Goal: Transaction & Acquisition: Purchase product/service

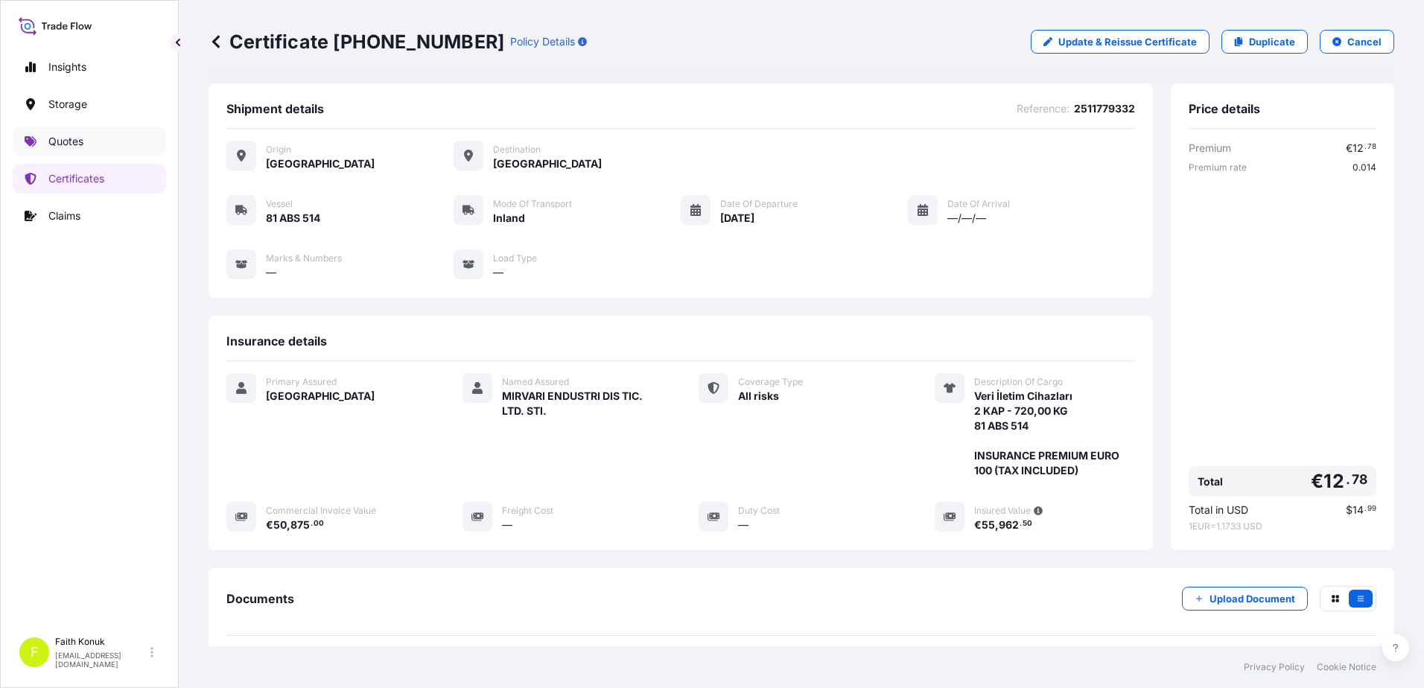
click at [92, 149] on link "Quotes" at bounding box center [89, 142] width 153 height 30
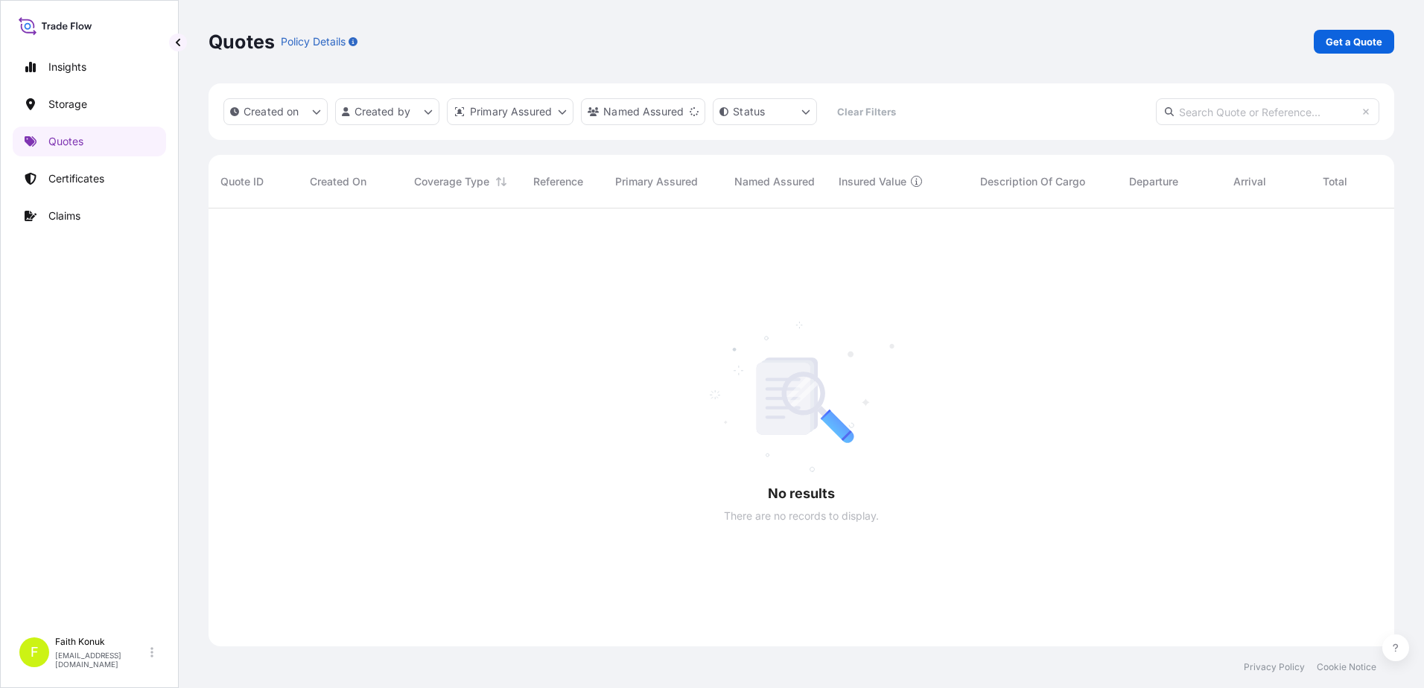
scroll to position [480, 1174]
click at [1331, 31] on link "Get a Quote" at bounding box center [1354, 42] width 80 height 24
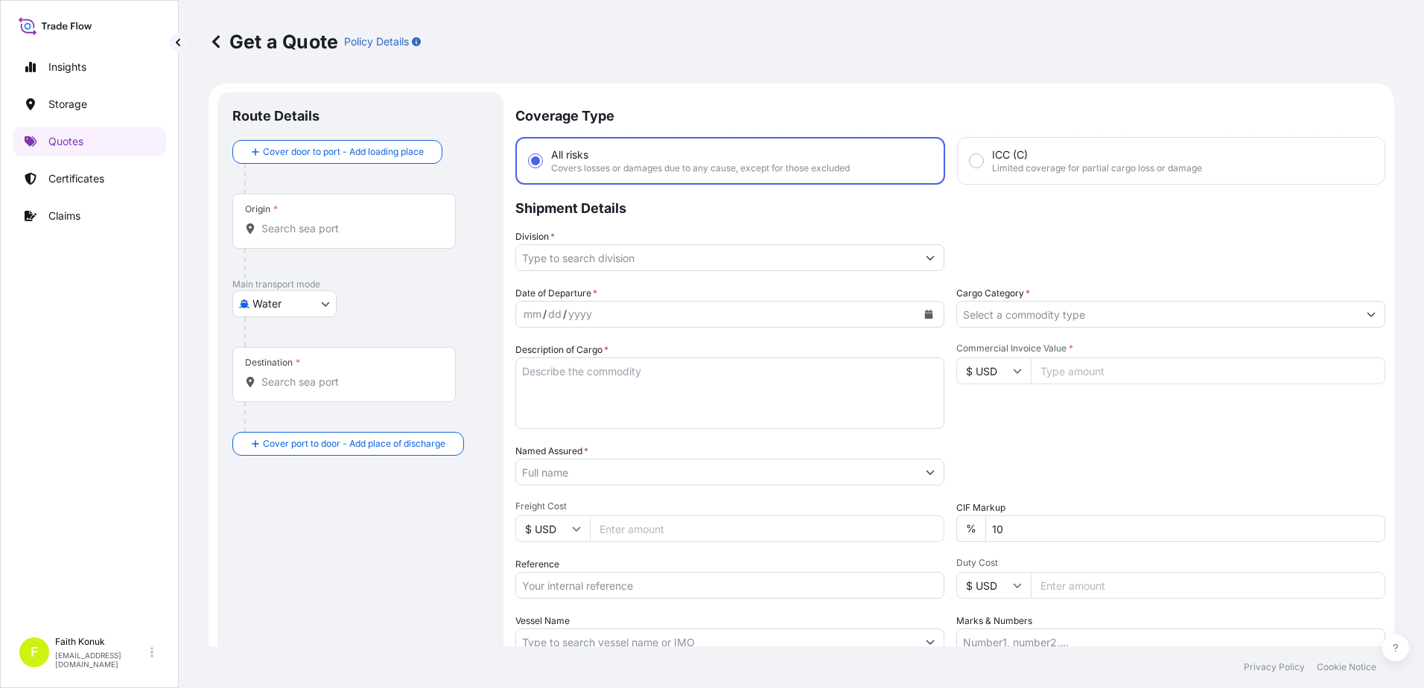
scroll to position [24, 0]
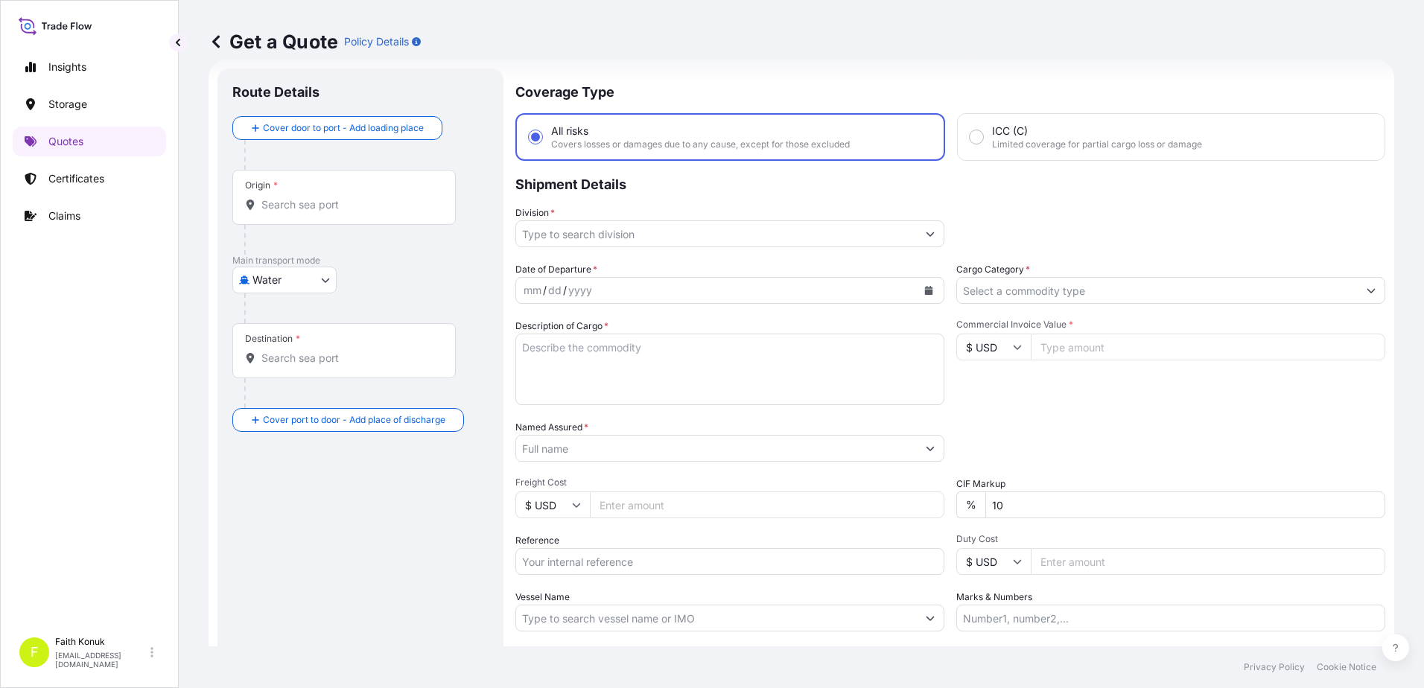
click at [299, 287] on body "Insights Storage Quotes Certificates Claims F [PERSON_NAME] [EMAIL_ADDRESS][DOM…" at bounding box center [712, 344] width 1424 height 688
click at [294, 380] on div "Inland" at bounding box center [284, 372] width 92 height 27
select select "Inland"
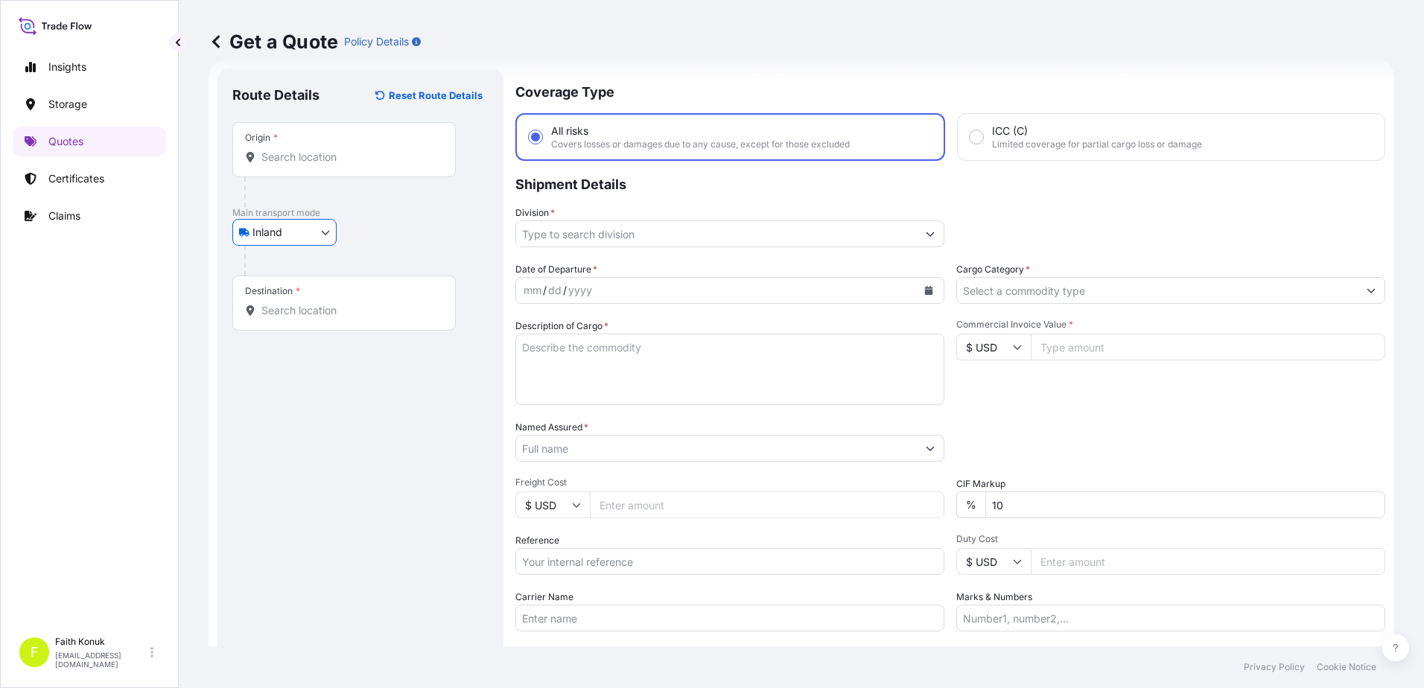
click at [372, 255] on div at bounding box center [366, 261] width 244 height 30
click at [314, 153] on input "Origin *" at bounding box center [349, 157] width 176 height 15
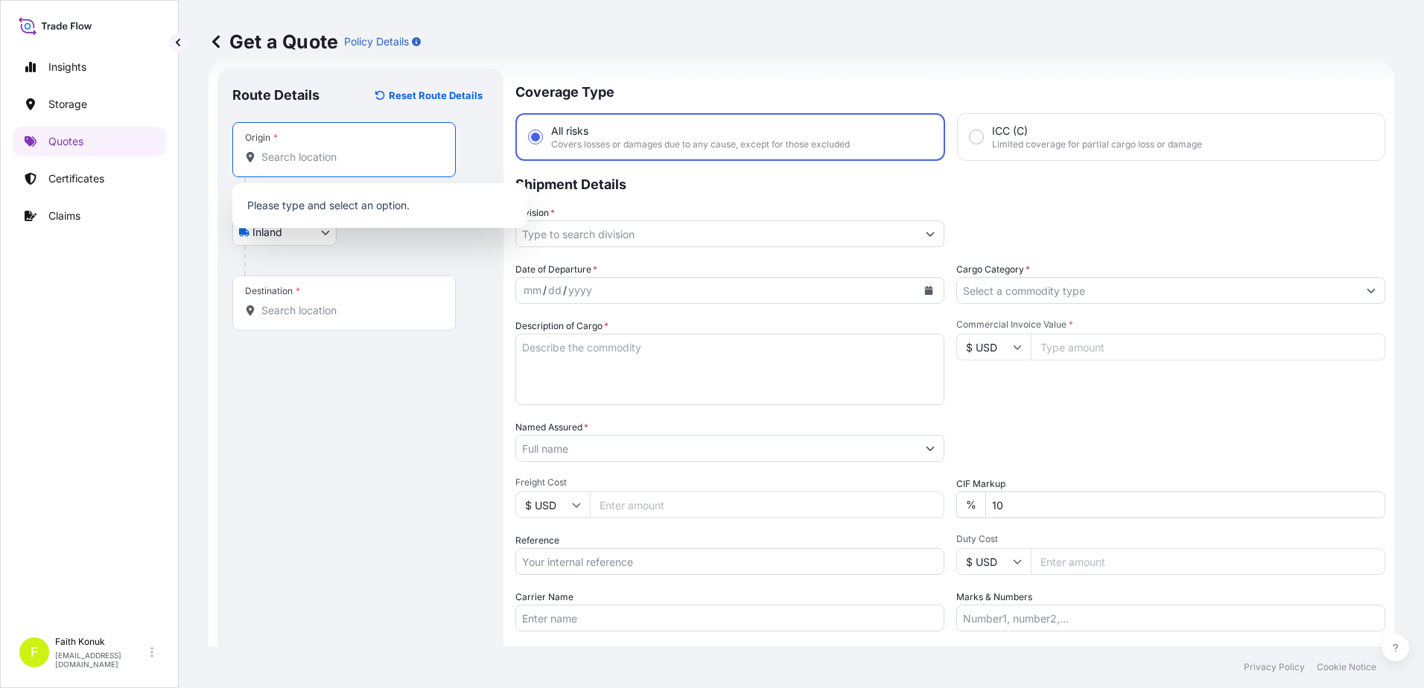
paste input "MANİSA"
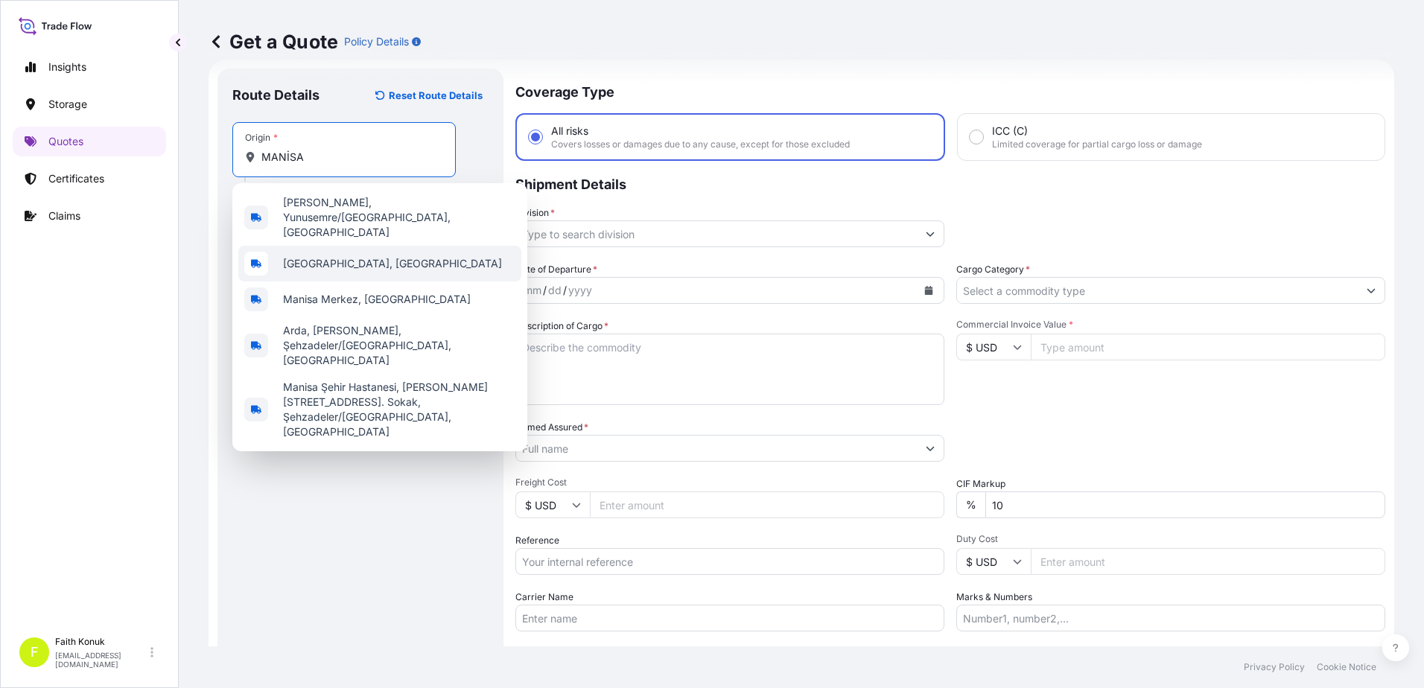
click at [337, 256] on span "[GEOGRAPHIC_DATA], [GEOGRAPHIC_DATA]" at bounding box center [392, 263] width 219 height 15
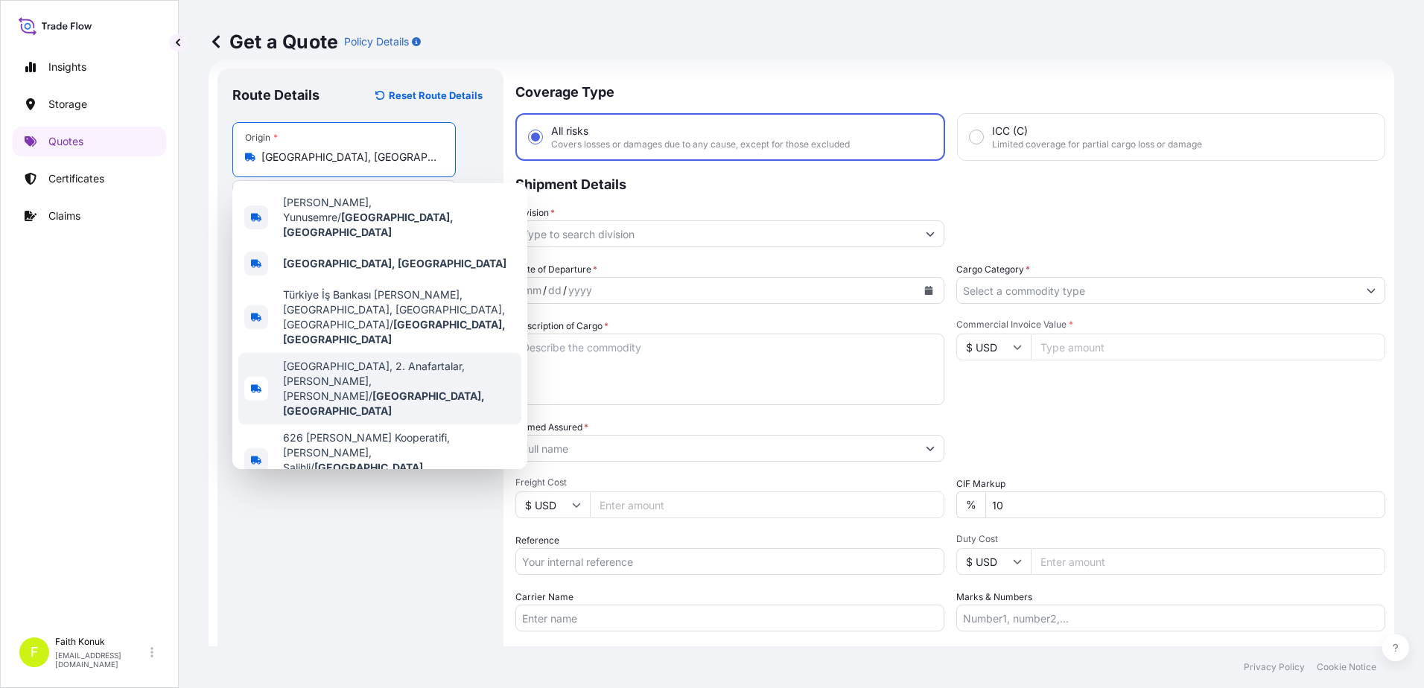
click at [311, 359] on span "[GEOGRAPHIC_DATA], 2. Anafartalar, [PERSON_NAME], [PERSON_NAME]/ Manisa, [GEOGR…" at bounding box center [399, 389] width 232 height 60
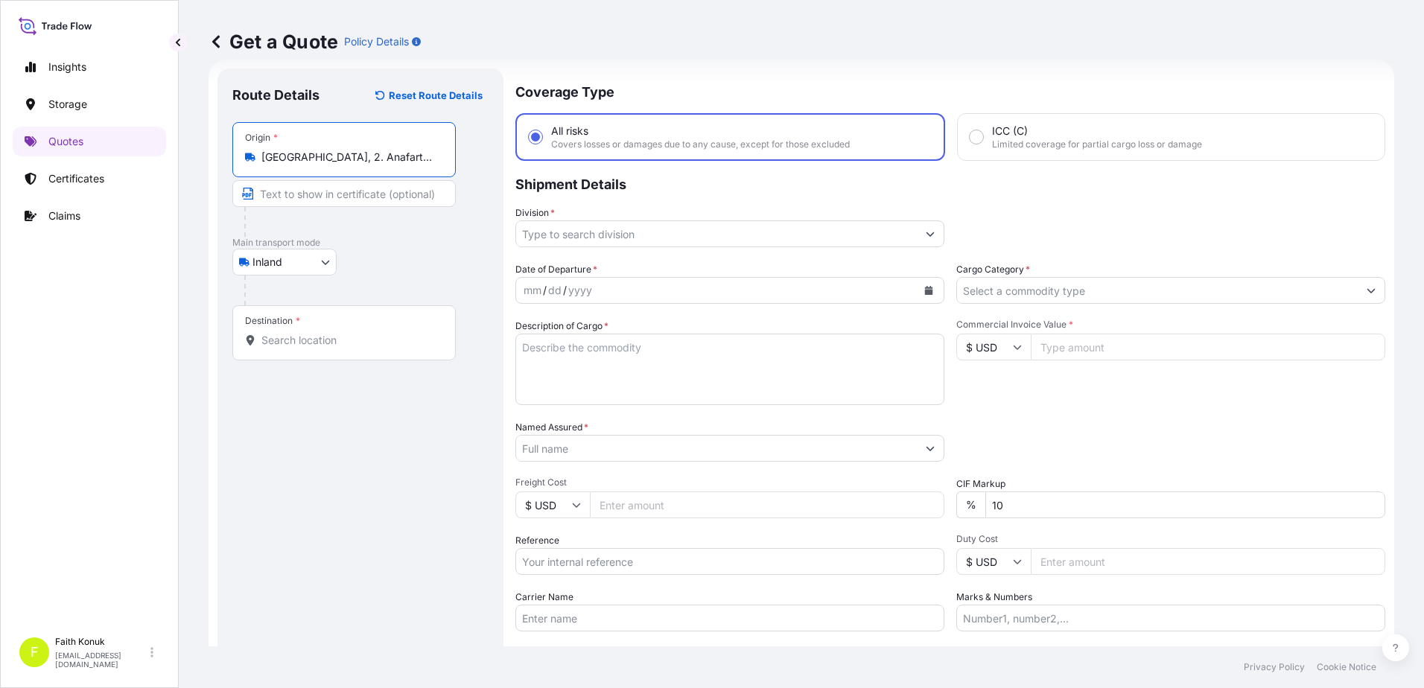
paste input "Nabeghlav"
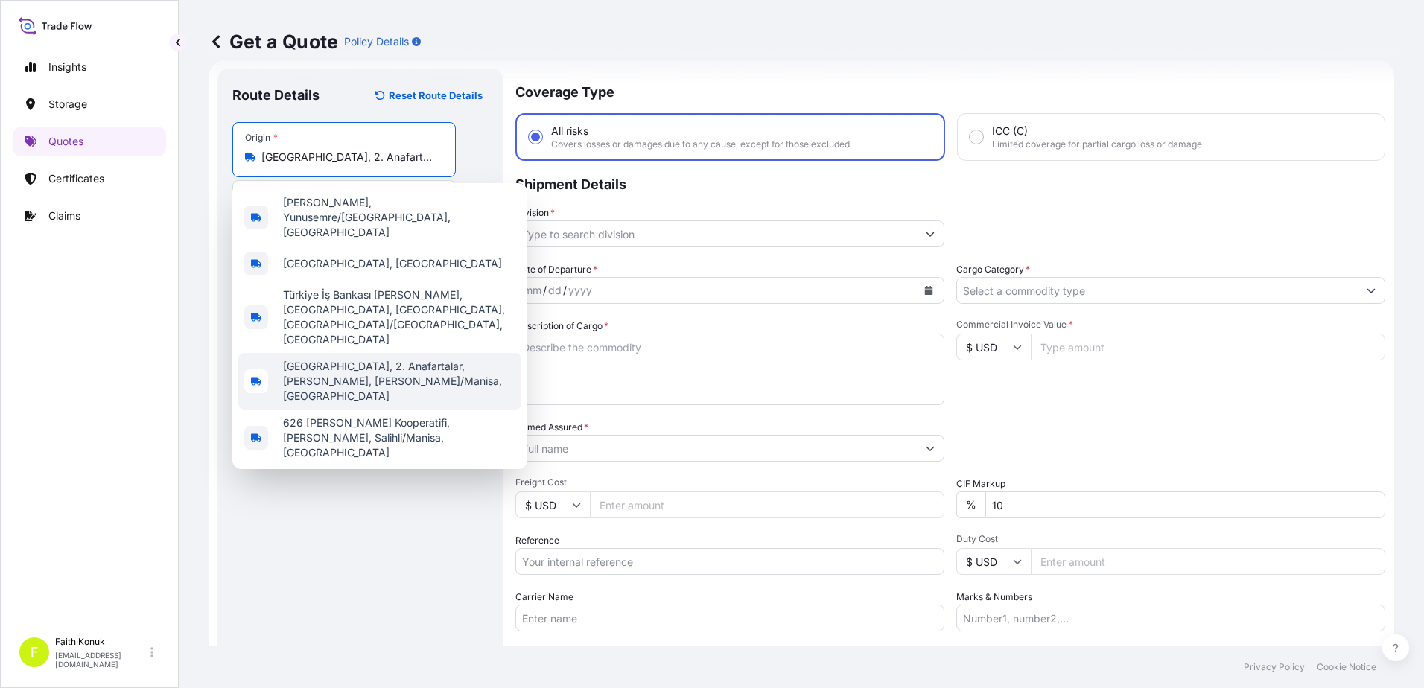
scroll to position [0, 318]
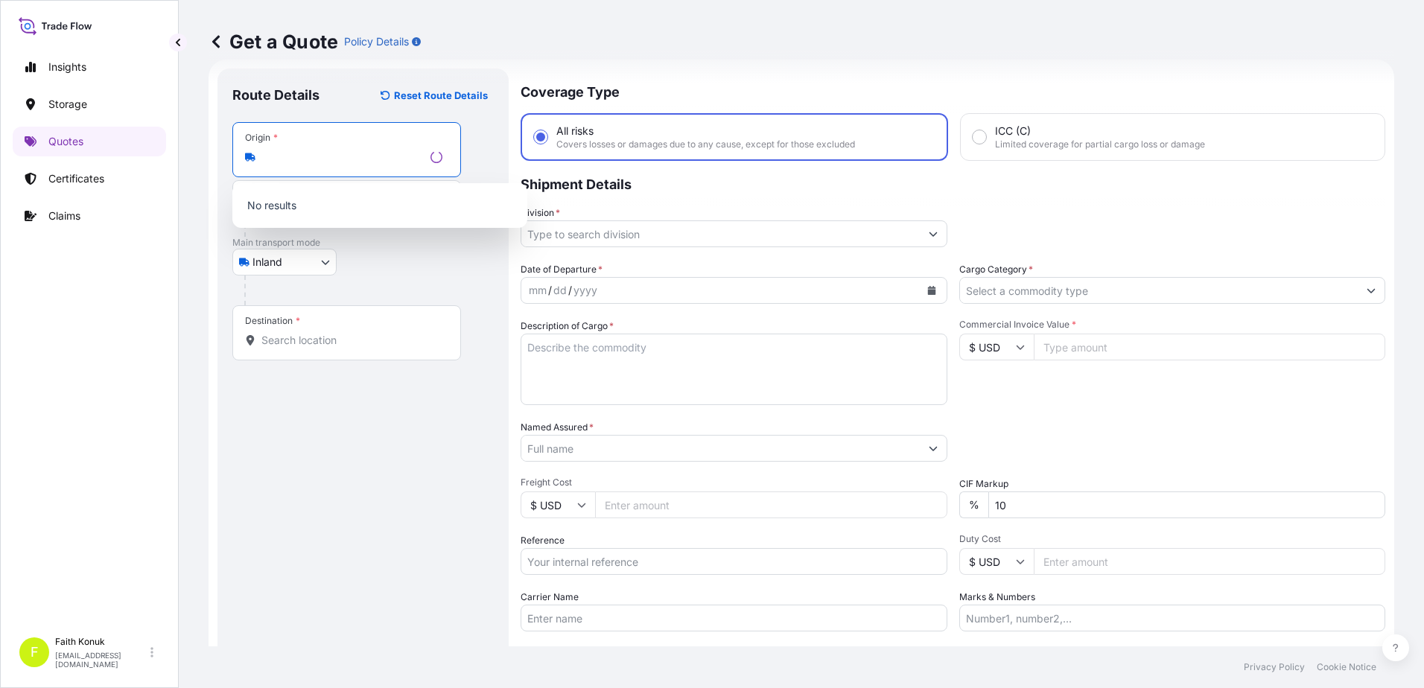
type input "[GEOGRAPHIC_DATA], 2. Anafartalar, [PERSON_NAME], [PERSON_NAME]/Manisa, [GEOGRA…"
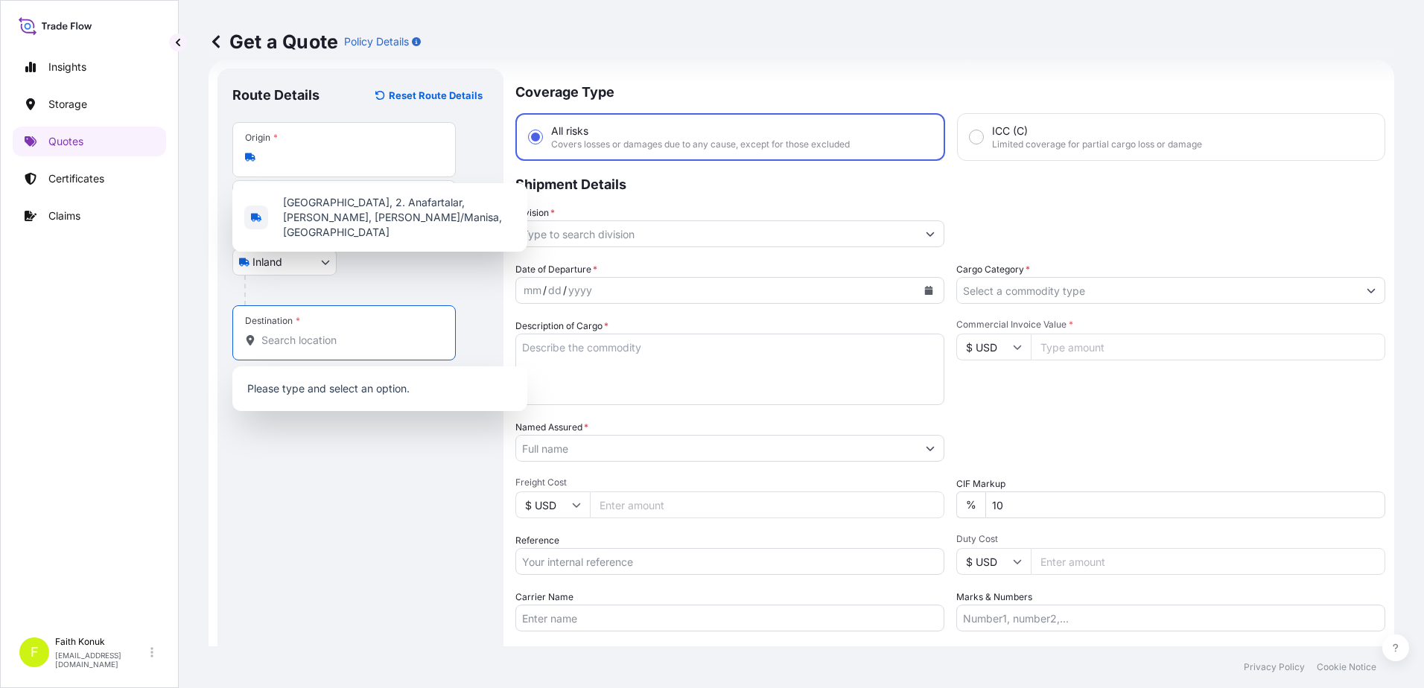
scroll to position [0, 0]
click at [311, 347] on input "Destination *" at bounding box center [349, 340] width 176 height 15
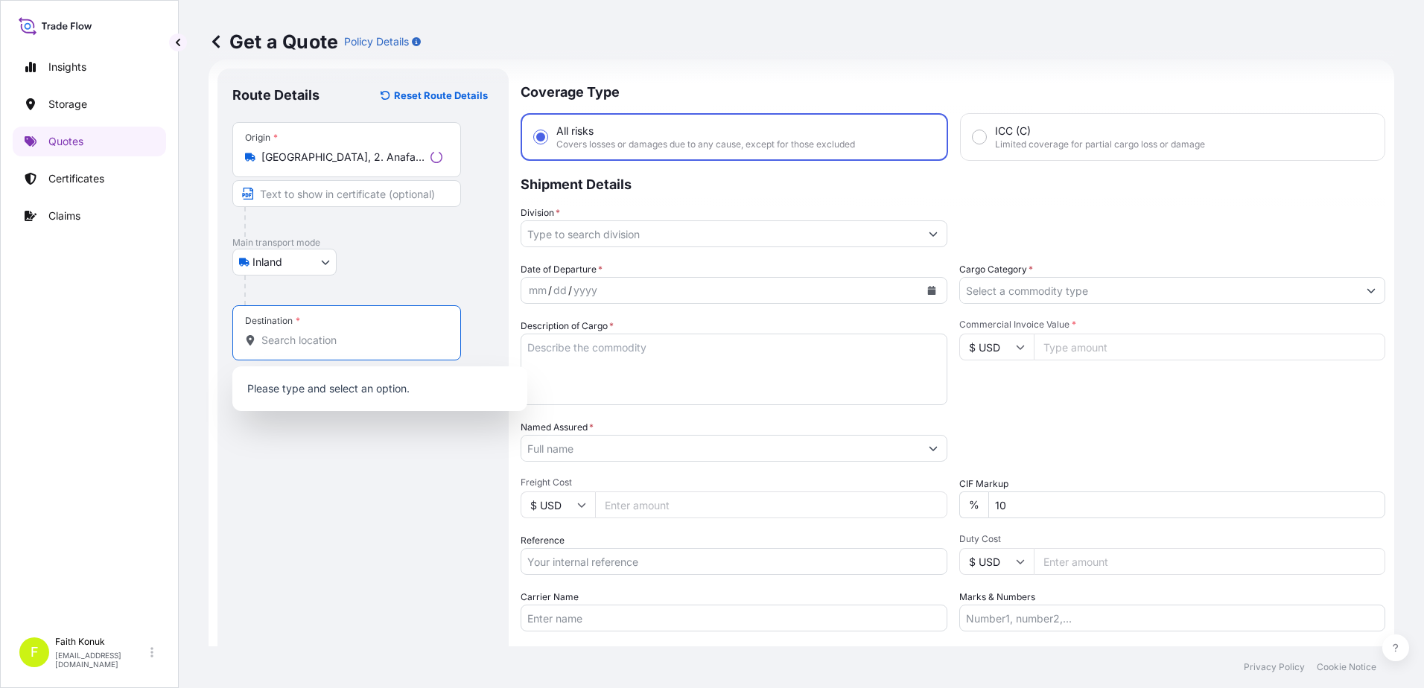
paste input "Nabeghlav"
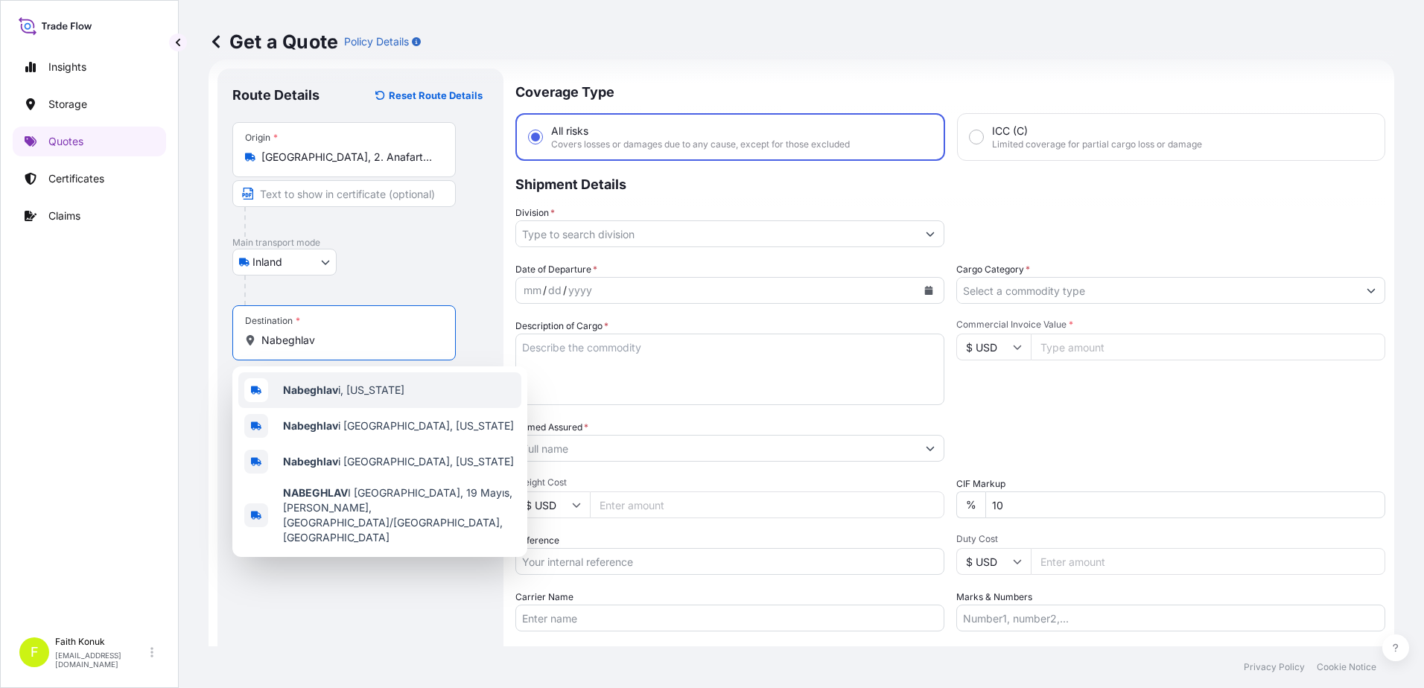
click at [329, 389] on b "Nabeghlav" at bounding box center [310, 390] width 55 height 13
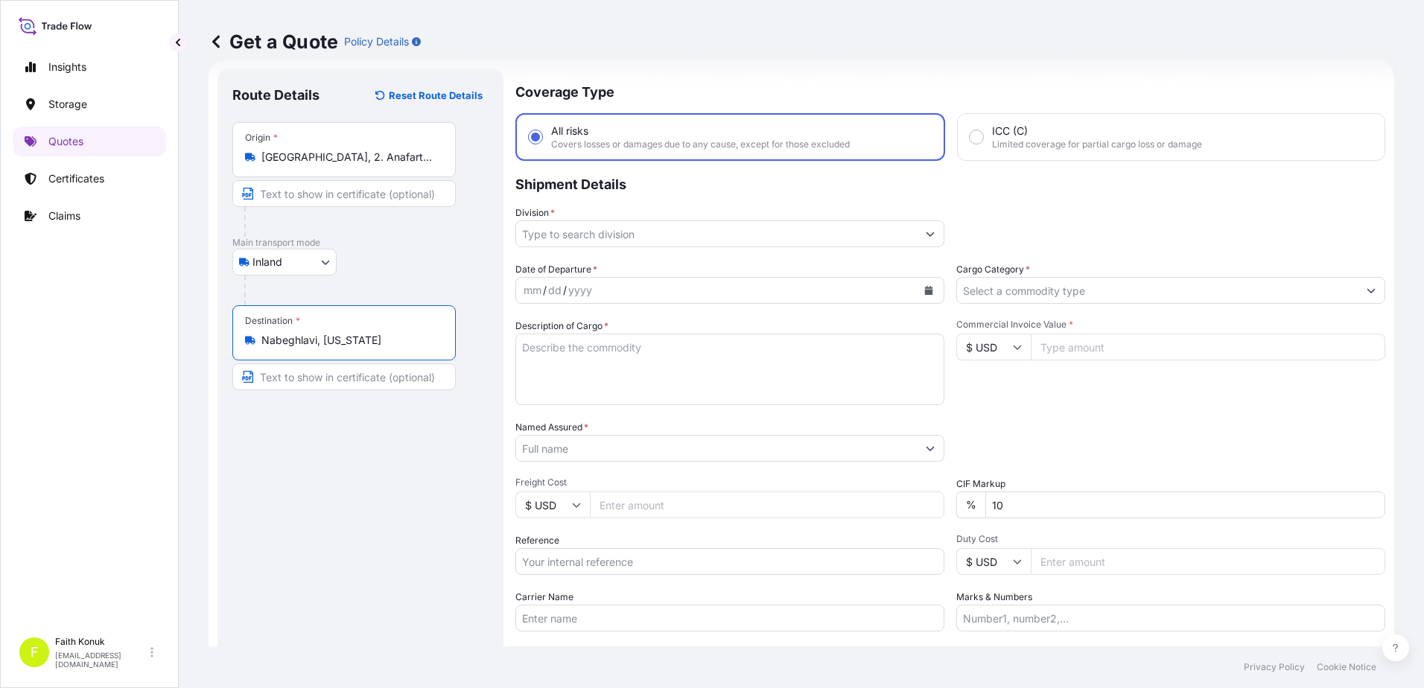
type input "Nabeghlavi, [US_STATE]"
click at [368, 265] on div "Inland Air Water Inland" at bounding box center [360, 262] width 256 height 27
click at [302, 155] on input "[GEOGRAPHIC_DATA], 2. Anafartalar, [PERSON_NAME], [PERSON_NAME]/Manisa, [GEOGRA…" at bounding box center [349, 157] width 176 height 15
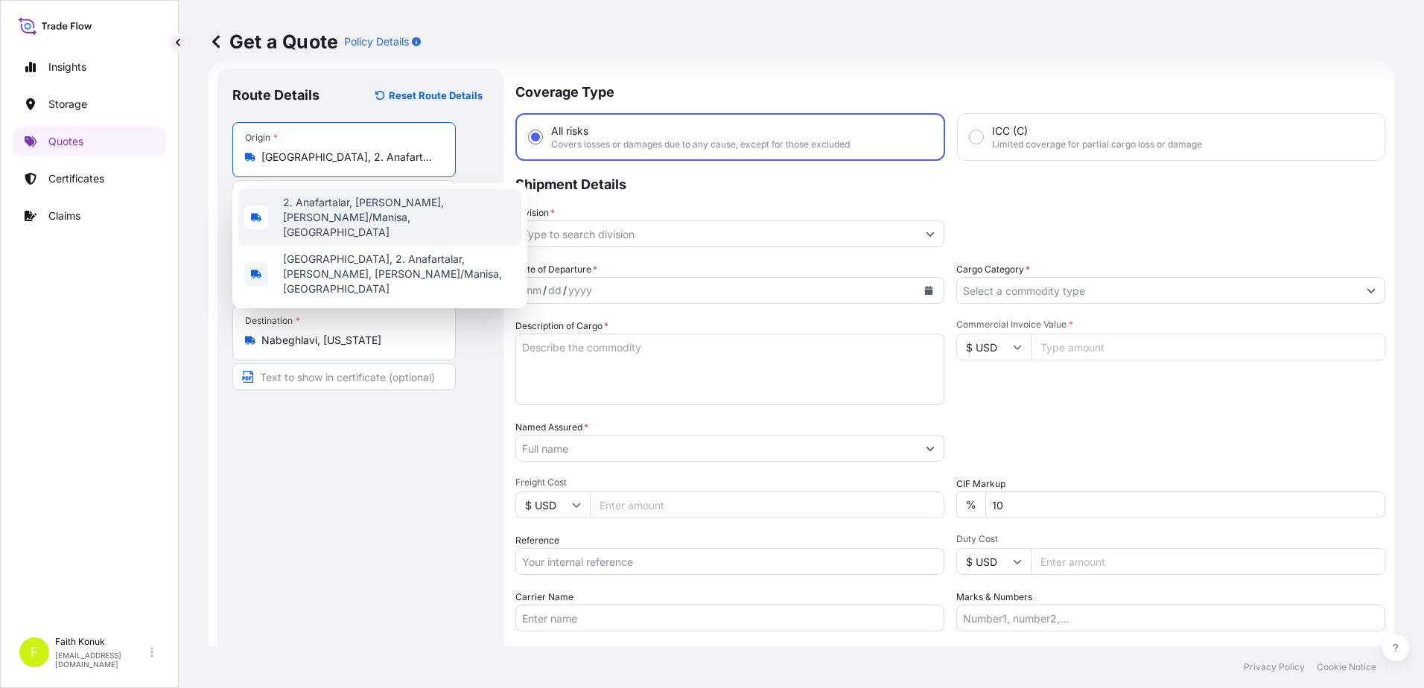
type input "2. Anafartalar, [PERSON_NAME], [PERSON_NAME]/Manisa, [GEOGRAPHIC_DATA]"
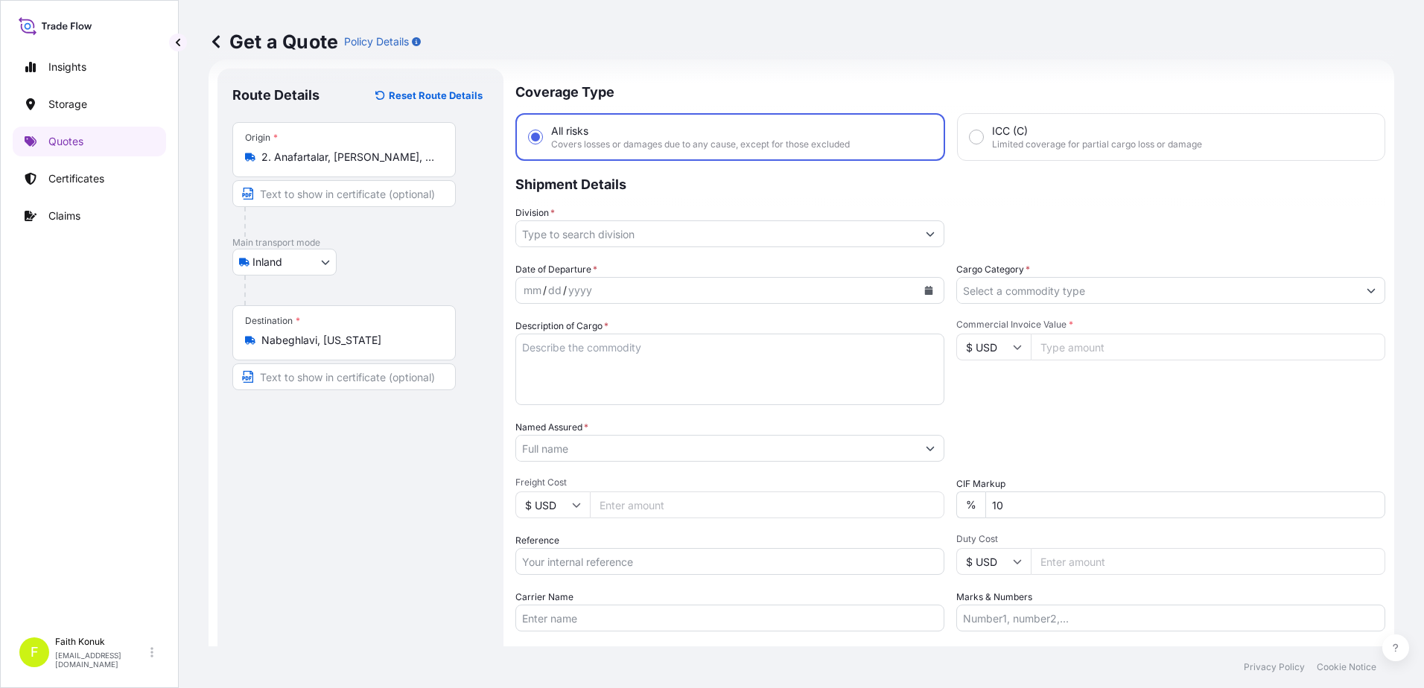
click at [400, 271] on div "Inland Air Water Inland" at bounding box center [360, 262] width 256 height 27
click at [276, 161] on input "2. Anafartalar, [PERSON_NAME], [PERSON_NAME]/Manisa, [GEOGRAPHIC_DATA]" at bounding box center [349, 157] width 176 height 15
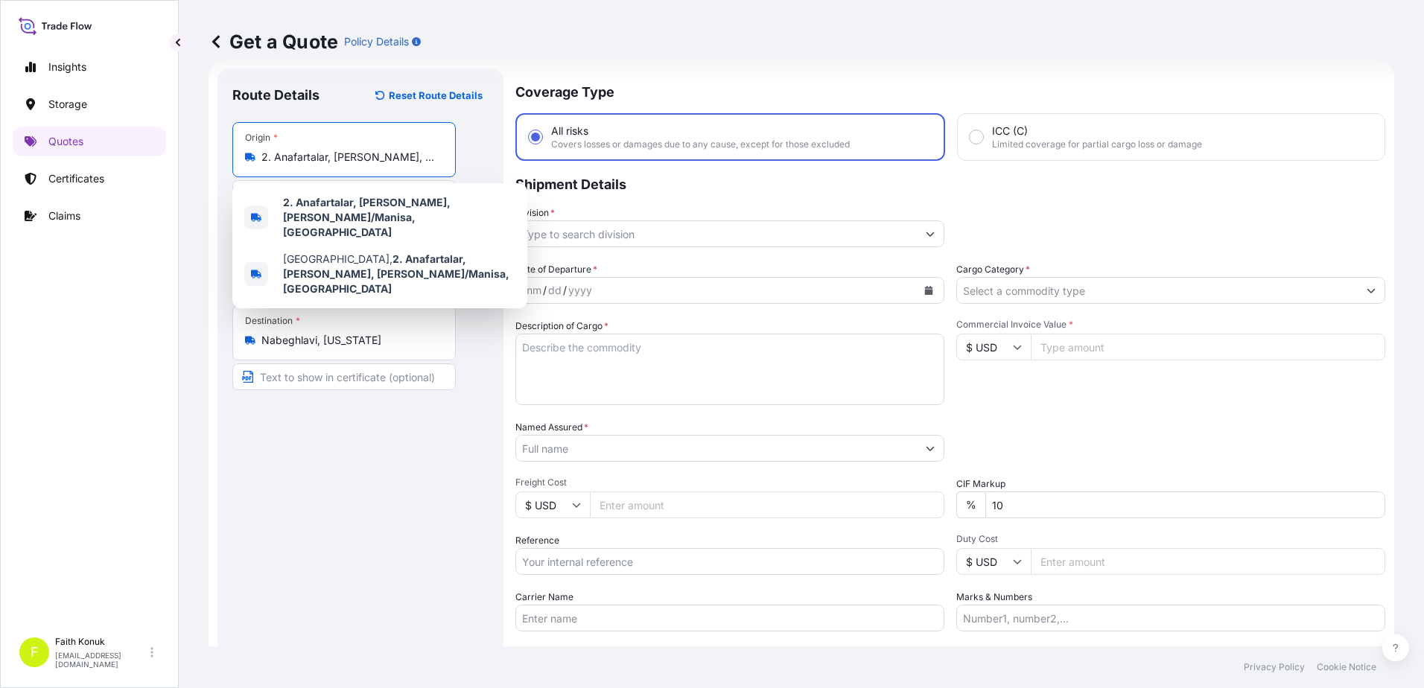
scroll to position [0, 162]
drag, startPoint x: 262, startPoint y: 153, endPoint x: 518, endPoint y: 144, distance: 256.3
click at [518, 144] on form "Route Details Reset Route Details Place of loading Road / [GEOGRAPHIC_DATA] / I…" at bounding box center [802, 406] width 1186 height 692
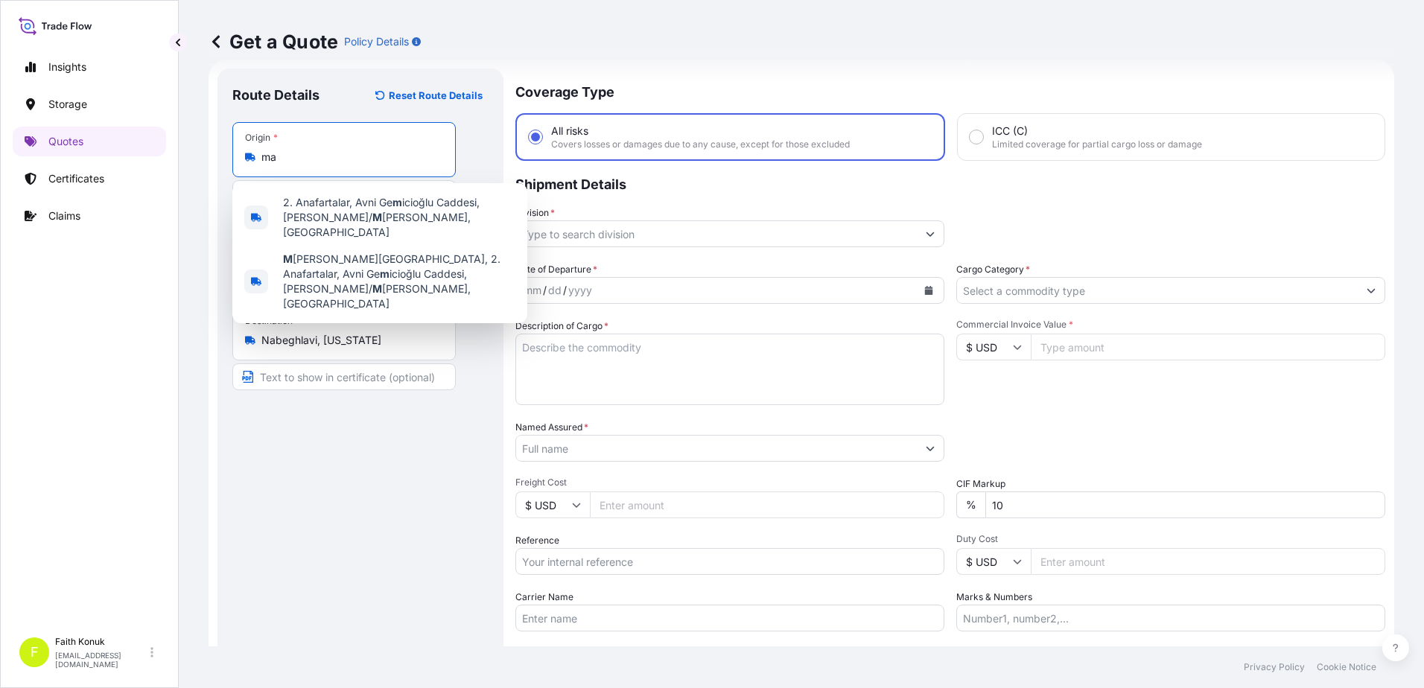
scroll to position [0, 0]
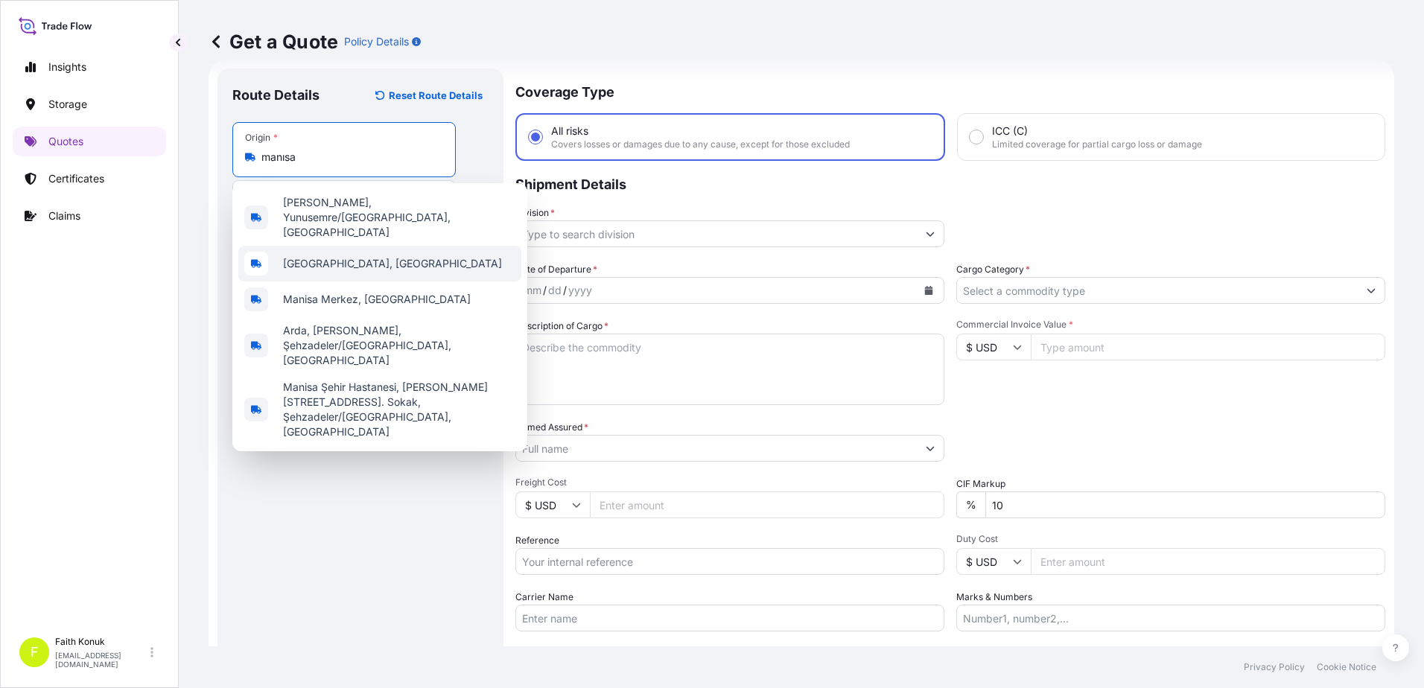
type input "[GEOGRAPHIC_DATA], [GEOGRAPHIC_DATA]"
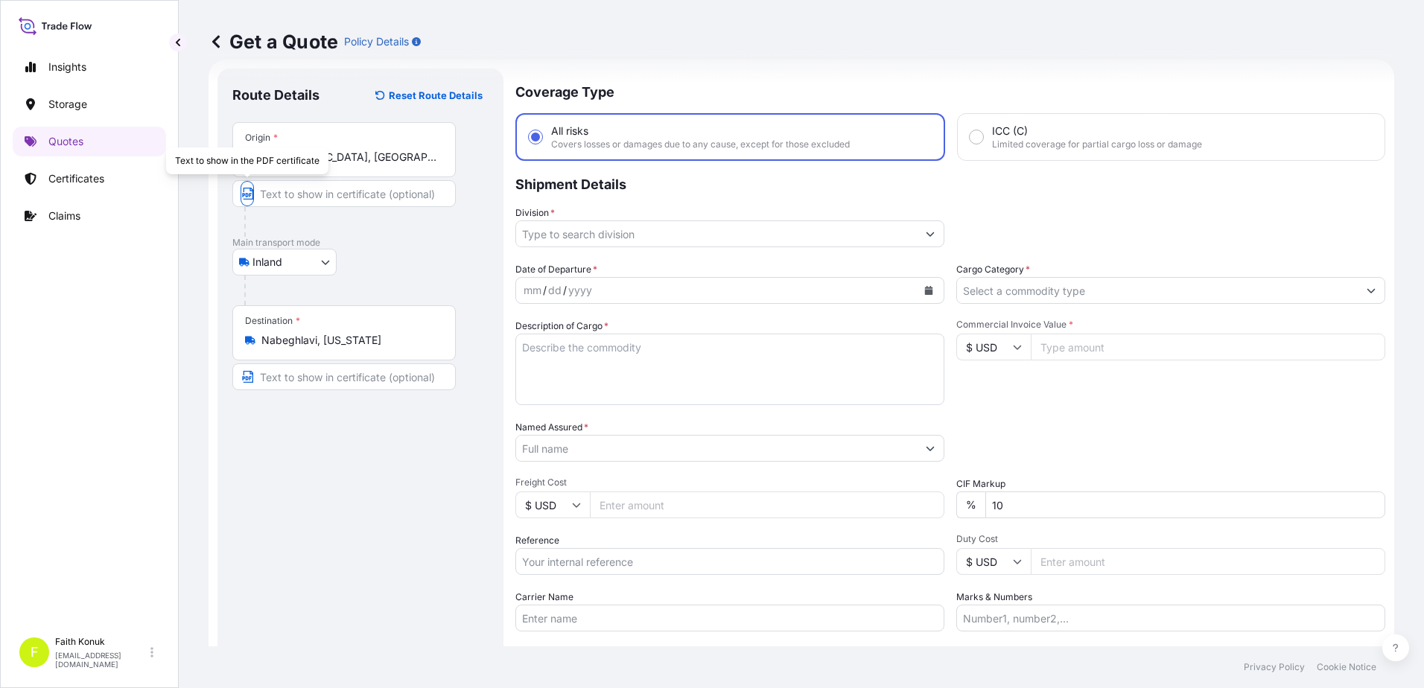
click at [407, 257] on div "Inland Air Water Inland" at bounding box center [360, 262] width 256 height 27
click at [594, 241] on input "Division *" at bounding box center [716, 233] width 401 height 27
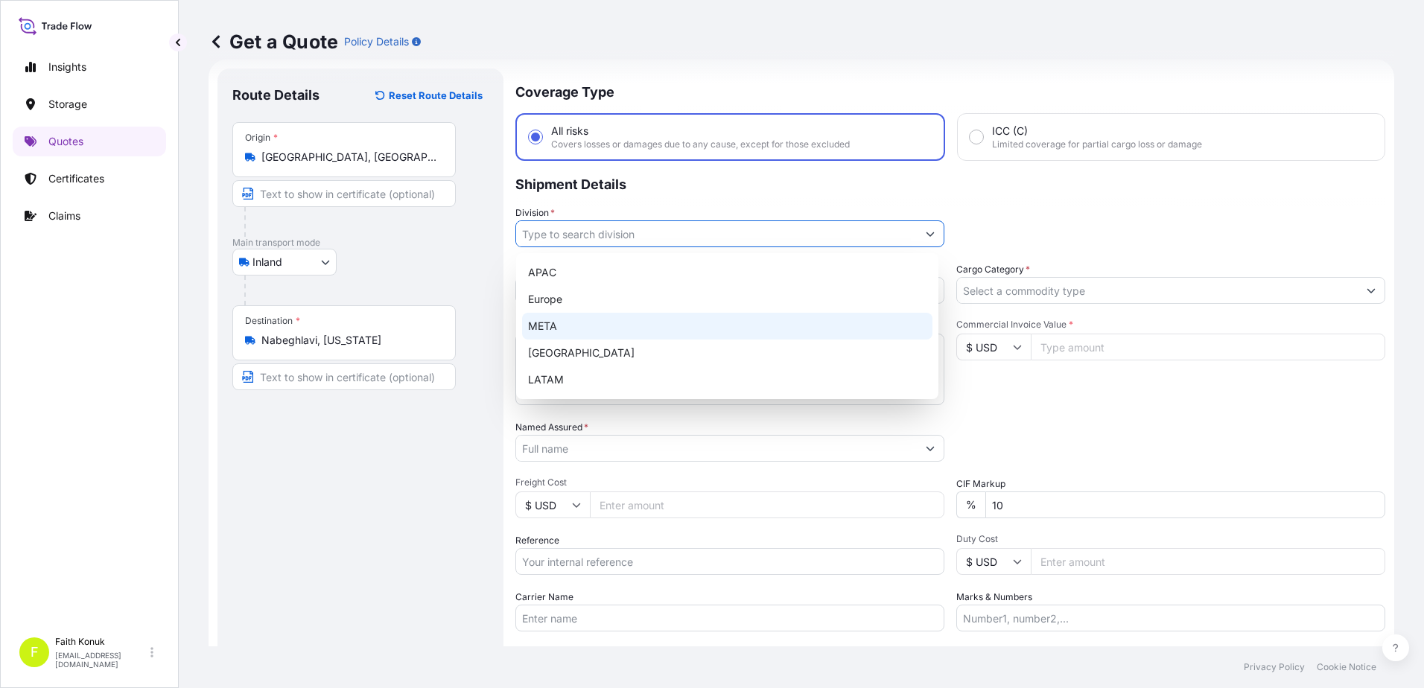
click at [566, 322] on div "META" at bounding box center [727, 326] width 410 height 27
type input "META"
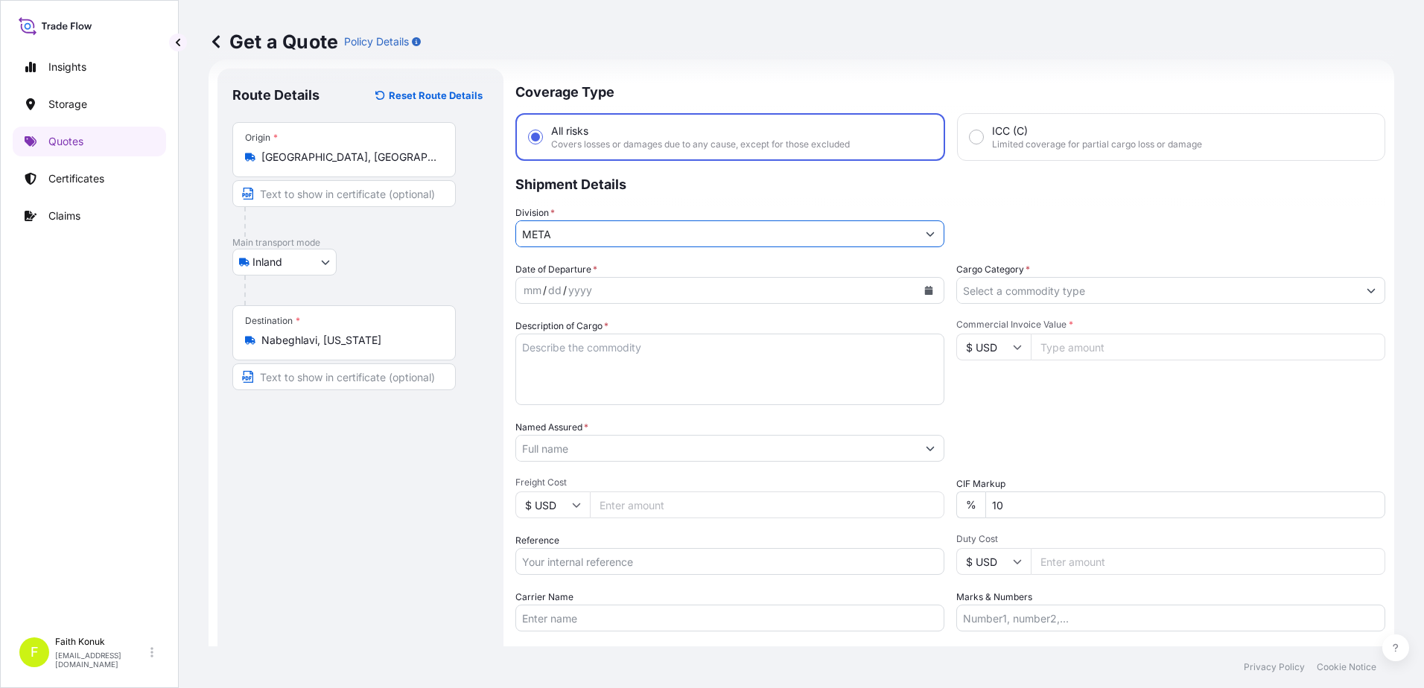
click at [591, 263] on span "Date of Departure *" at bounding box center [556, 269] width 82 height 15
click at [924, 289] on icon "Calendar" at bounding box center [928, 290] width 9 height 9
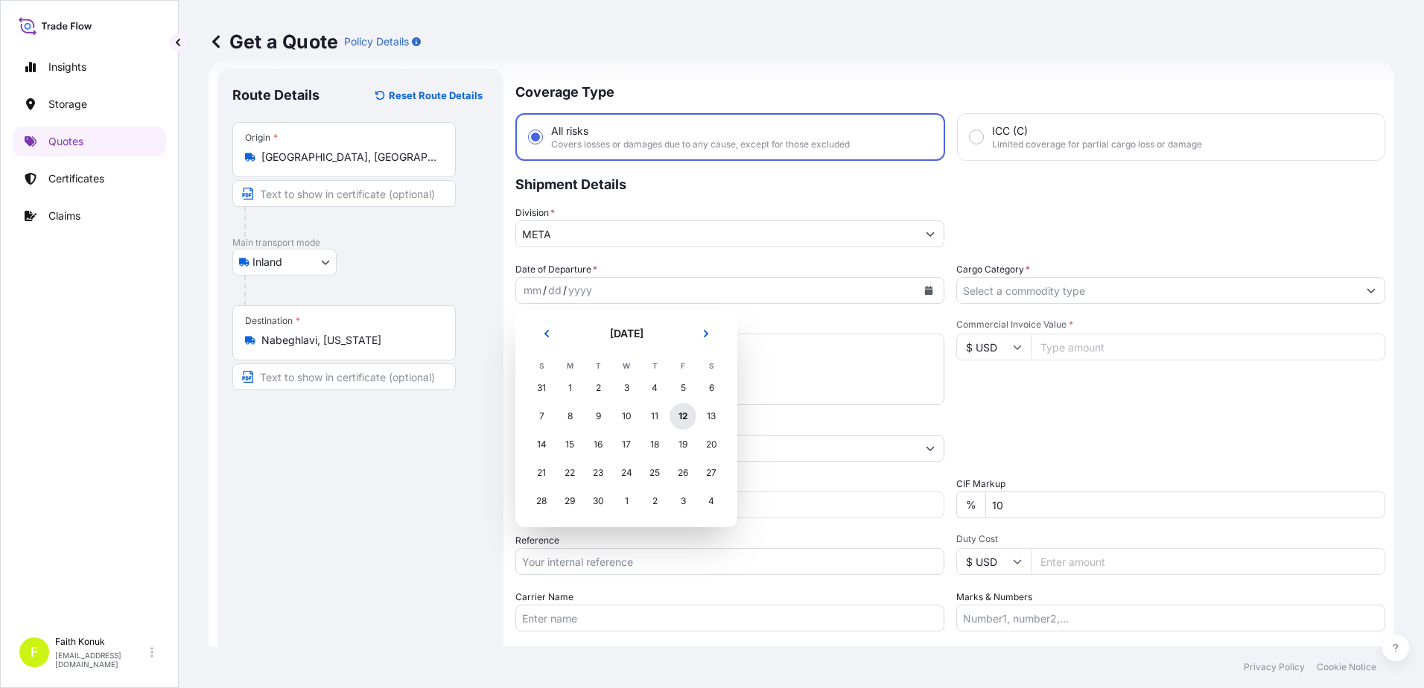
click at [684, 414] on div "12" at bounding box center [682, 416] width 27 height 27
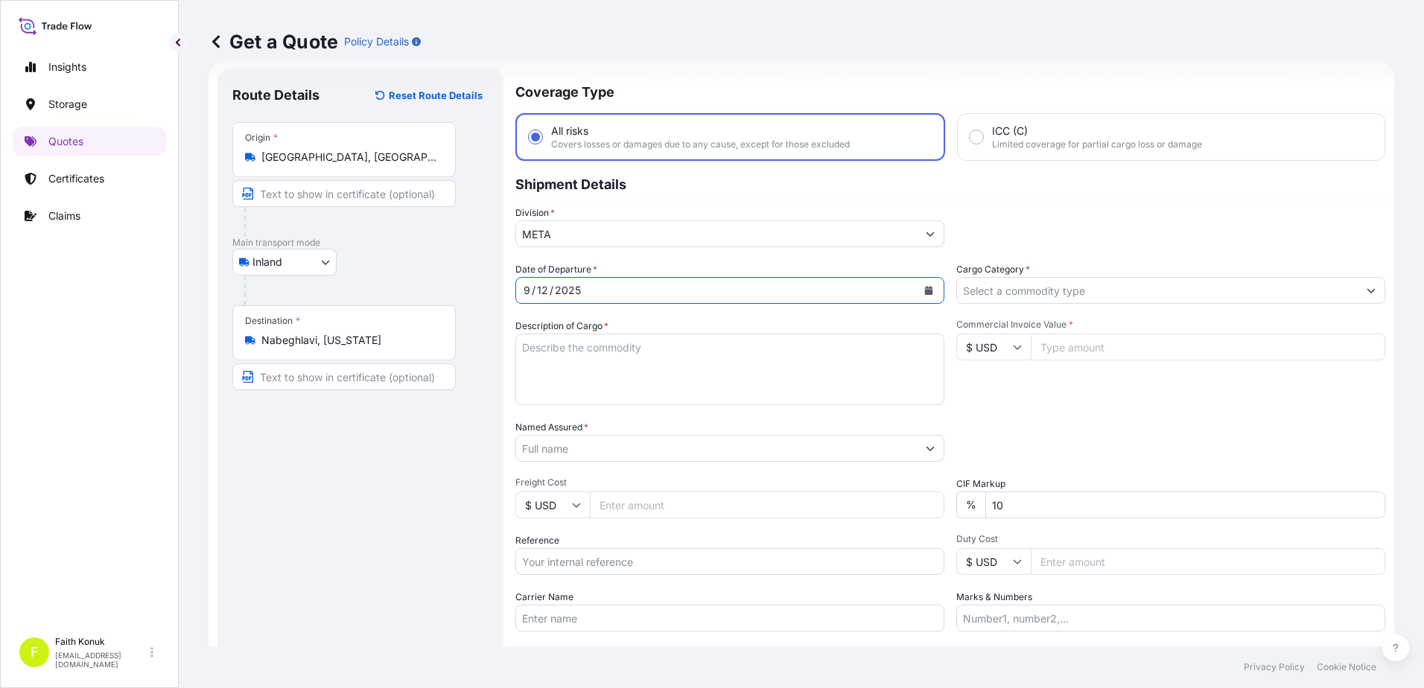
click at [608, 369] on textarea "Description of Cargo *" at bounding box center [729, 369] width 429 height 71
click at [565, 354] on textarea "Description of Cargo *" at bounding box center [729, 369] width 429 height 71
paste textarea "CAPS ALUMINIUM EMPTY BEVERAGE CANS 18 KAP - 2.396,93 KG"
click at [556, 380] on textarea "CAPS ALUMINIUM EMPTY BEVERAGE CANS 18 KAP - 2.396,93 KG" at bounding box center [729, 369] width 429 height 71
paste textarea "53 EK 756 / 53 EK 837"
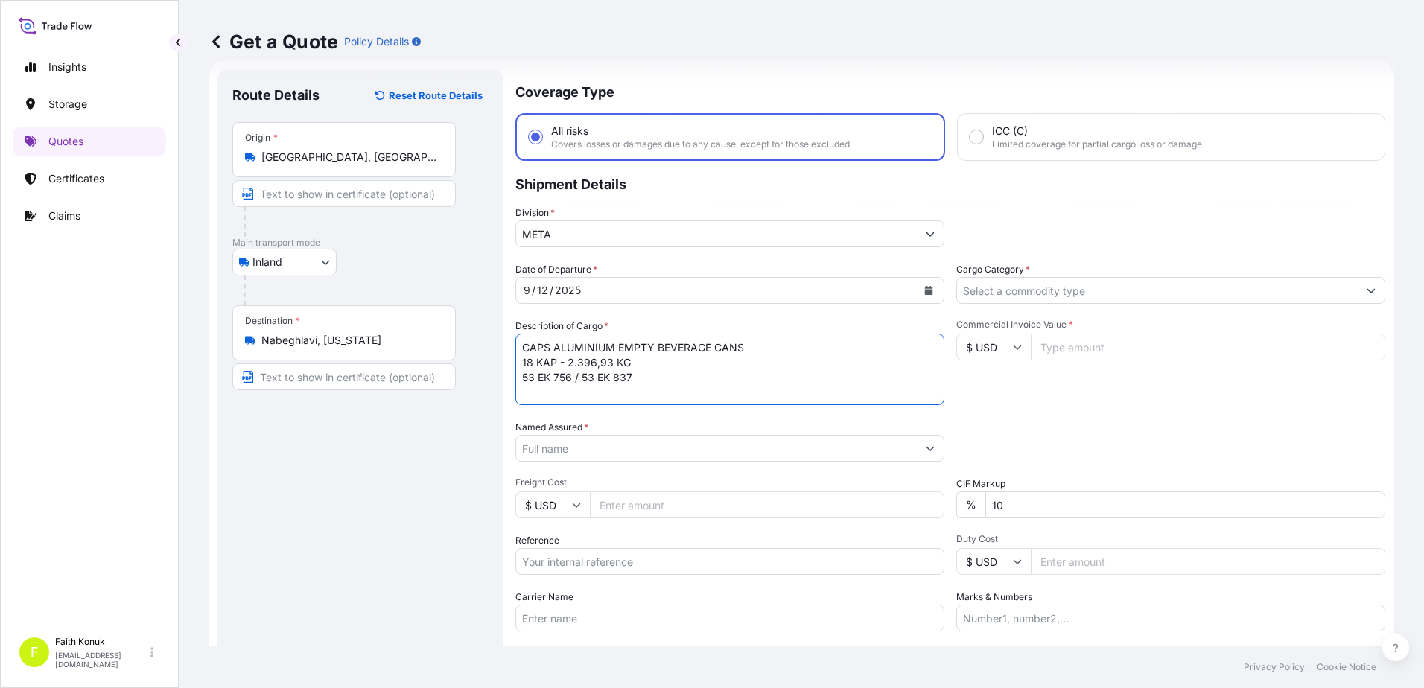
scroll to position [9, 0]
type textarea "CAPS ALUMINIUM EMPTY BEVERAGE CANS 18 KAP - 2.396,93 KG 53 EK 756 / 53 EK 837 I…"
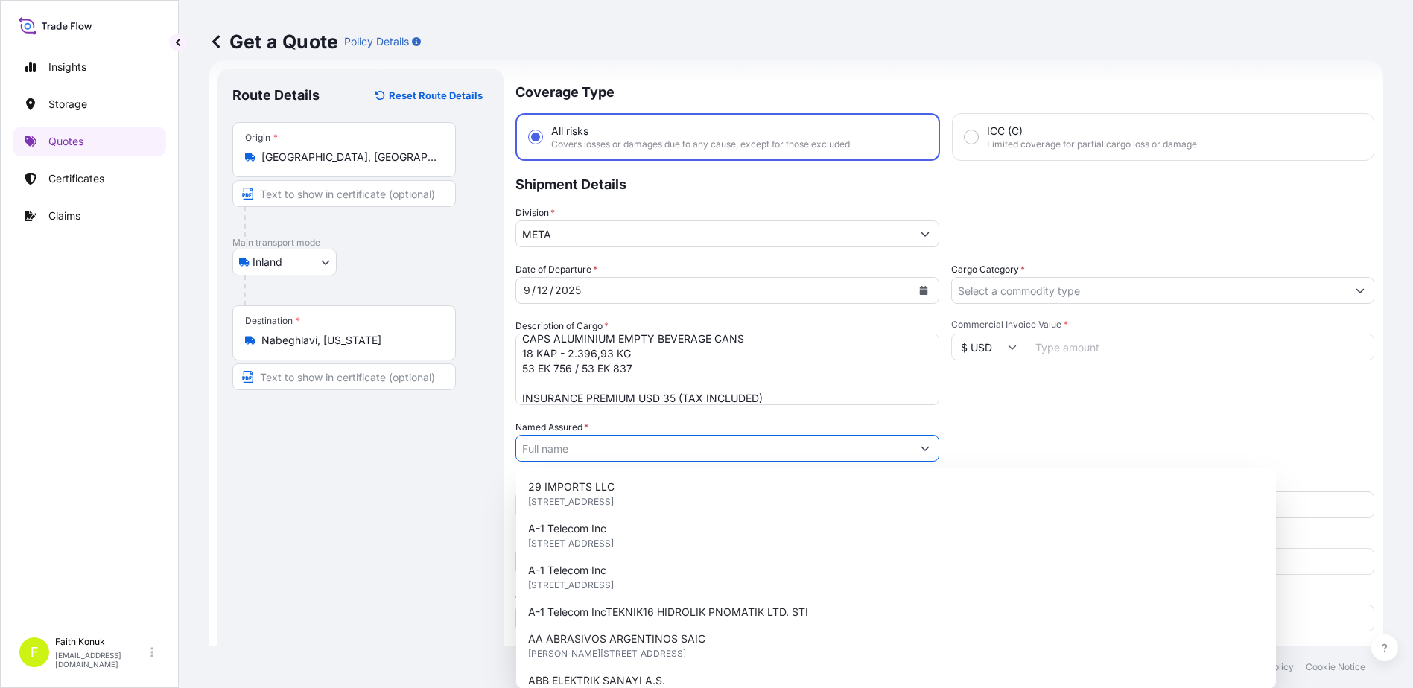
click at [558, 449] on input "Named Assured *" at bounding box center [713, 448] width 395 height 27
paste input "Ball Beverage Turkey Paketleme A.S."
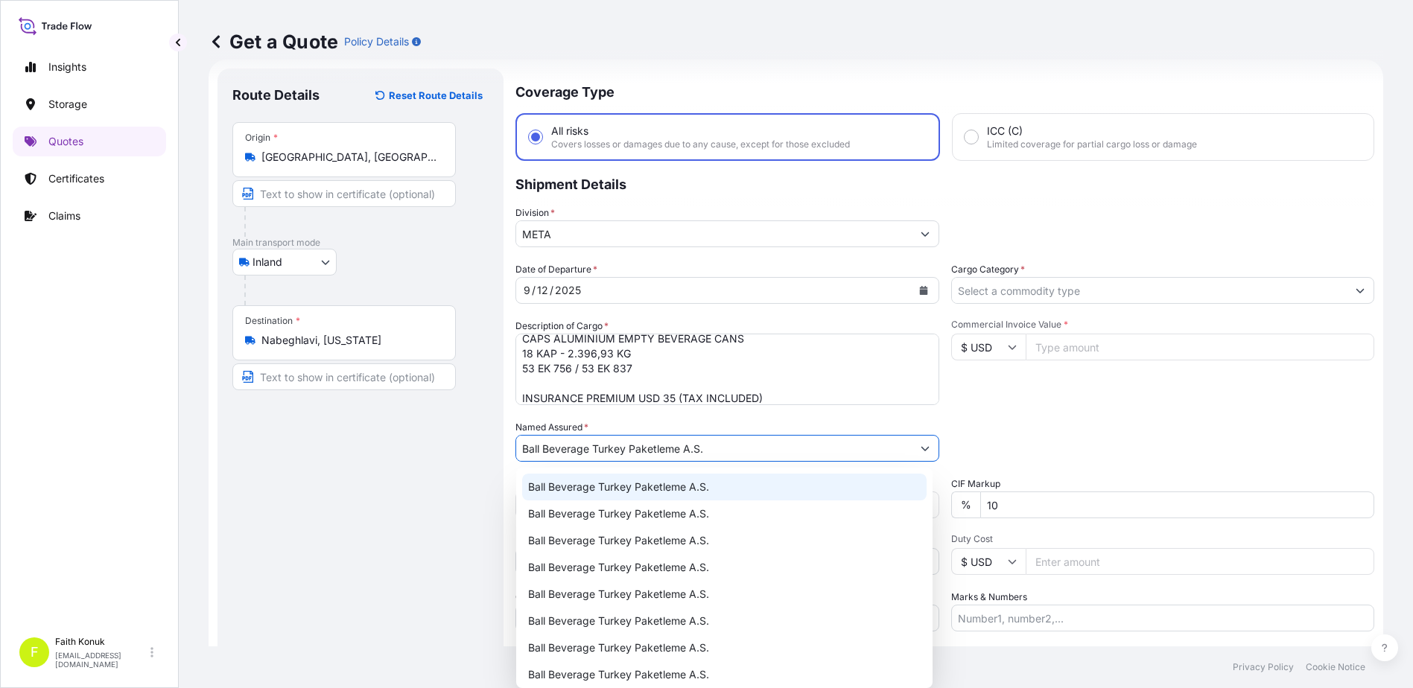
click at [624, 486] on span "Ball Beverage Turkey Paketleme A.S." at bounding box center [618, 487] width 181 height 15
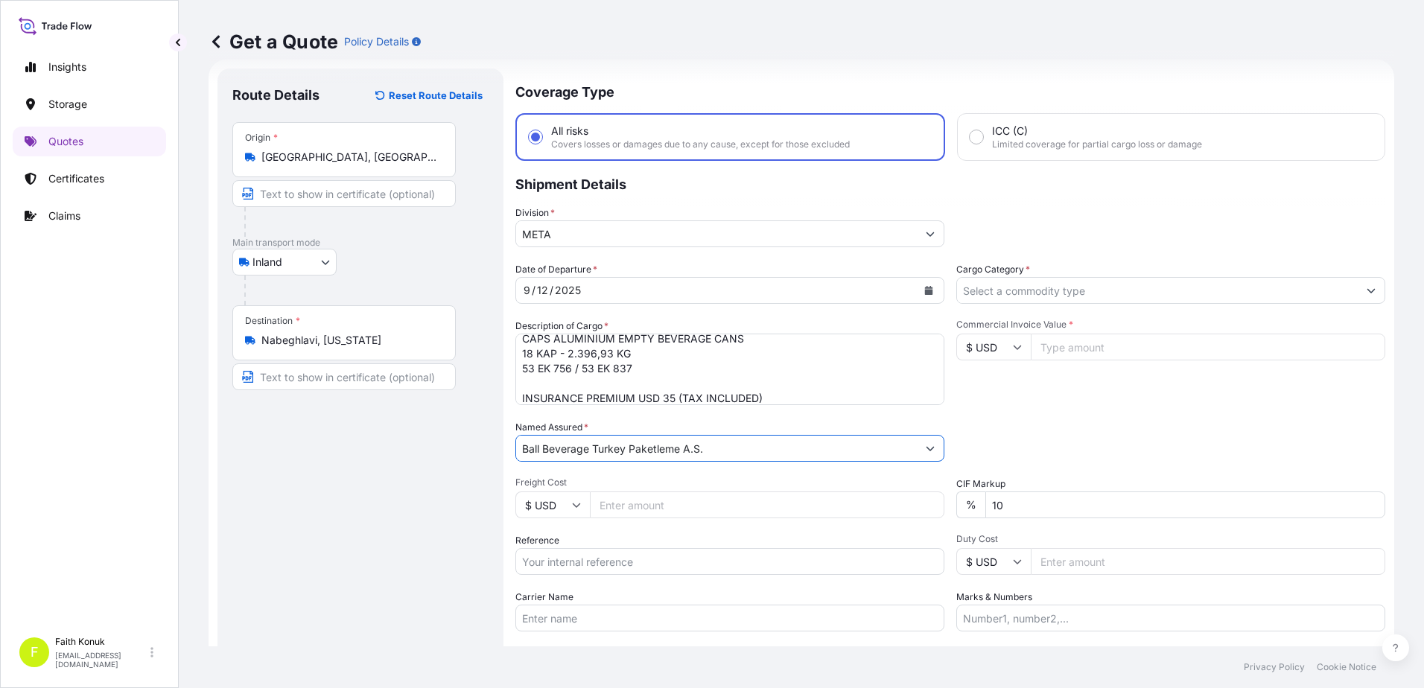
type input "Ball Beverage Turkey Paketleme A.S."
click at [652, 423] on div "Named Assured * Ball Beverage Turkey Paketleme A.S." at bounding box center [729, 441] width 429 height 42
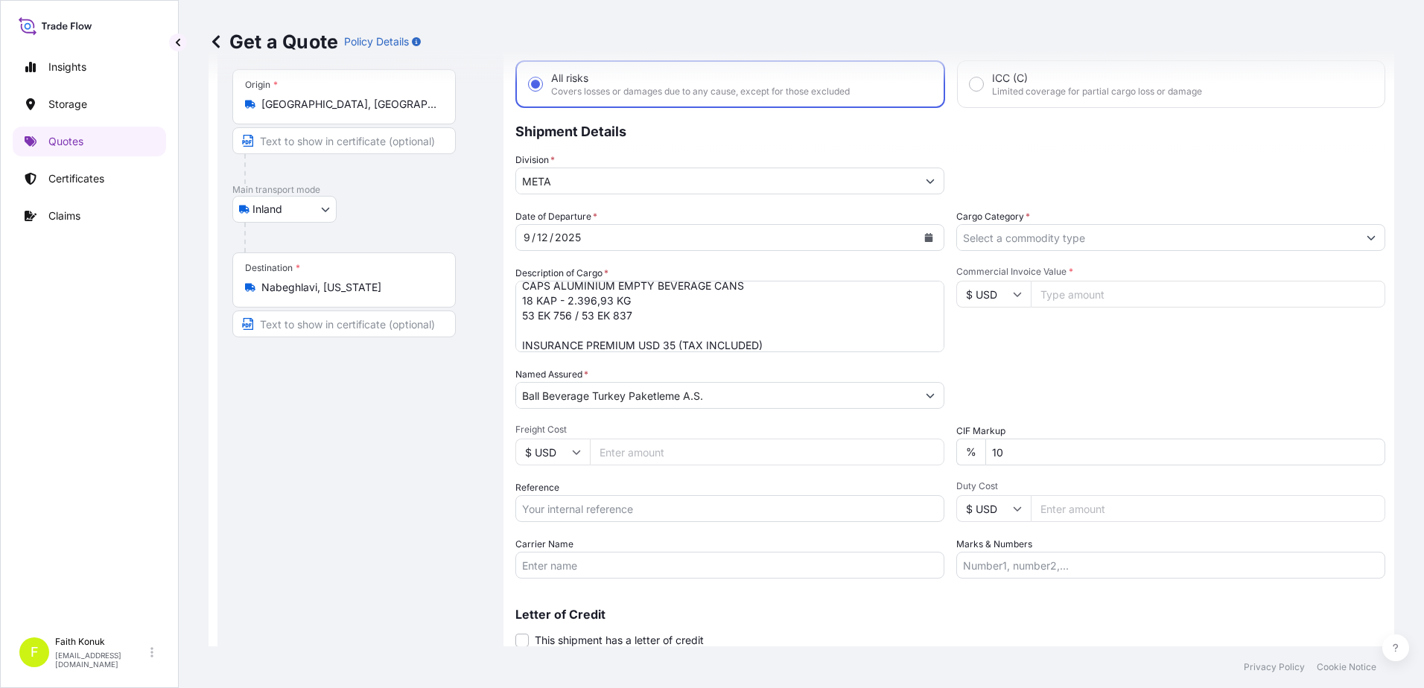
scroll to position [129, 0]
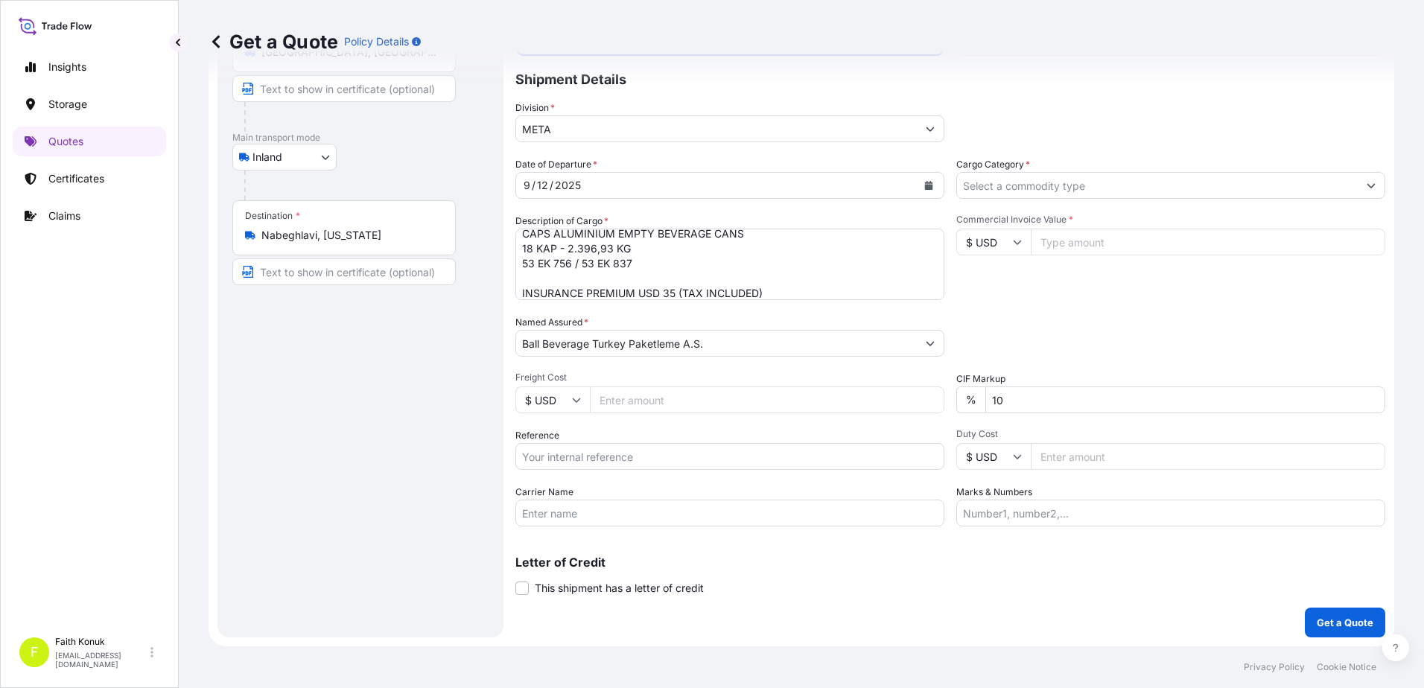
click at [594, 461] on input "Reference" at bounding box center [729, 456] width 429 height 27
paste input "2201778402"
type input "2201778402"
click at [587, 520] on input "Carrier Name" at bounding box center [729, 513] width 429 height 27
paste input "53 EK 756 / 53 EK 837"
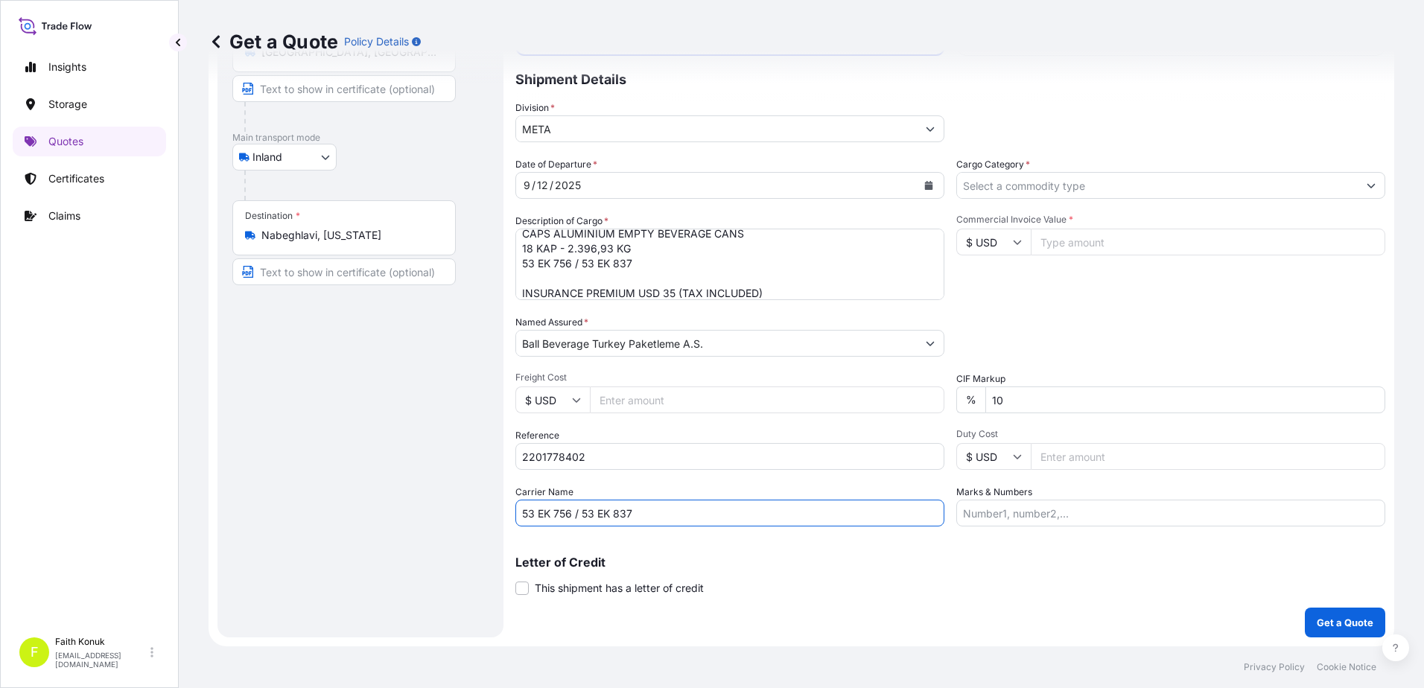
type input "53 EK 756 / 53 EK 837"
click at [752, 533] on div "Coverage Type All risks Covers losses or damages due to any cause, except for t…" at bounding box center [950, 301] width 870 height 674
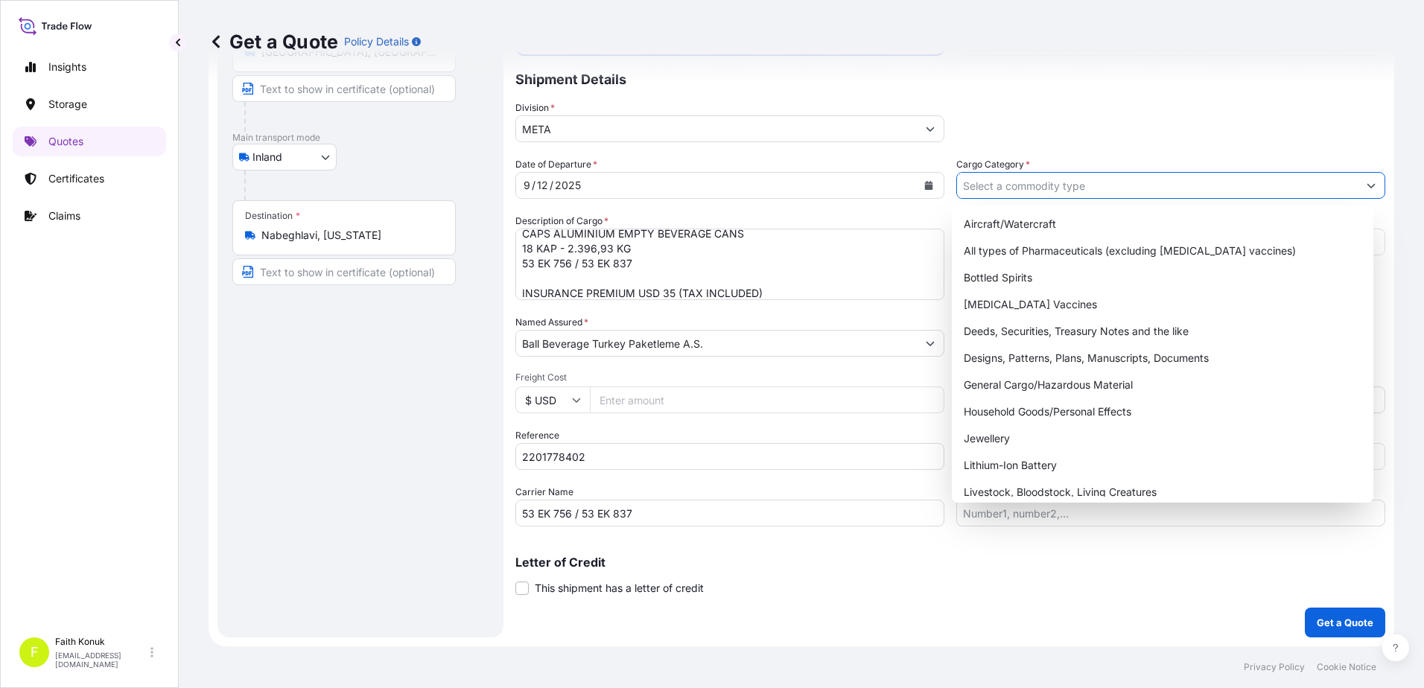
click at [978, 196] on input "Cargo Category *" at bounding box center [1157, 185] width 401 height 27
click at [1006, 387] on div "General Cargo/Hazardous Material" at bounding box center [1163, 385] width 410 height 27
type input "General Cargo/Hazardous Material"
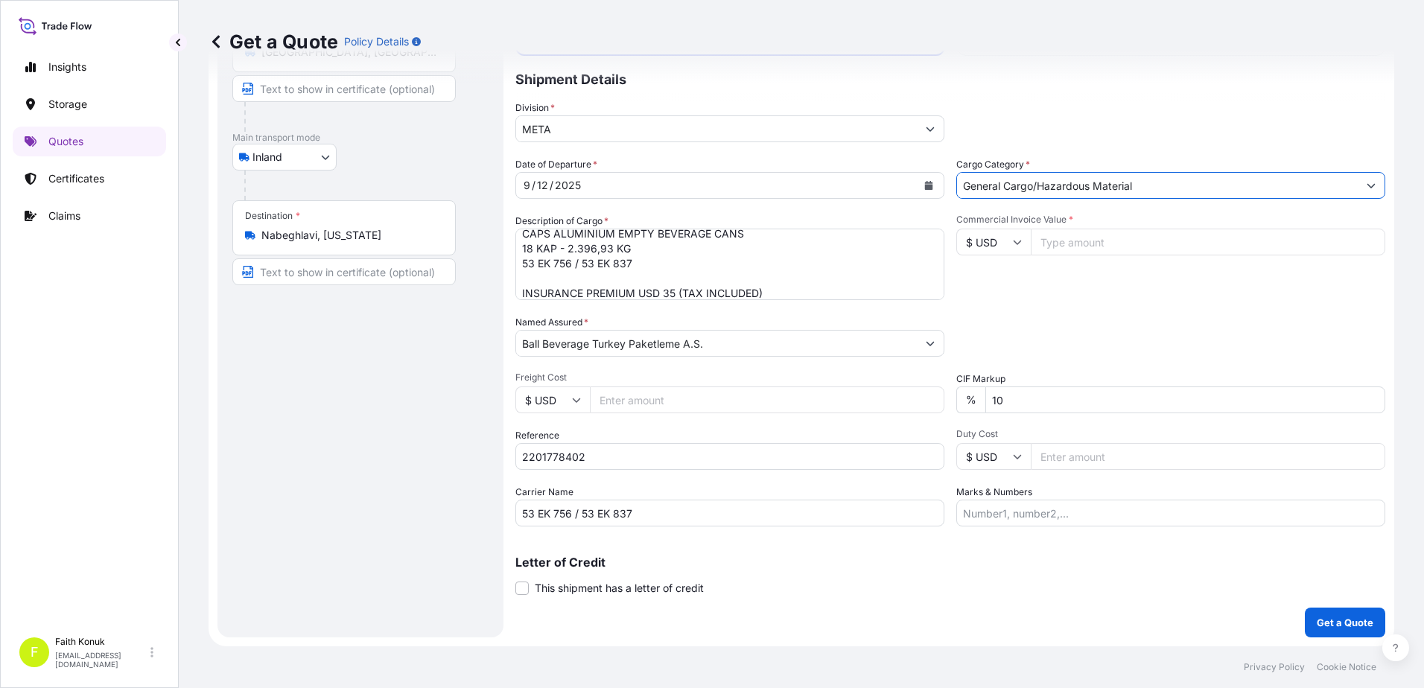
click at [1049, 324] on div "Packing Category Type to search a container mode Please select a primary mode o…" at bounding box center [1170, 336] width 429 height 42
click at [1015, 245] on icon at bounding box center [1017, 242] width 9 height 9
click at [1001, 284] on div "€ EUR" at bounding box center [988, 283] width 63 height 28
type input "€ EUR"
click at [1049, 240] on input "Commercial Invoice Value *" at bounding box center [1208, 242] width 354 height 27
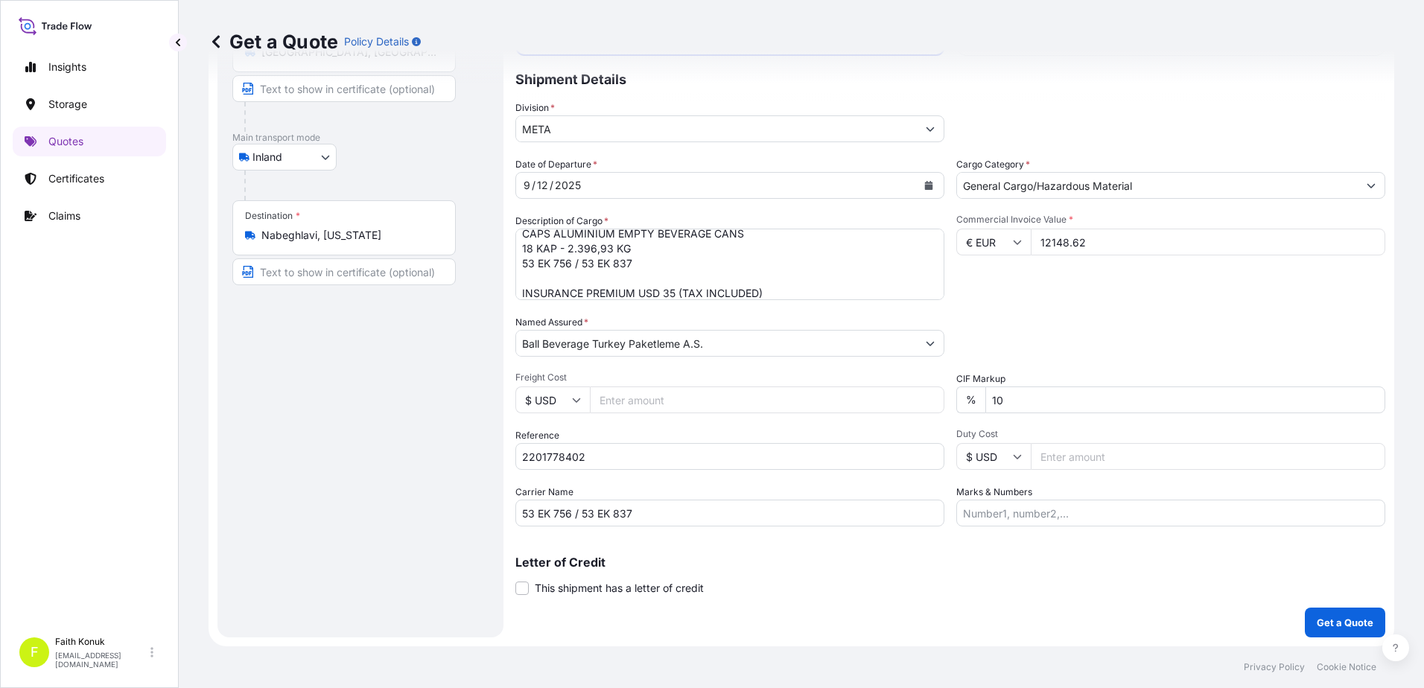
type input "12148.62"
drag, startPoint x: 1048, startPoint y: 394, endPoint x: 867, endPoint y: 391, distance: 181.0
click at [867, 391] on div "Date of Departure * [DATE] Cargo Category * General Cargo/Hazardous Material De…" at bounding box center [950, 341] width 870 height 369
type input "0"
click at [1018, 303] on div "Date of Departure * [DATE] Cargo Category * General Cargo/Hazardous Material De…" at bounding box center [950, 341] width 870 height 369
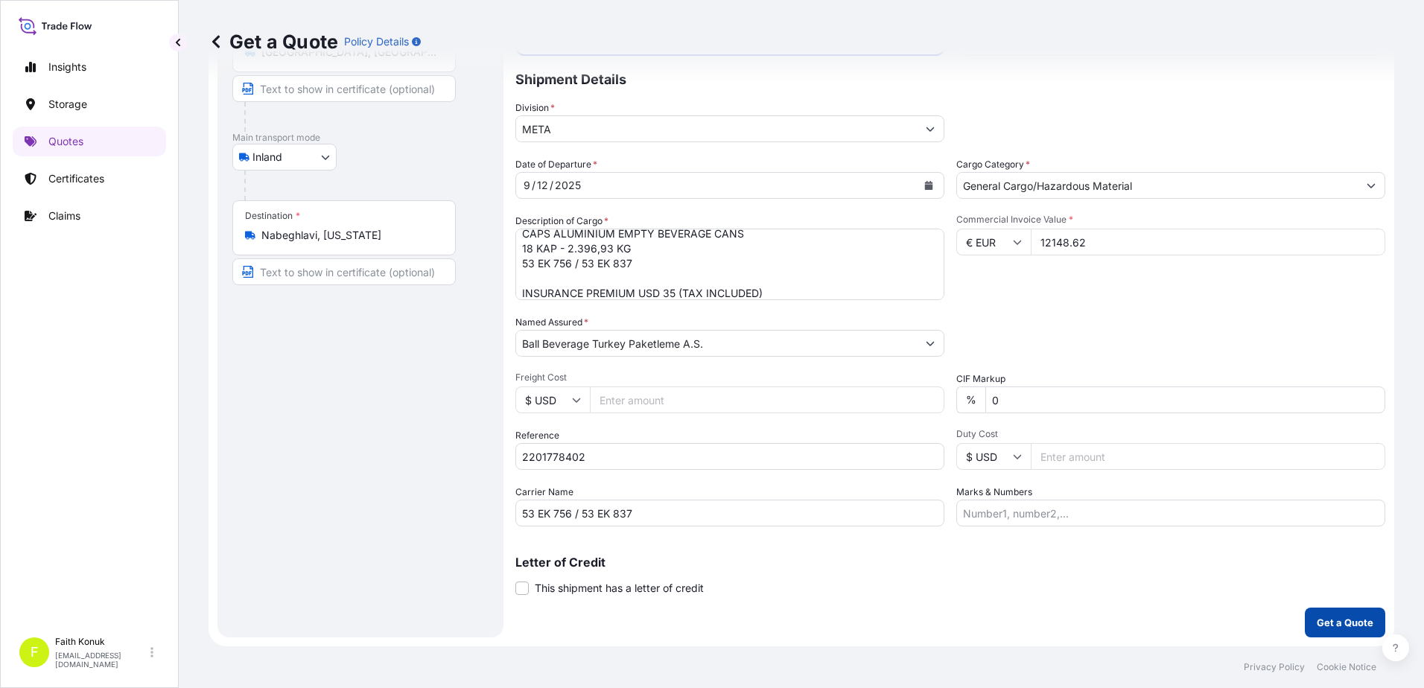
click at [1317, 620] on p "Get a Quote" at bounding box center [1345, 622] width 57 height 15
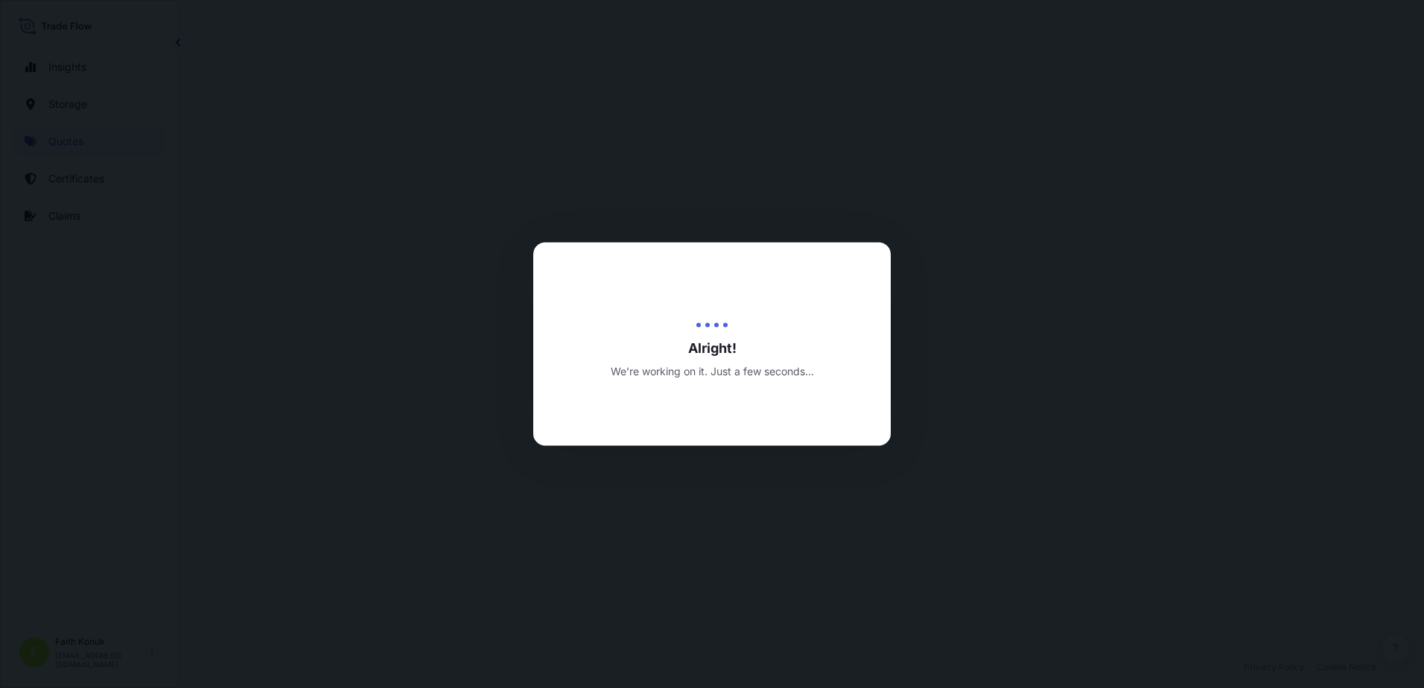
select select "Inland"
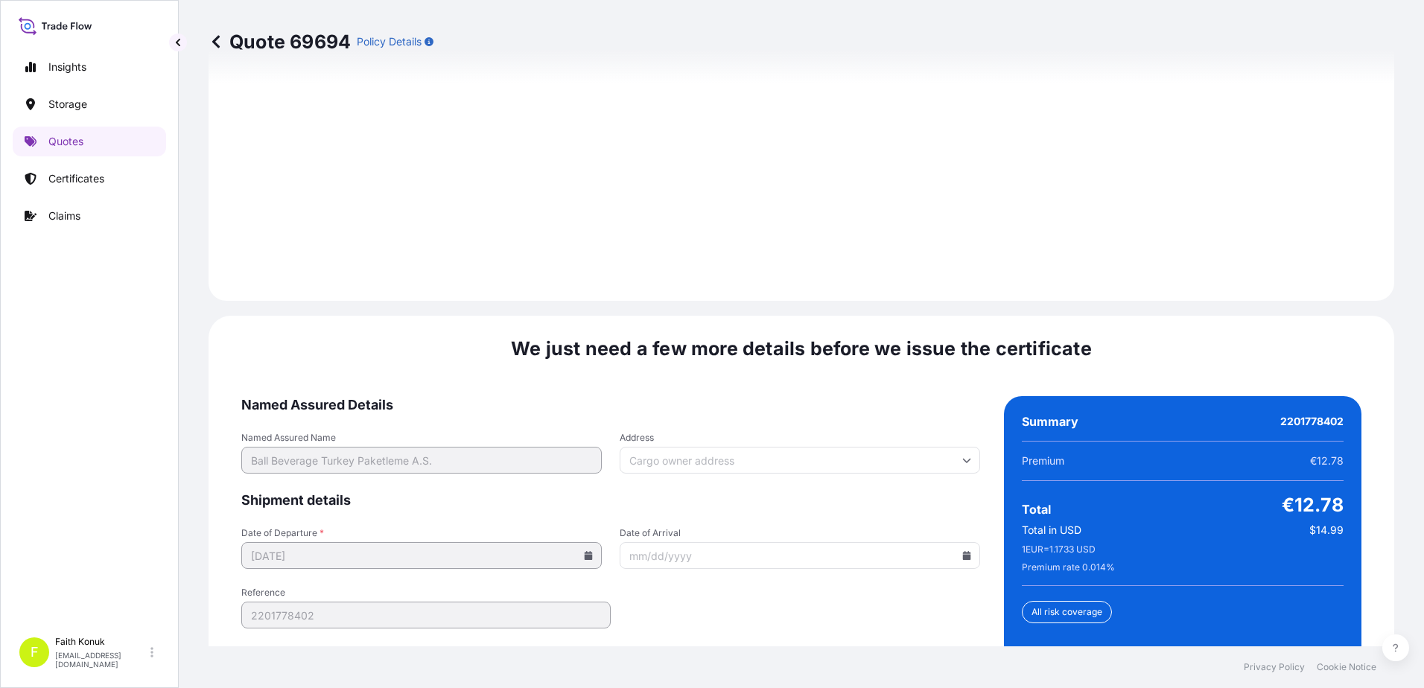
scroll to position [2197, 0]
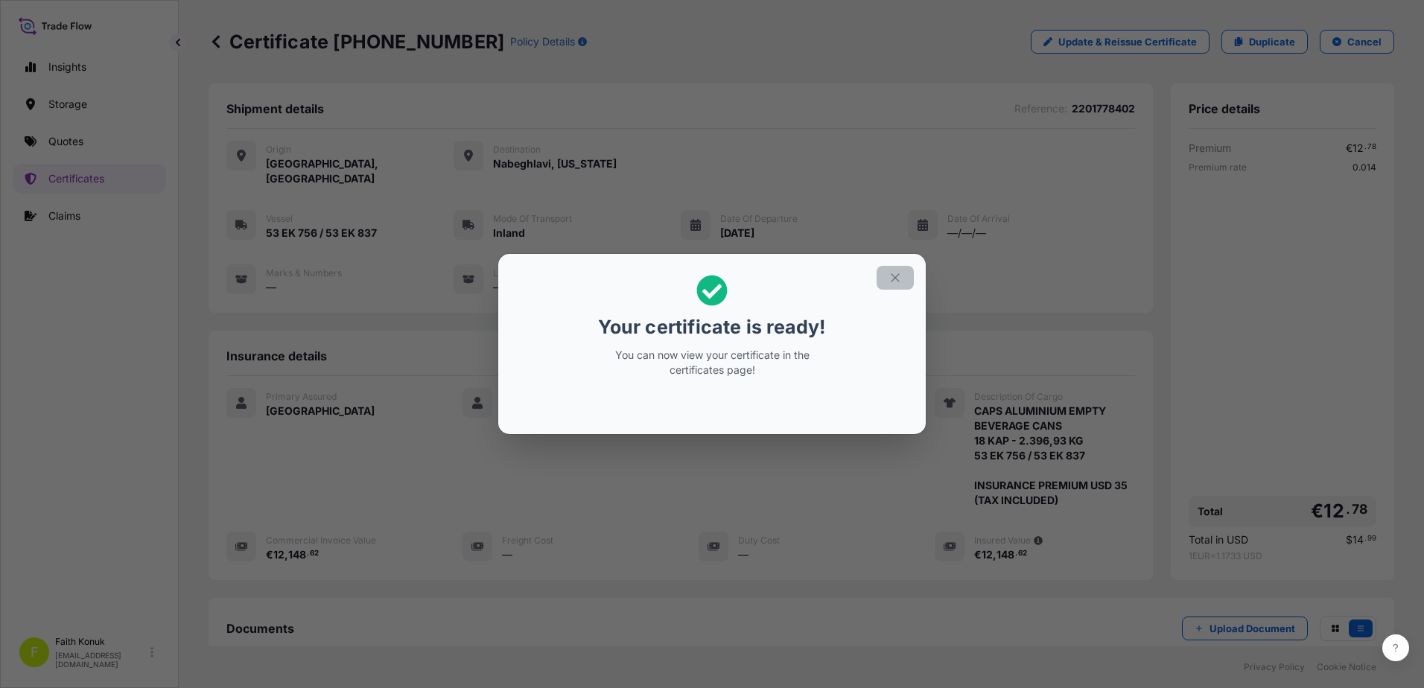
click at [891, 274] on icon "button" at bounding box center [895, 277] width 8 height 8
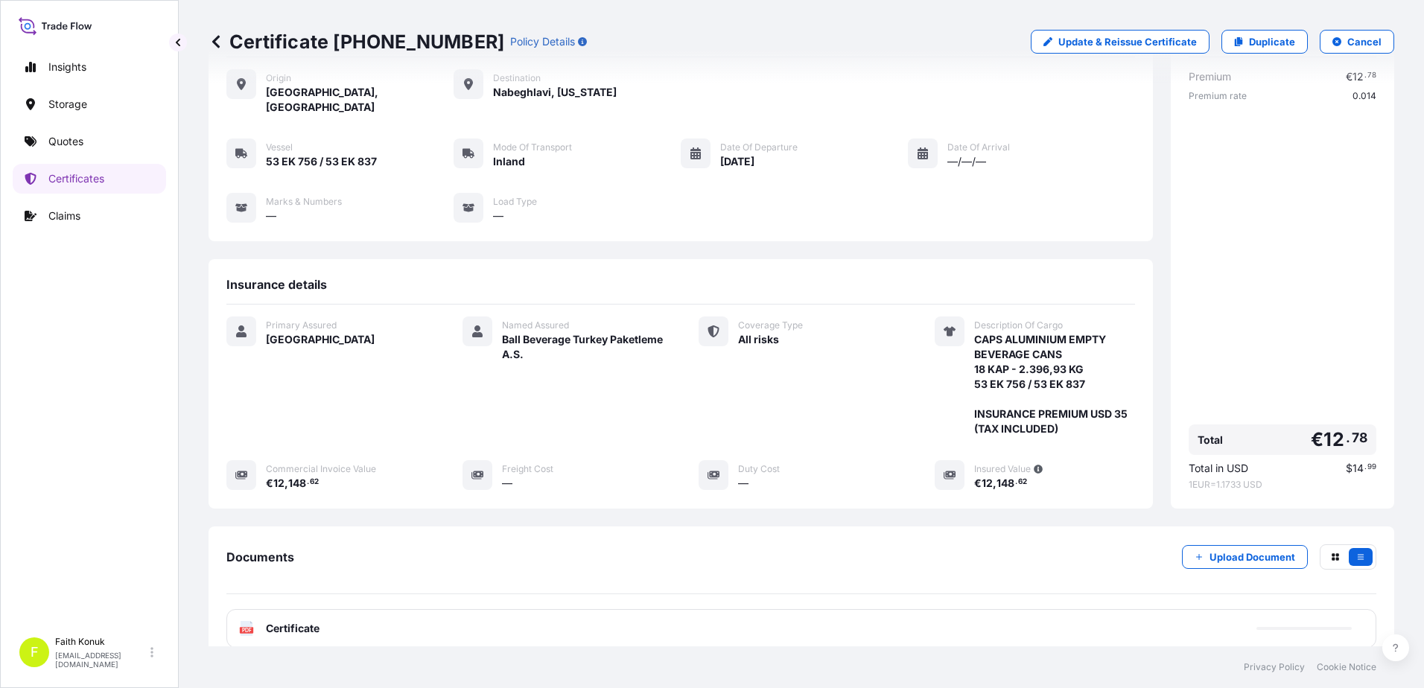
scroll to position [169, 0]
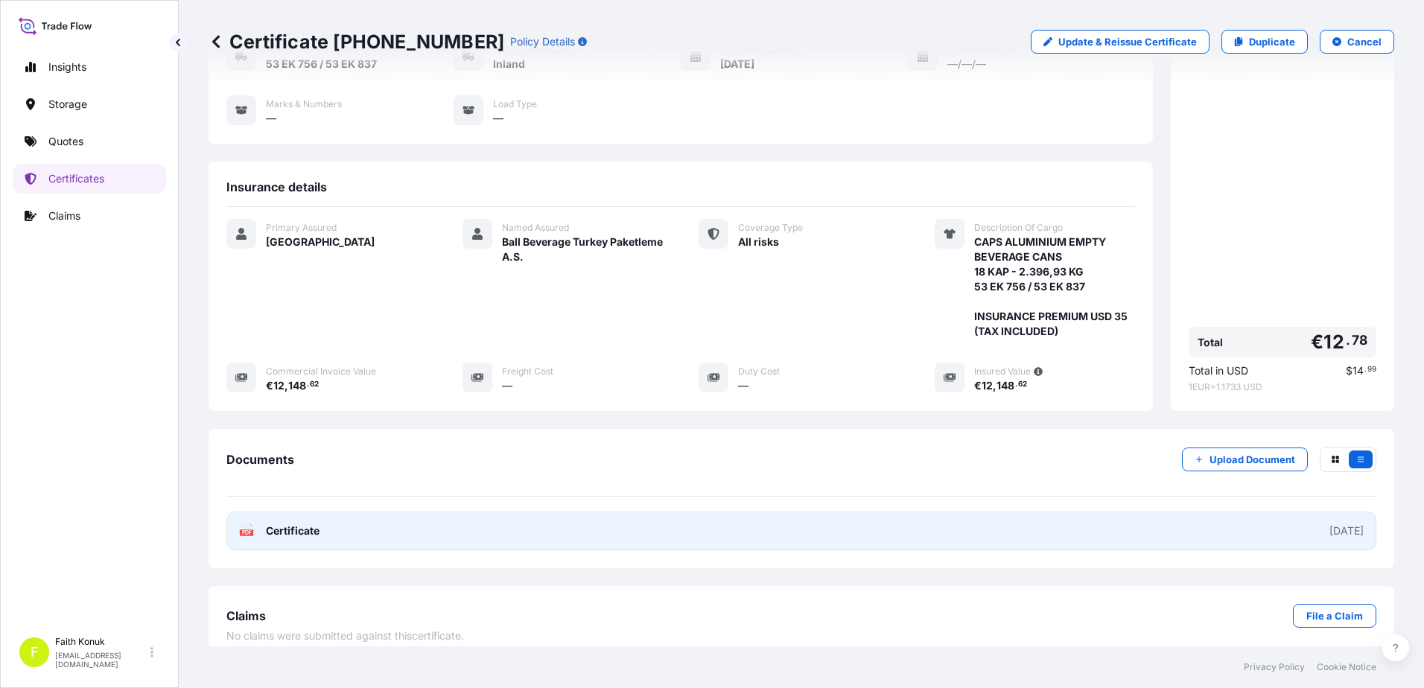
click at [245, 530] on text "PDF" at bounding box center [247, 532] width 10 height 5
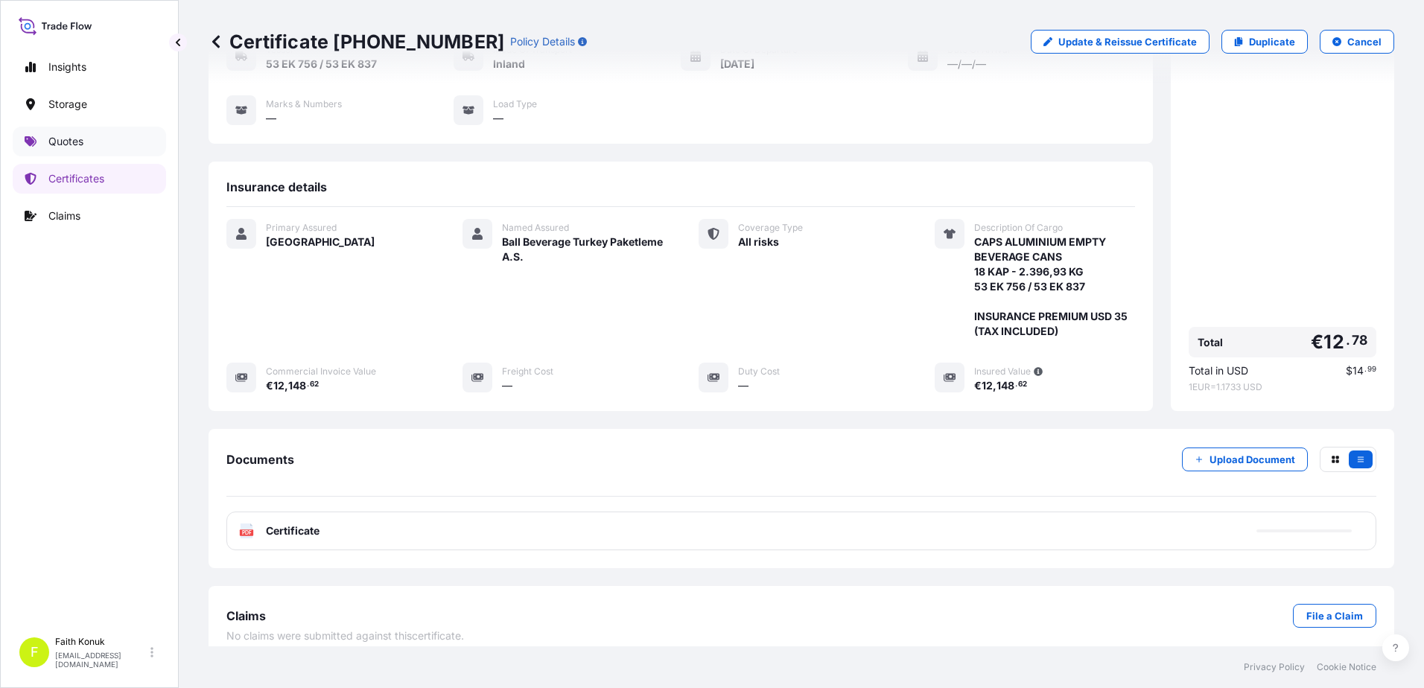
click at [91, 145] on link "Quotes" at bounding box center [89, 142] width 153 height 30
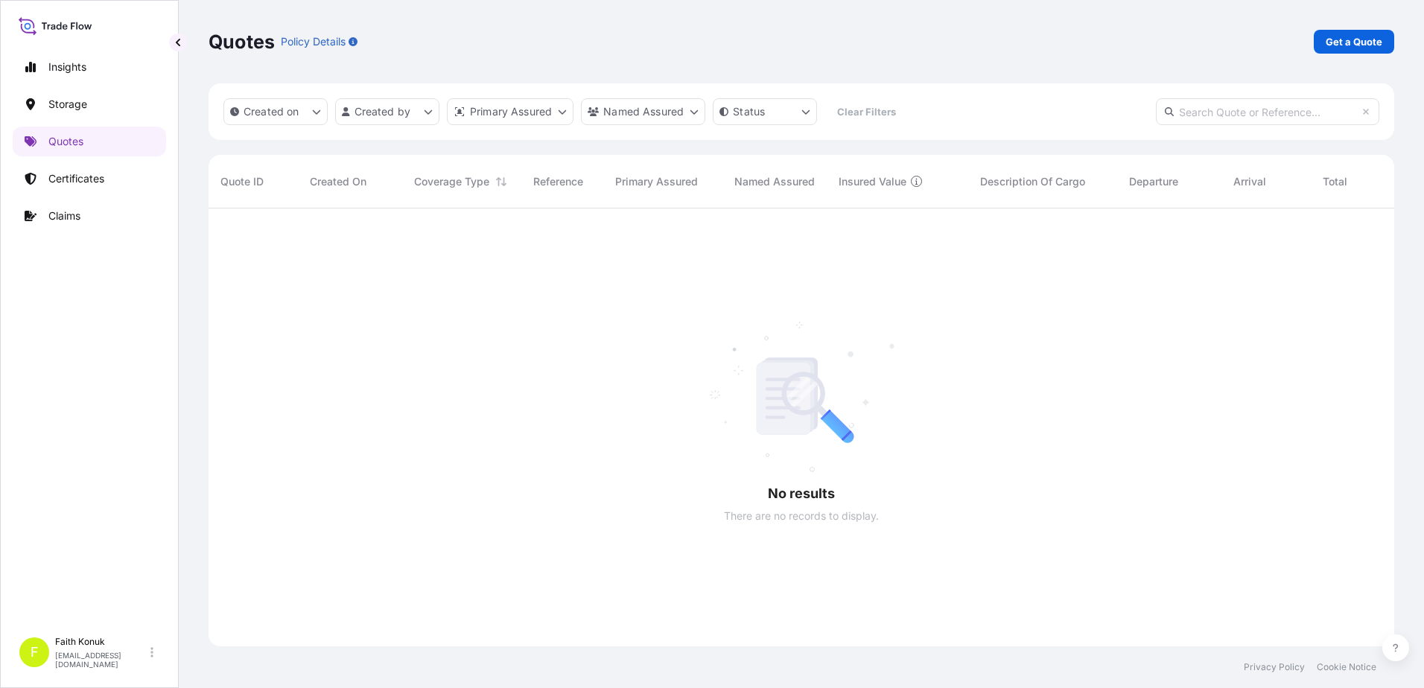
scroll to position [480, 1174]
click at [1346, 37] on p "Get a Quote" at bounding box center [1354, 41] width 57 height 15
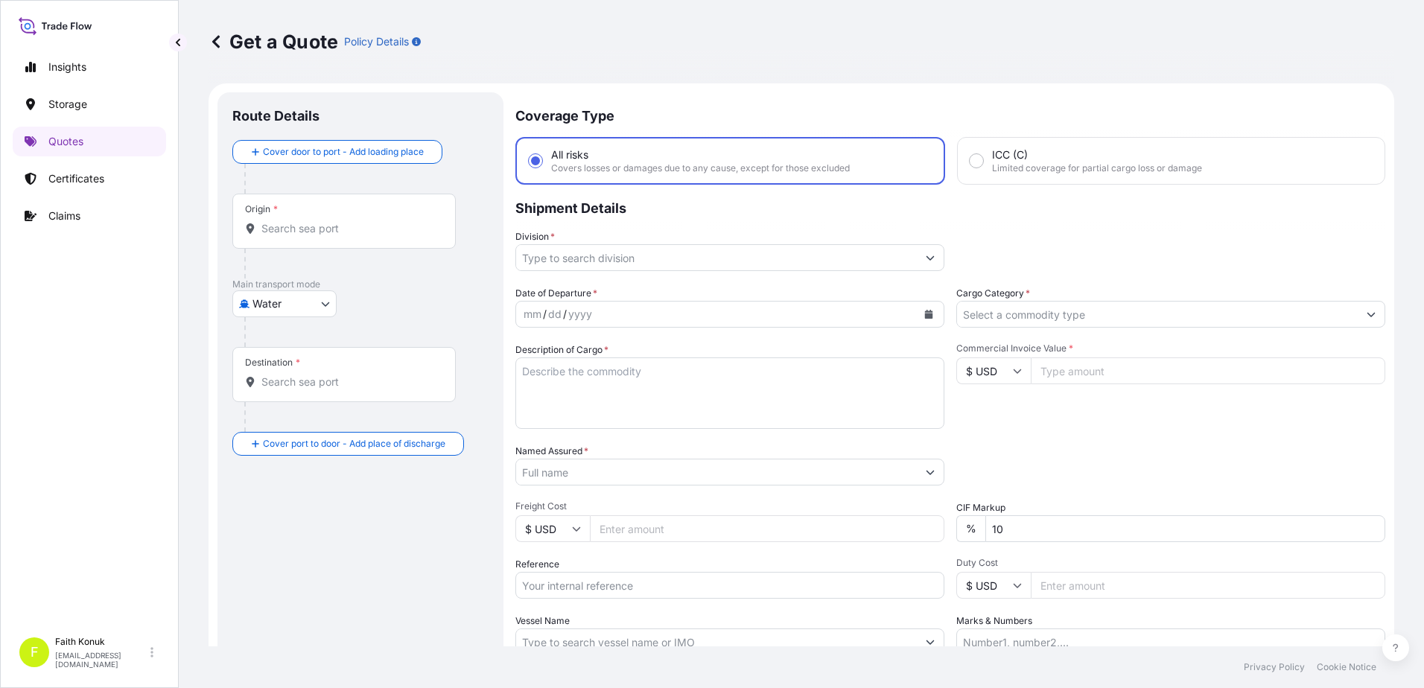
scroll to position [24, 0]
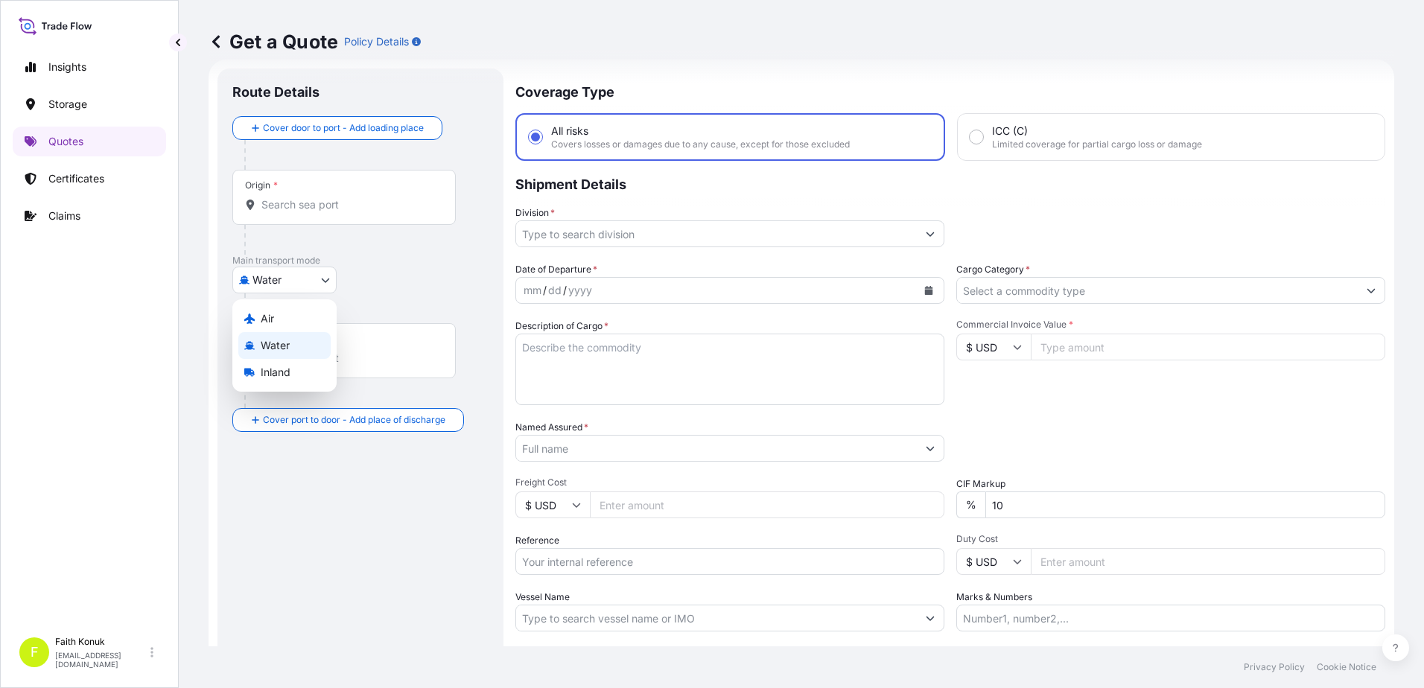
click at [300, 286] on body "Insights Storage Quotes Certificates Claims F [PERSON_NAME] [EMAIL_ADDRESS][DOM…" at bounding box center [712, 344] width 1424 height 688
click at [287, 372] on span "Inland" at bounding box center [276, 372] width 30 height 15
select select "Inland"
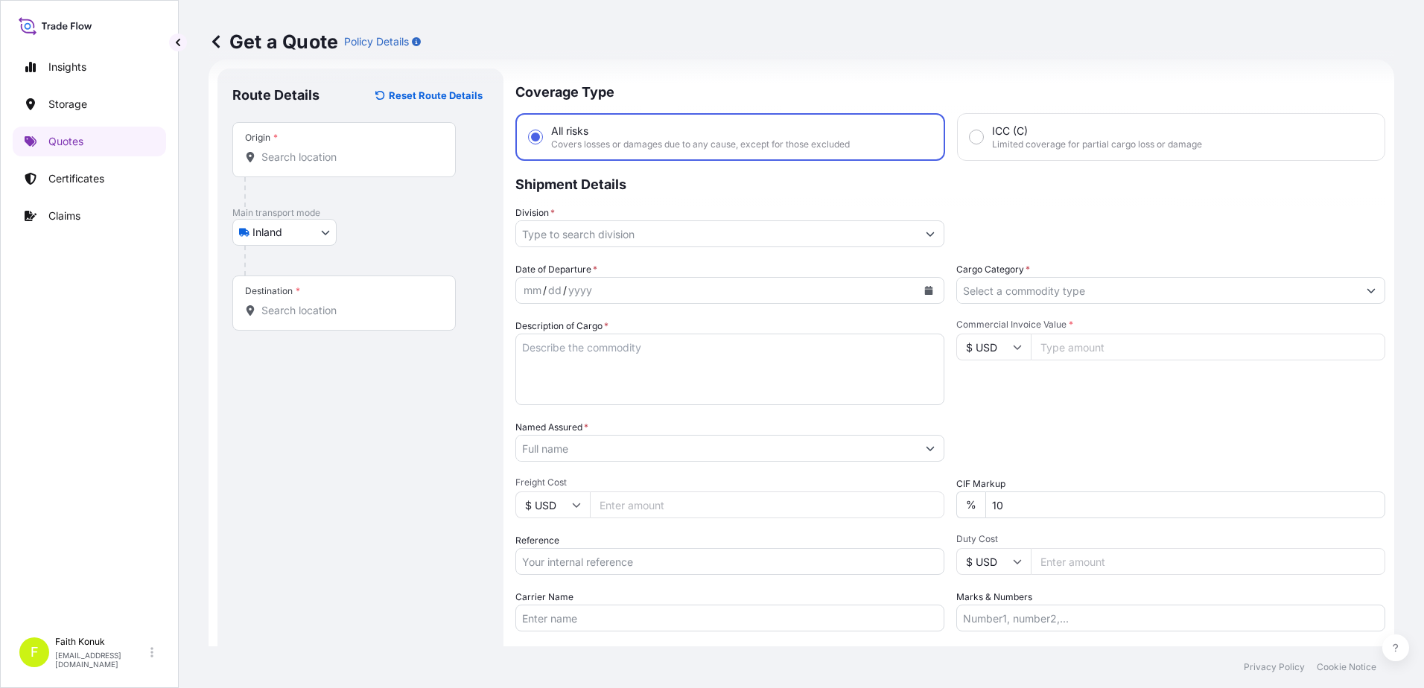
click at [386, 237] on div "Inland Air Water Inland" at bounding box center [360, 232] width 256 height 27
click at [290, 154] on input "Origin *" at bounding box center [349, 157] width 176 height 15
paste input "MANİSA"
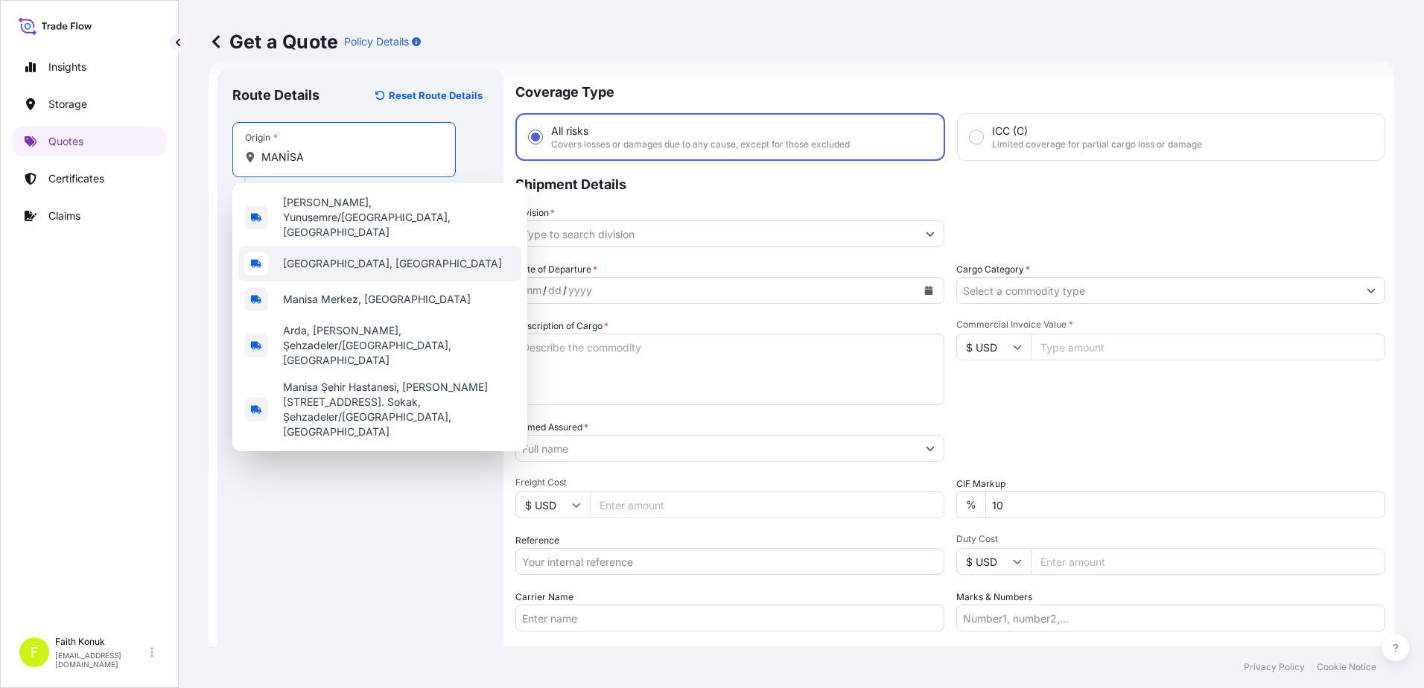
click at [334, 256] on span "[GEOGRAPHIC_DATA], [GEOGRAPHIC_DATA]" at bounding box center [392, 263] width 219 height 15
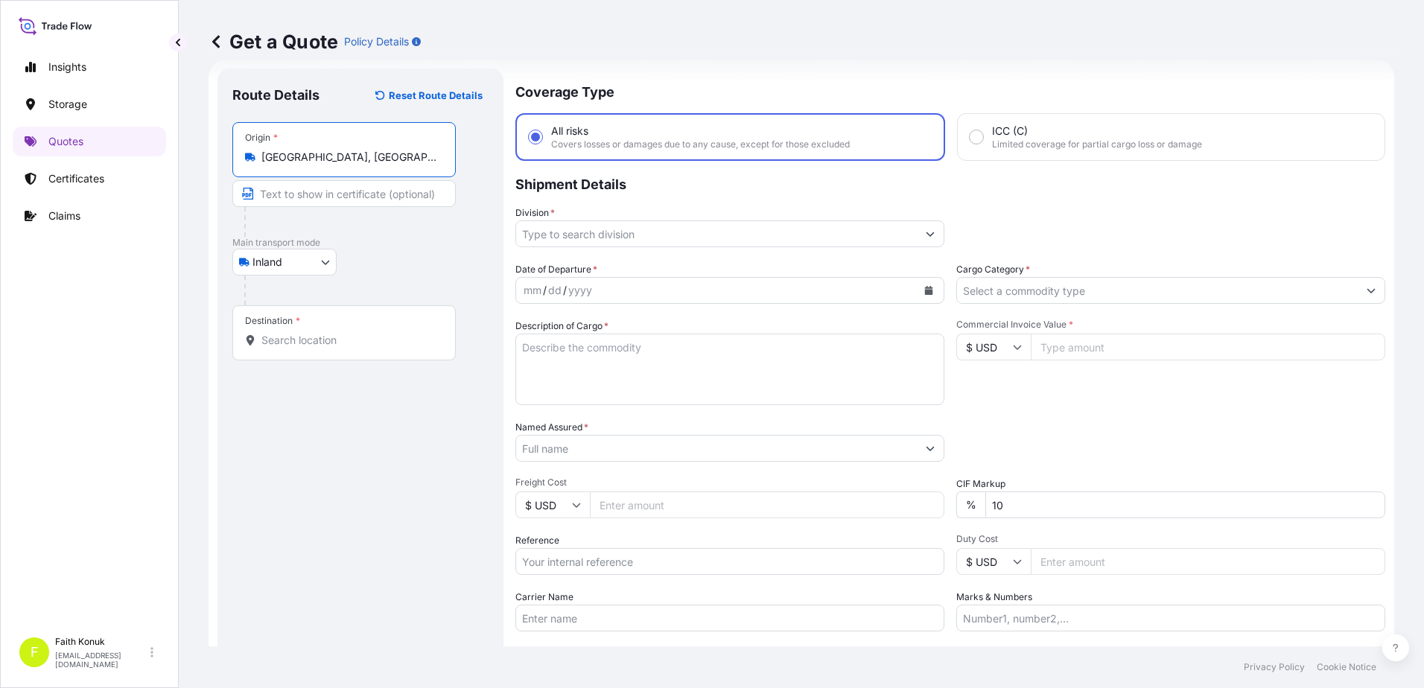
type input "[GEOGRAPHIC_DATA], [GEOGRAPHIC_DATA]"
click at [377, 238] on p "Main transport mode" at bounding box center [360, 243] width 256 height 12
click at [328, 339] on input "Destination *" at bounding box center [349, 340] width 176 height 15
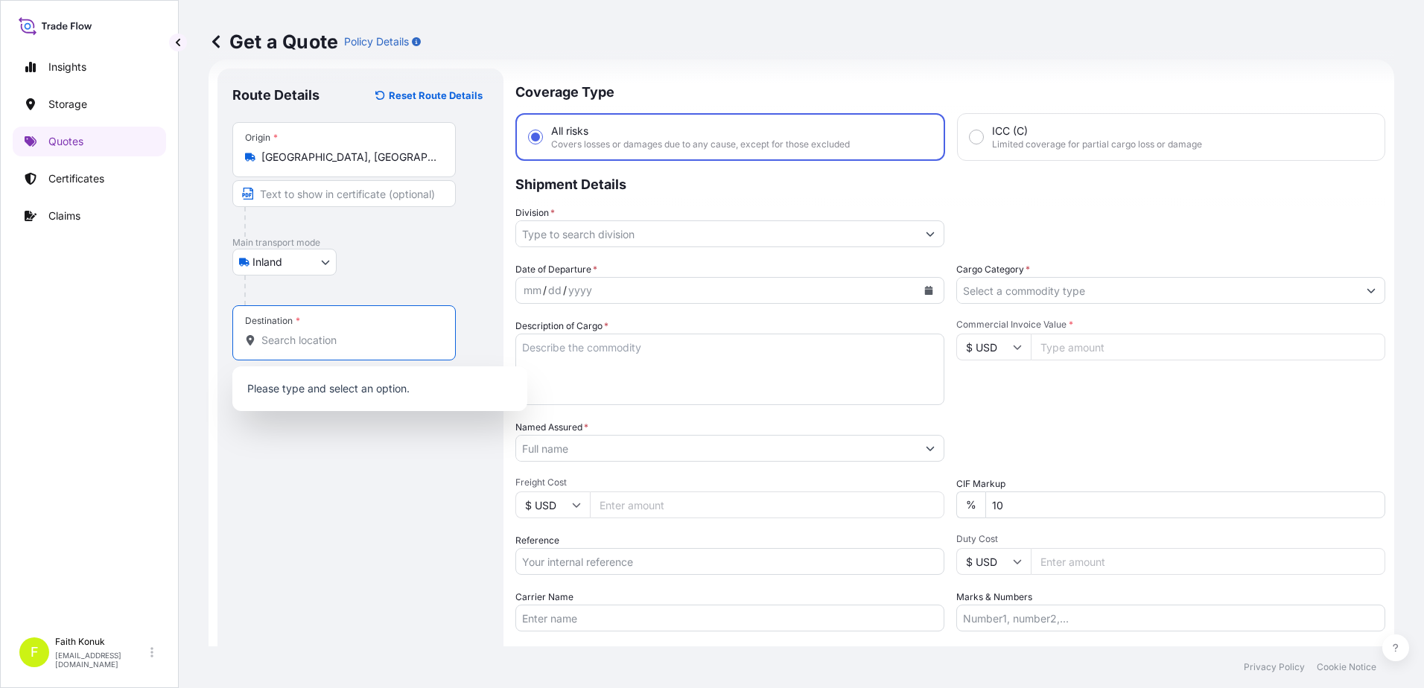
paste input "Nabeghlav"
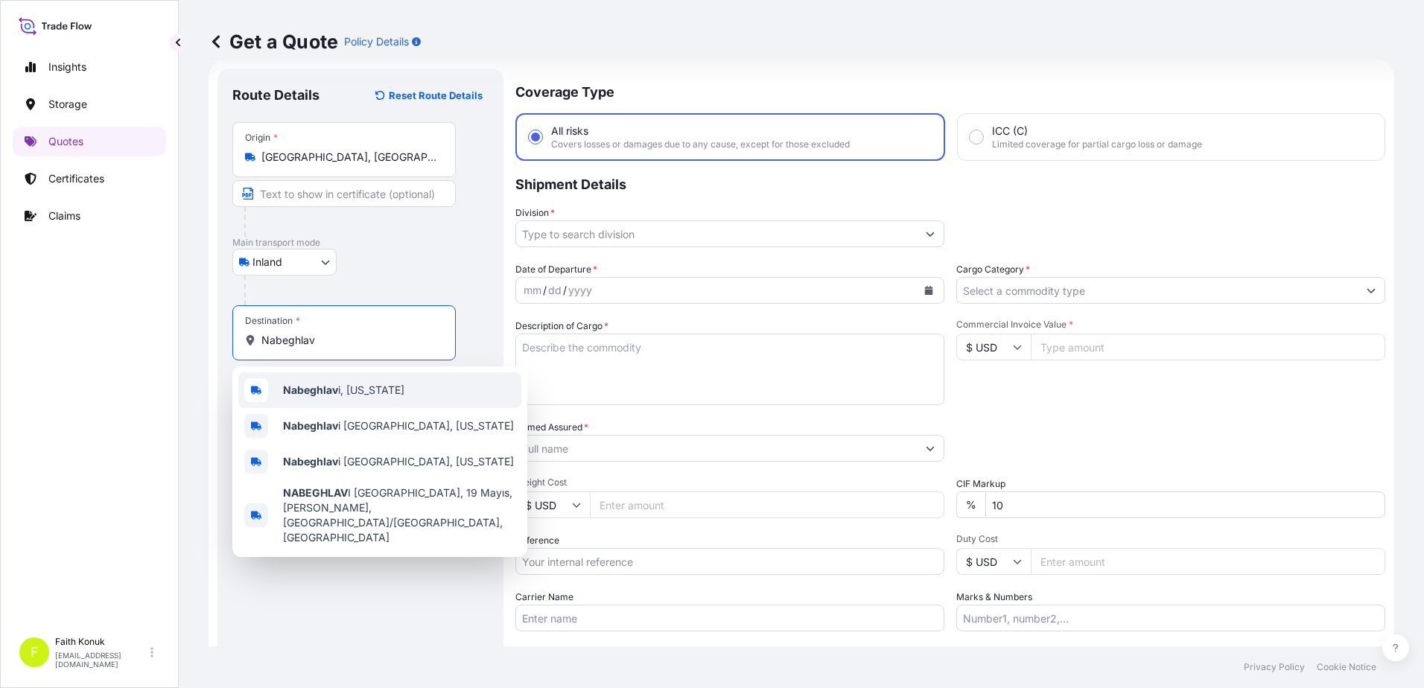
click at [378, 388] on span "Nabeghlav i, [US_STATE]" at bounding box center [343, 390] width 121 height 15
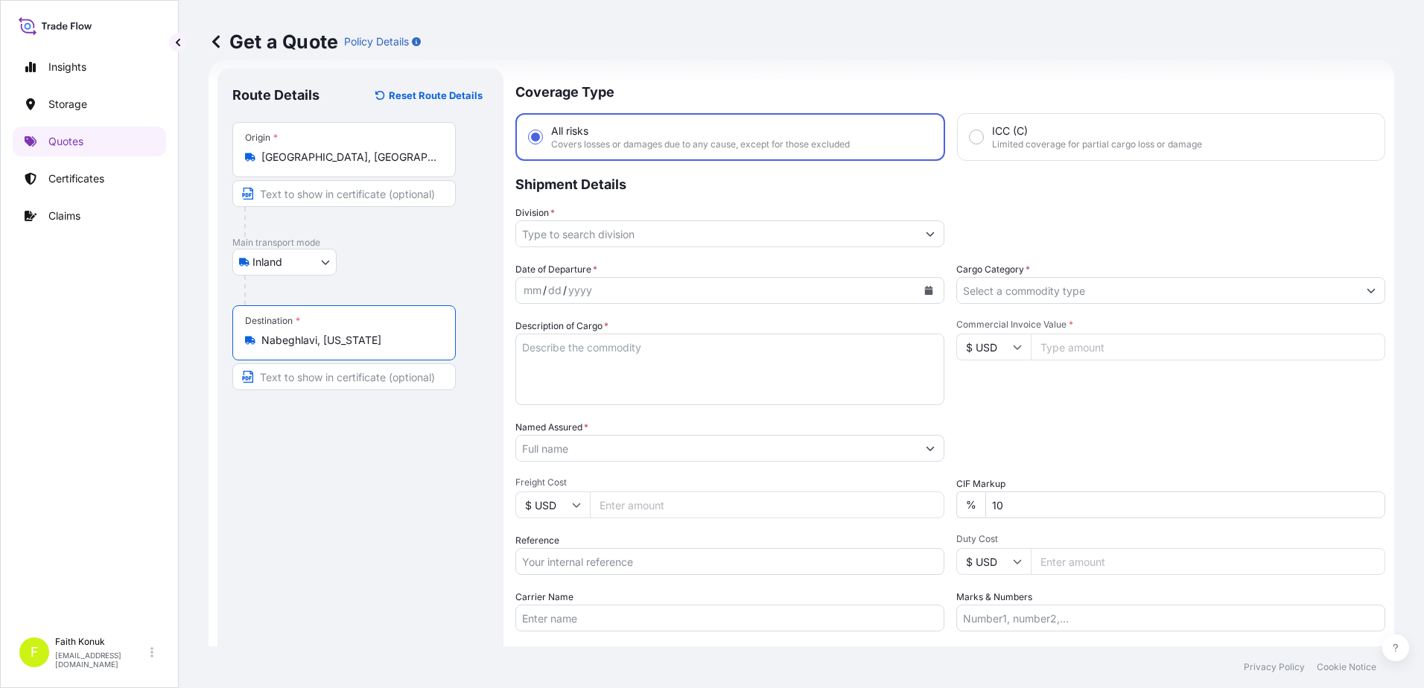
type input "Nabeghlavi, [US_STATE]"
click at [398, 251] on div "Inland Air Water Inland" at bounding box center [360, 262] width 256 height 27
click at [544, 234] on input "Division *" at bounding box center [716, 233] width 401 height 27
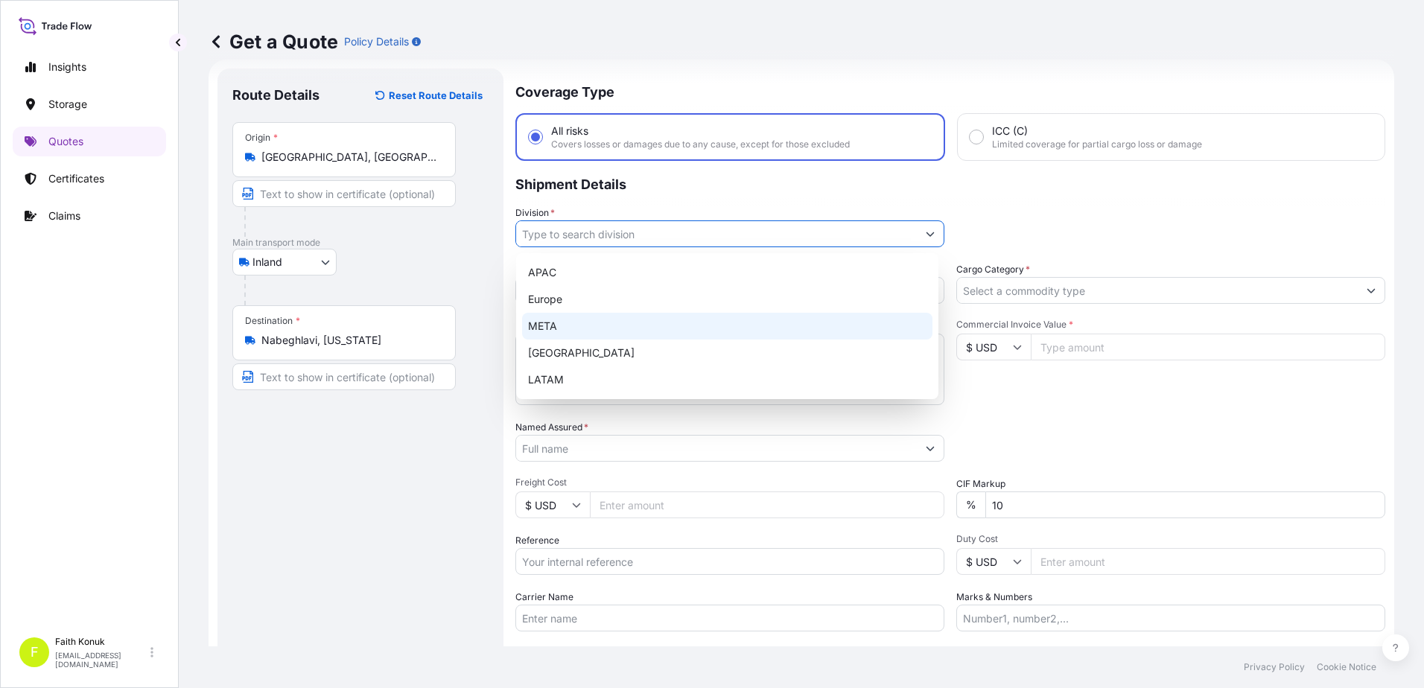
click at [553, 319] on div "META" at bounding box center [727, 326] width 410 height 27
type input "META"
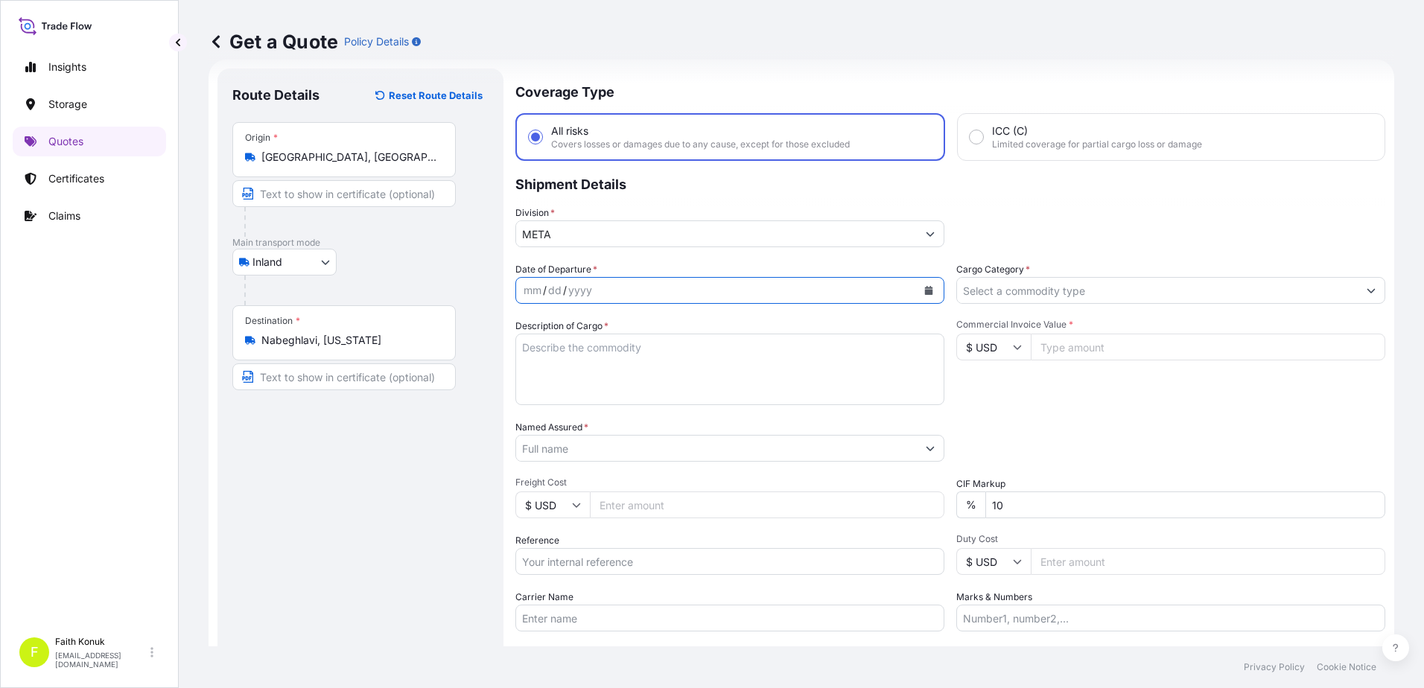
click at [921, 284] on button "Calendar" at bounding box center [929, 291] width 24 height 24
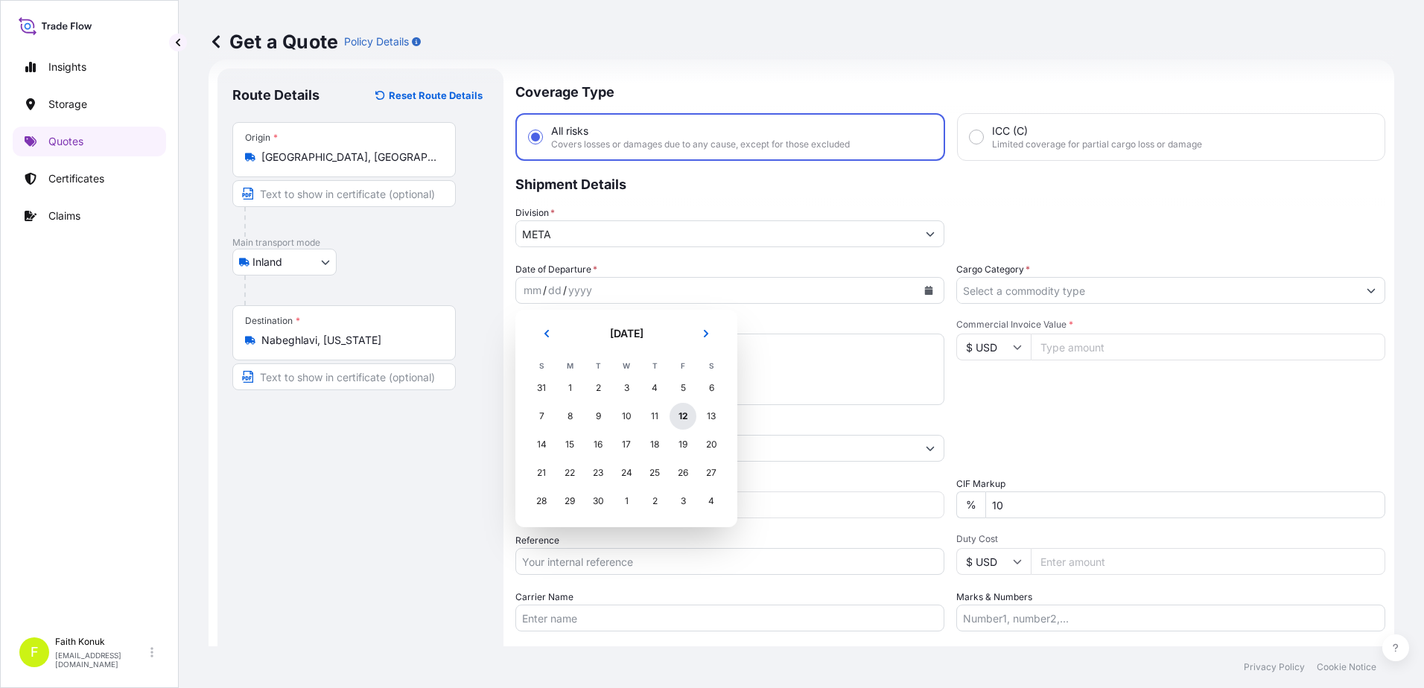
click at [679, 417] on div "12" at bounding box center [682, 416] width 27 height 27
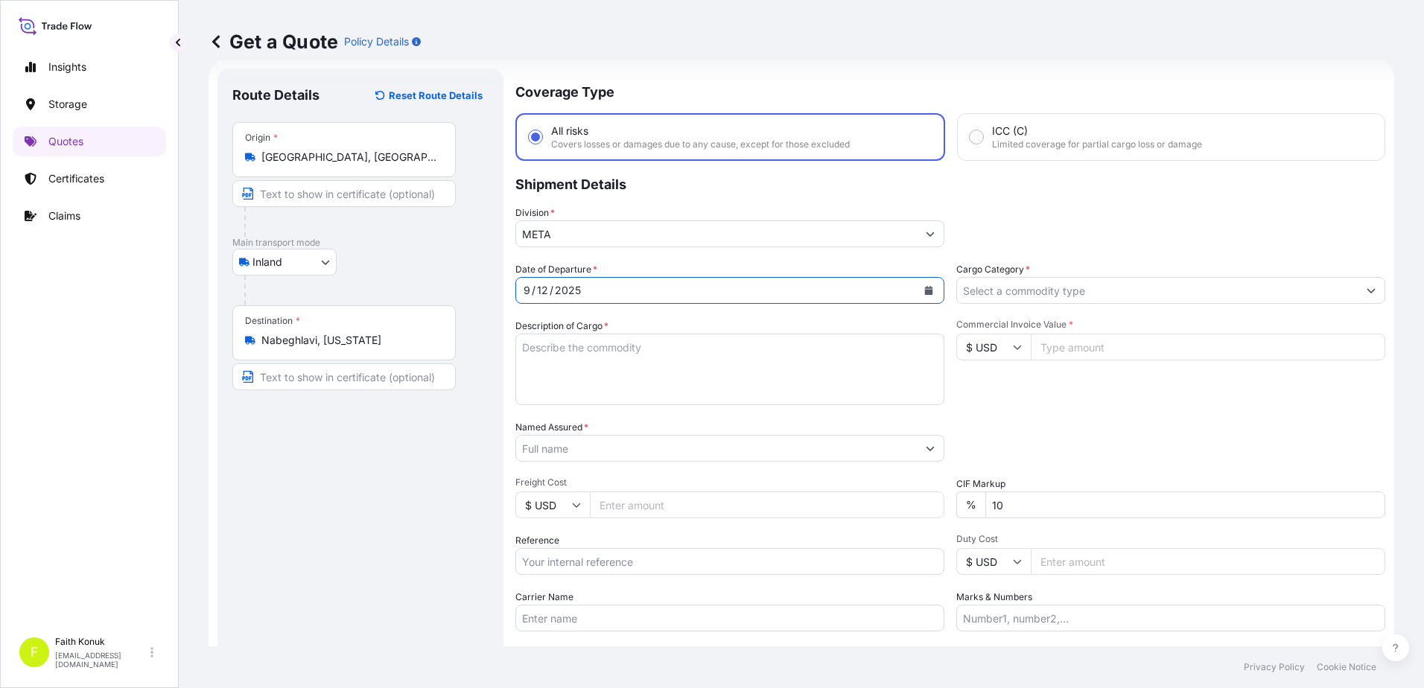
click at [561, 358] on textarea "Description of Cargo *" at bounding box center [729, 369] width 429 height 71
click at [569, 343] on textarea "Description of Cargo *" at bounding box center [729, 369] width 429 height 71
paste textarea "CAPS ALUMINIUM EMPTY BEVERAGE CANS 18 KAP - 2.396,93 KG"
click at [541, 366] on textarea "CAPS ALUMINIUM EMPTY BEVERAGE CANS 18 KAP - 2.396,93 KG" at bounding box center [729, 369] width 429 height 71
paste textarea "10 ADU 611 / 10 ADU 613"
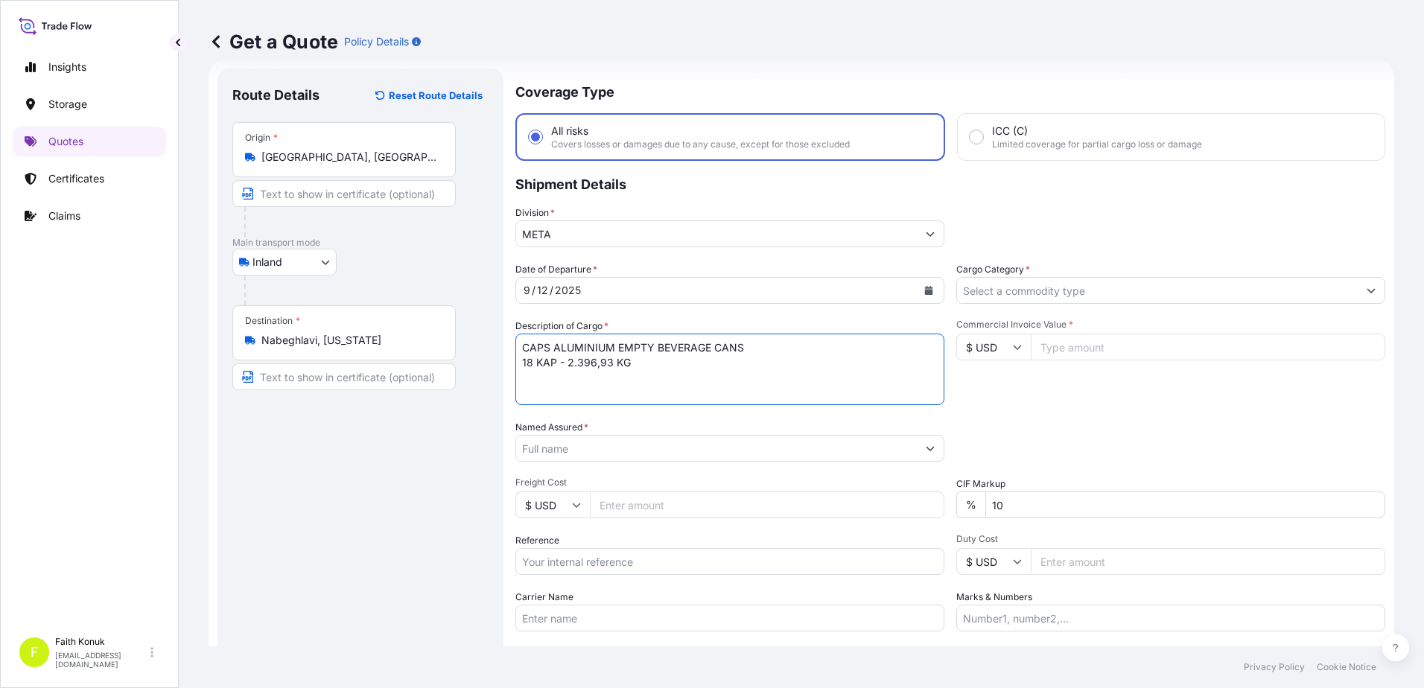
click at [535, 378] on textarea "CAPS ALUMINIUM EMPTY BEVERAGE CANS 18 KAP - 2.396,93 KG" at bounding box center [729, 369] width 429 height 71
paste textarea "10 ADU 611 / 10 ADU 613"
type textarea "CAPS ALUMINIUM EMPTY BEVERAGE CANS 18 KAP - 2.396,93 KG 10 ADU 611 / 10 ADU 613…"
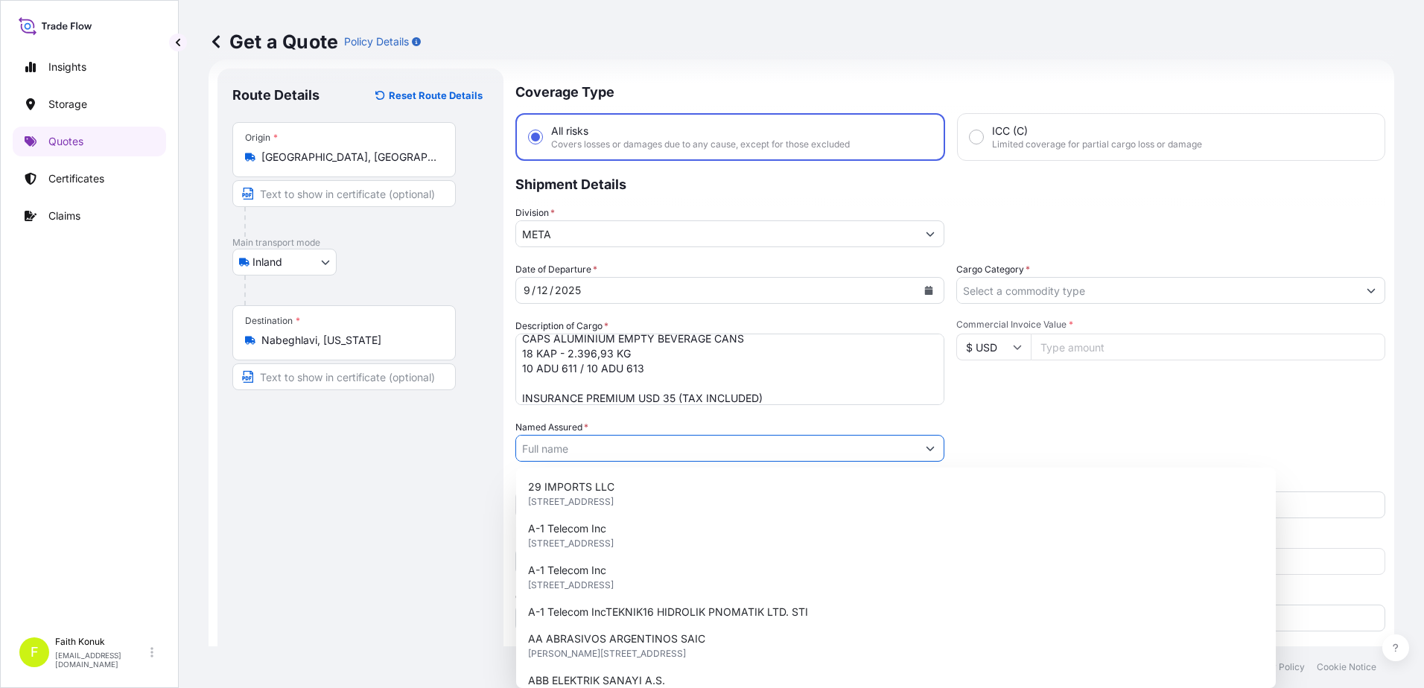
click at [599, 446] on input "Named Assured *" at bounding box center [716, 448] width 401 height 27
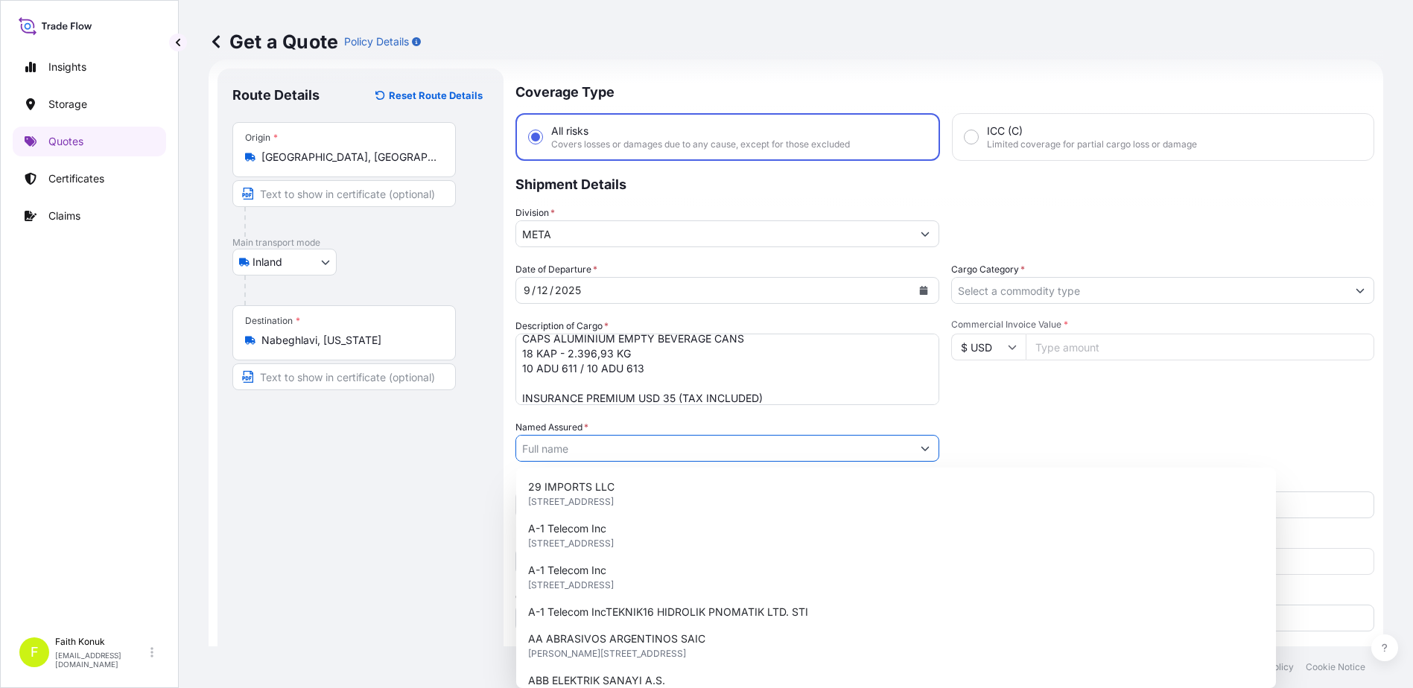
paste input "Ball Beverage Turkey Paketleme A.S."
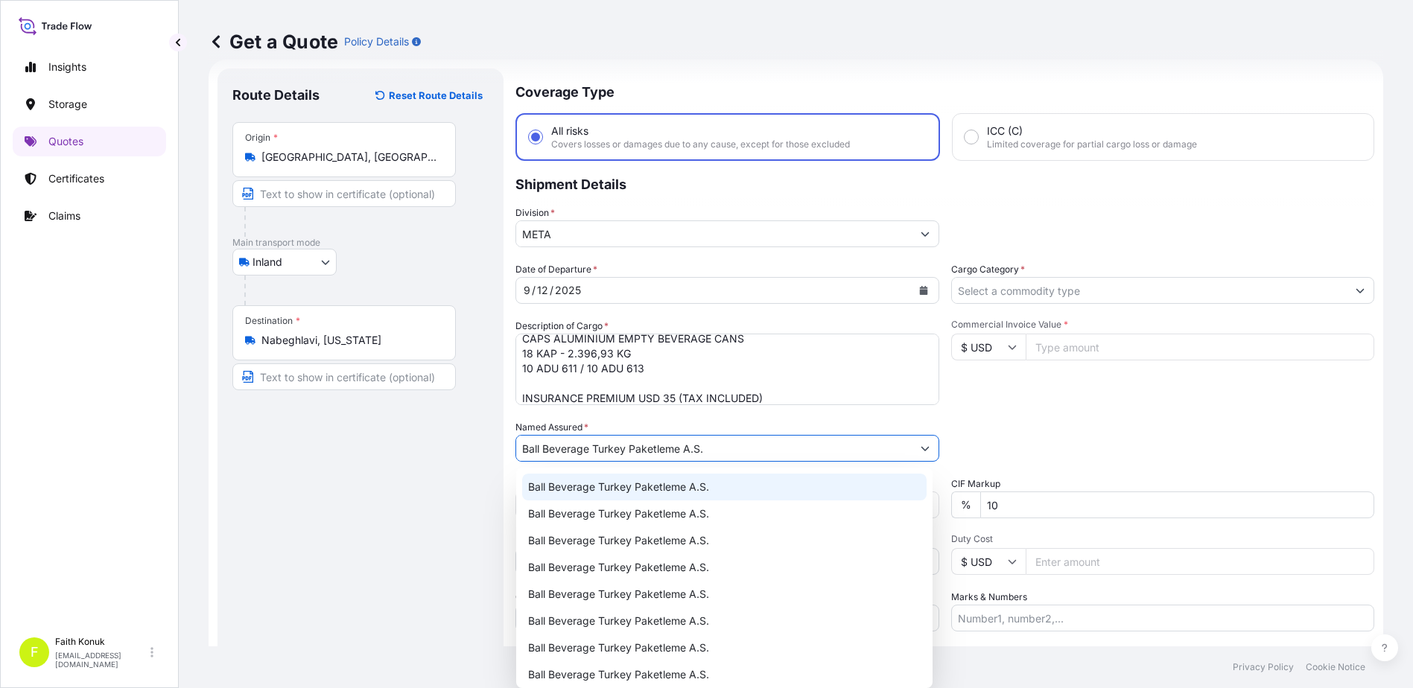
click at [599, 490] on span "Ball Beverage Turkey Paketleme A.S." at bounding box center [618, 487] width 181 height 15
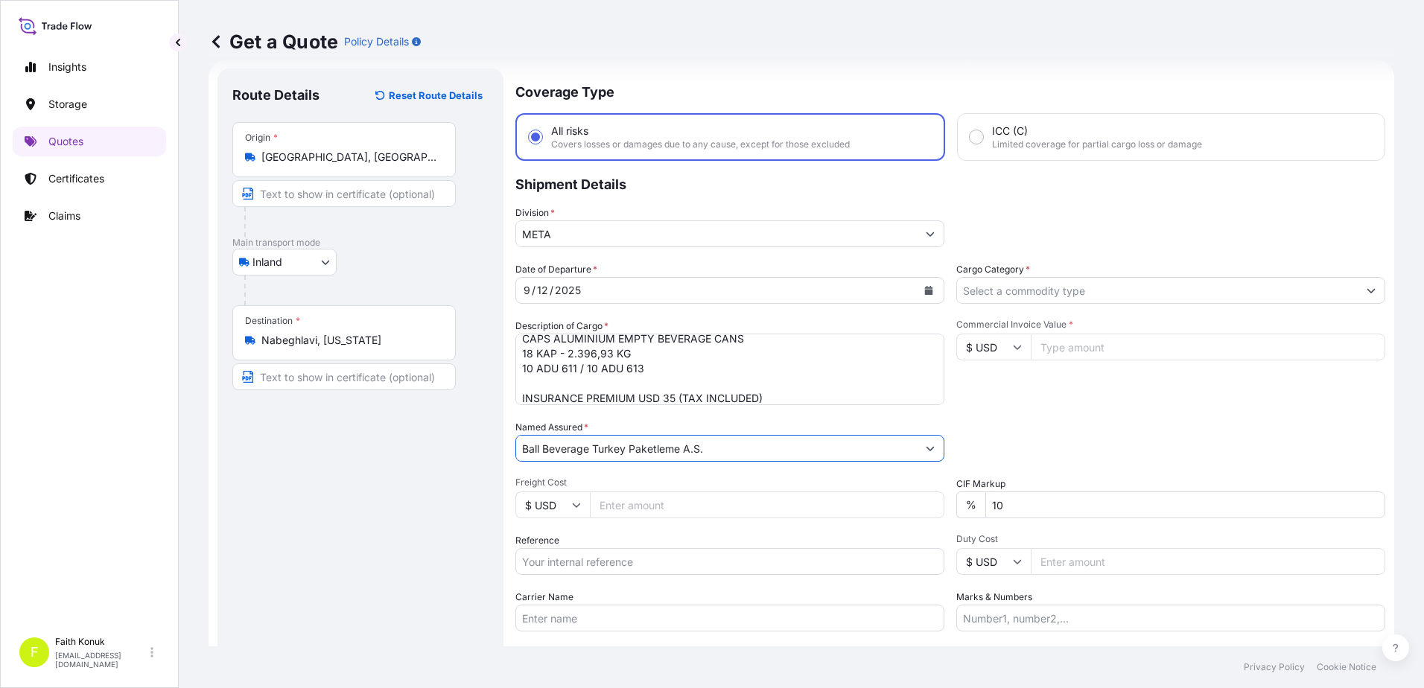
type input "Ball Beverage Turkey Paketleme A.S."
click at [630, 419] on div "Date of Departure * [DATE] Cargo Category * Description of Cargo * CAPS ALUMINI…" at bounding box center [950, 446] width 870 height 369
click at [587, 550] on input "Reference" at bounding box center [729, 561] width 429 height 27
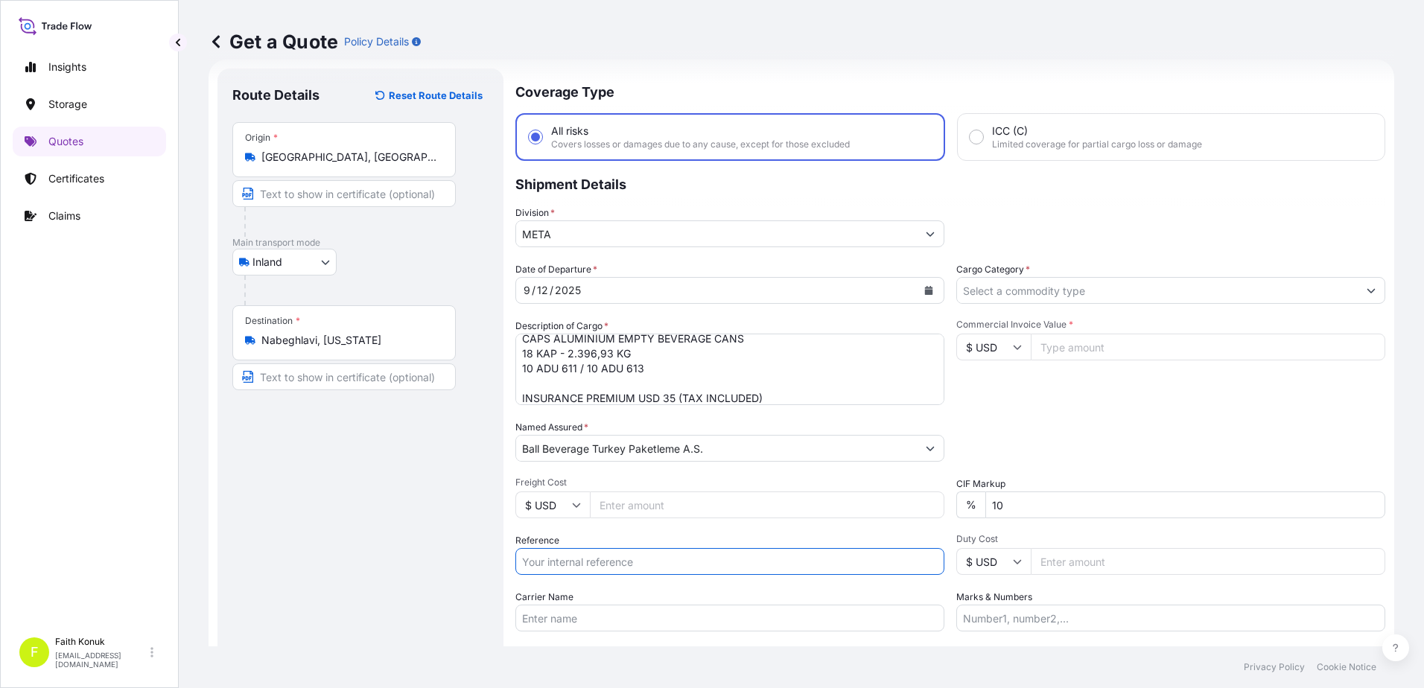
paste input "2201778399"
type input "2201778399"
click at [605, 526] on div "Date of Departure * [DATE] Cargo Category * Description of Cargo * CAPS ALUMINI…" at bounding box center [950, 446] width 870 height 369
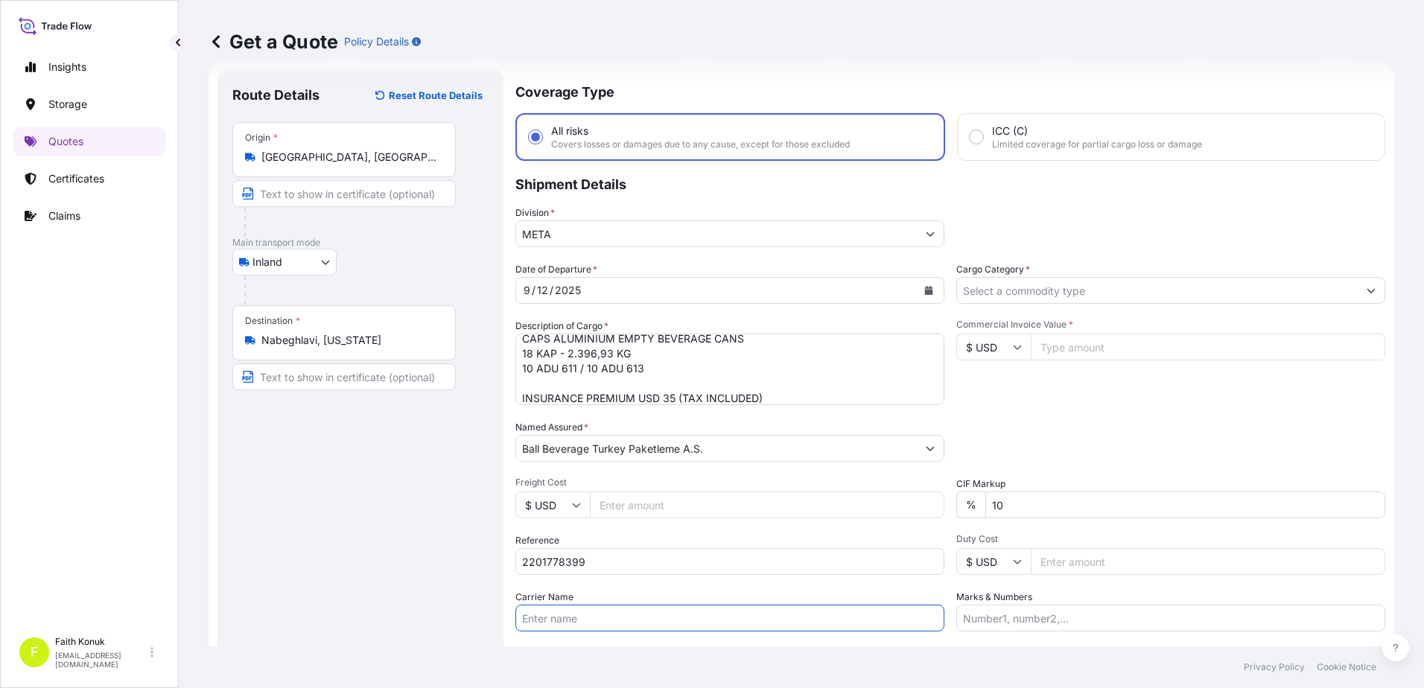
click at [573, 620] on input "Carrier Name" at bounding box center [729, 618] width 429 height 27
paste input "10 ADU 611 / 10 ADU 613"
type input "10 ADU 611 / 10 ADU 613"
click at [1021, 415] on div "Date of Departure * [DATE] Cargo Category * Description of Cargo * CAPS ALUMINI…" at bounding box center [950, 446] width 870 height 369
click at [1034, 287] on input "Cargo Category *" at bounding box center [1157, 290] width 401 height 27
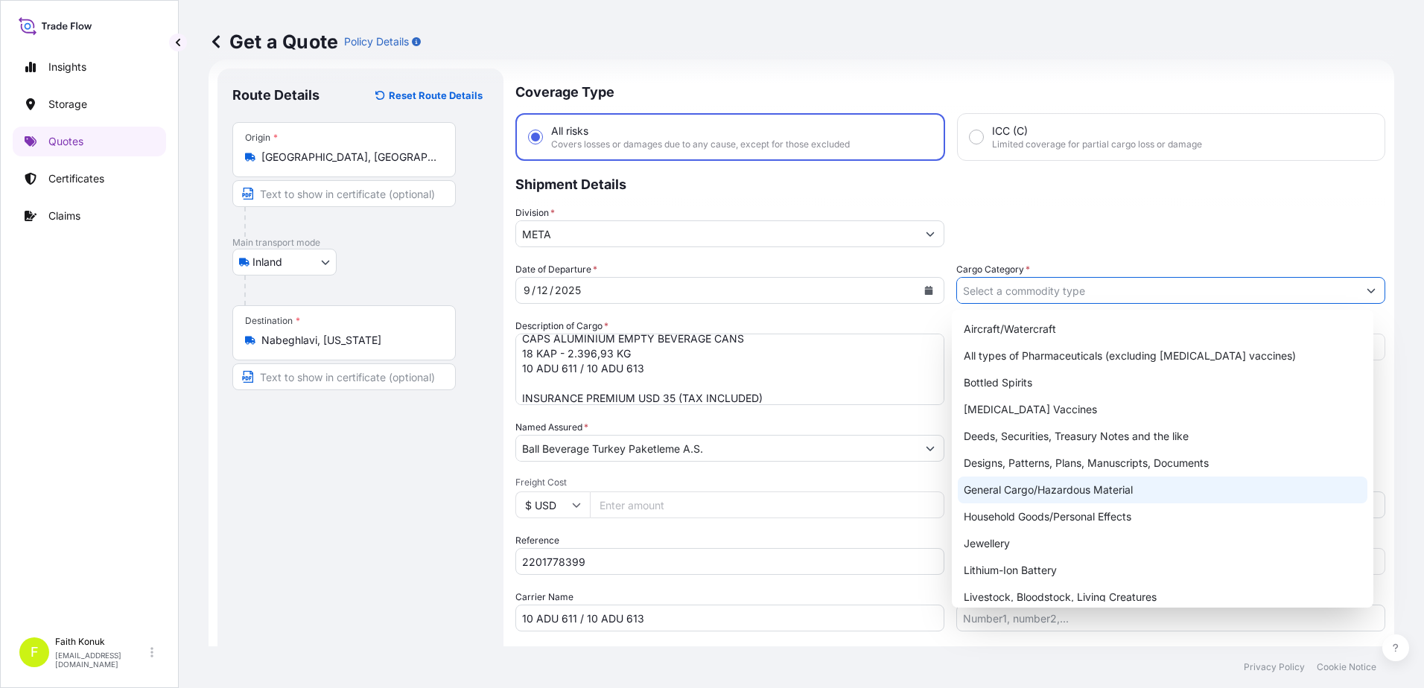
click at [1002, 483] on div "General Cargo/Hazardous Material" at bounding box center [1163, 490] width 410 height 27
type input "General Cargo/Hazardous Material"
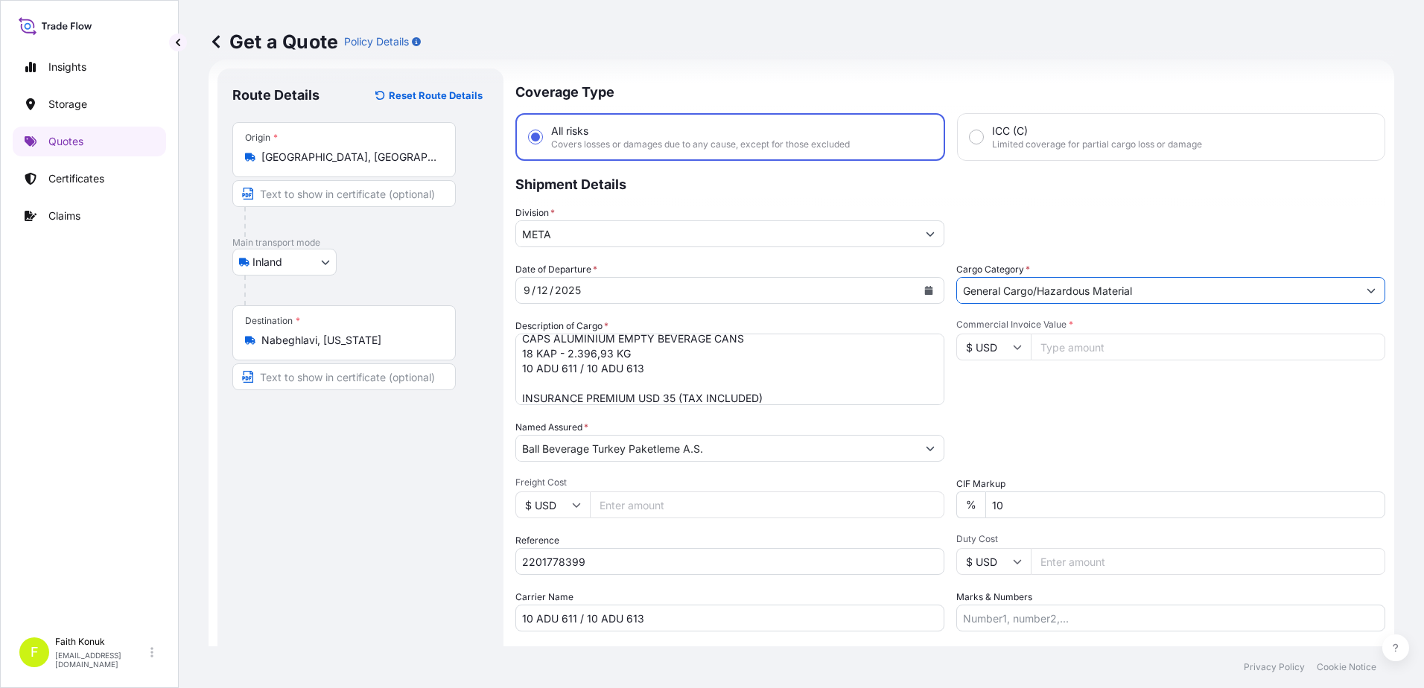
click at [1036, 398] on div "Commercial Invoice Value * $ USD" at bounding box center [1170, 362] width 429 height 86
click at [1013, 343] on icon at bounding box center [1017, 347] width 9 height 9
click at [996, 384] on div "€ EUR" at bounding box center [988, 388] width 63 height 28
type input "€ EUR"
click at [1059, 347] on input "Commercial Invoice Value *" at bounding box center [1208, 347] width 354 height 27
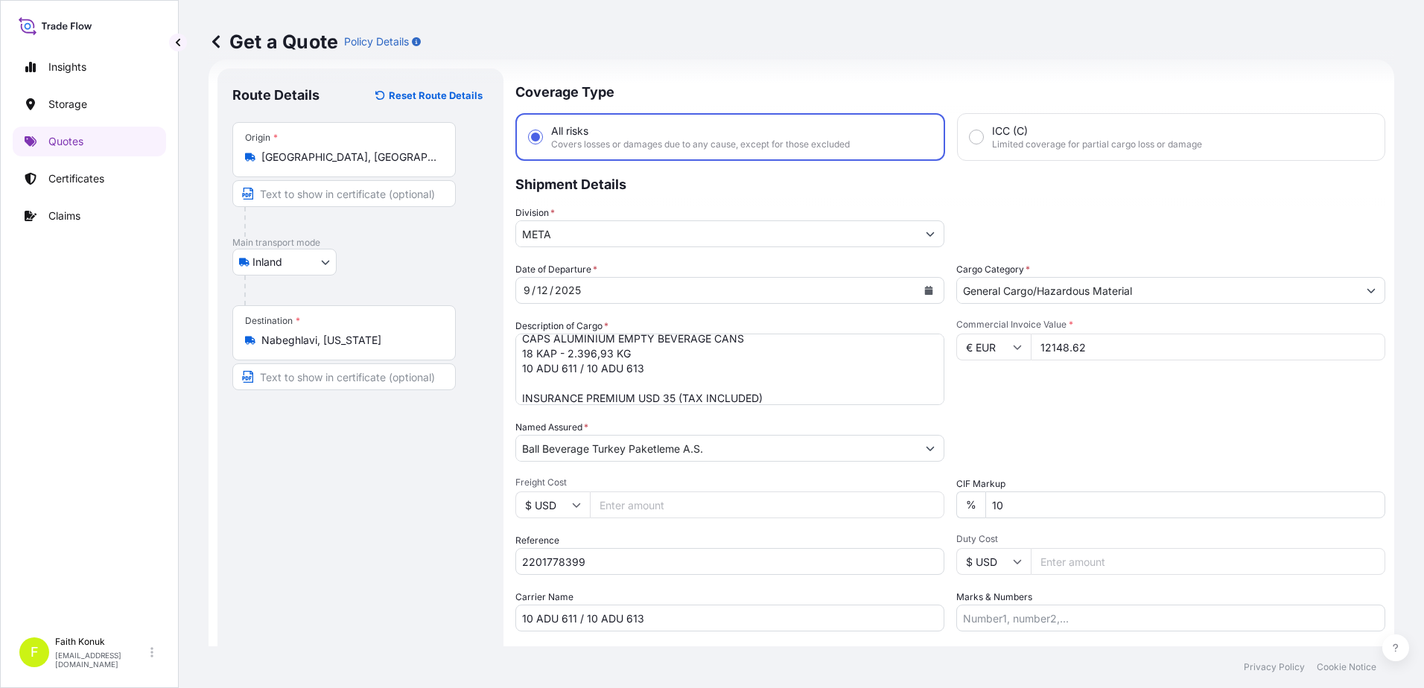
type input "12148.62"
click at [908, 503] on div "Date of Departure * [DATE] Cargo Category * General Cargo/Hazardous Material De…" at bounding box center [950, 446] width 870 height 369
type input "0"
click at [1091, 416] on div "Date of Departure * [DATE] Cargo Category * General Cargo/Hazardous Material De…" at bounding box center [950, 446] width 870 height 369
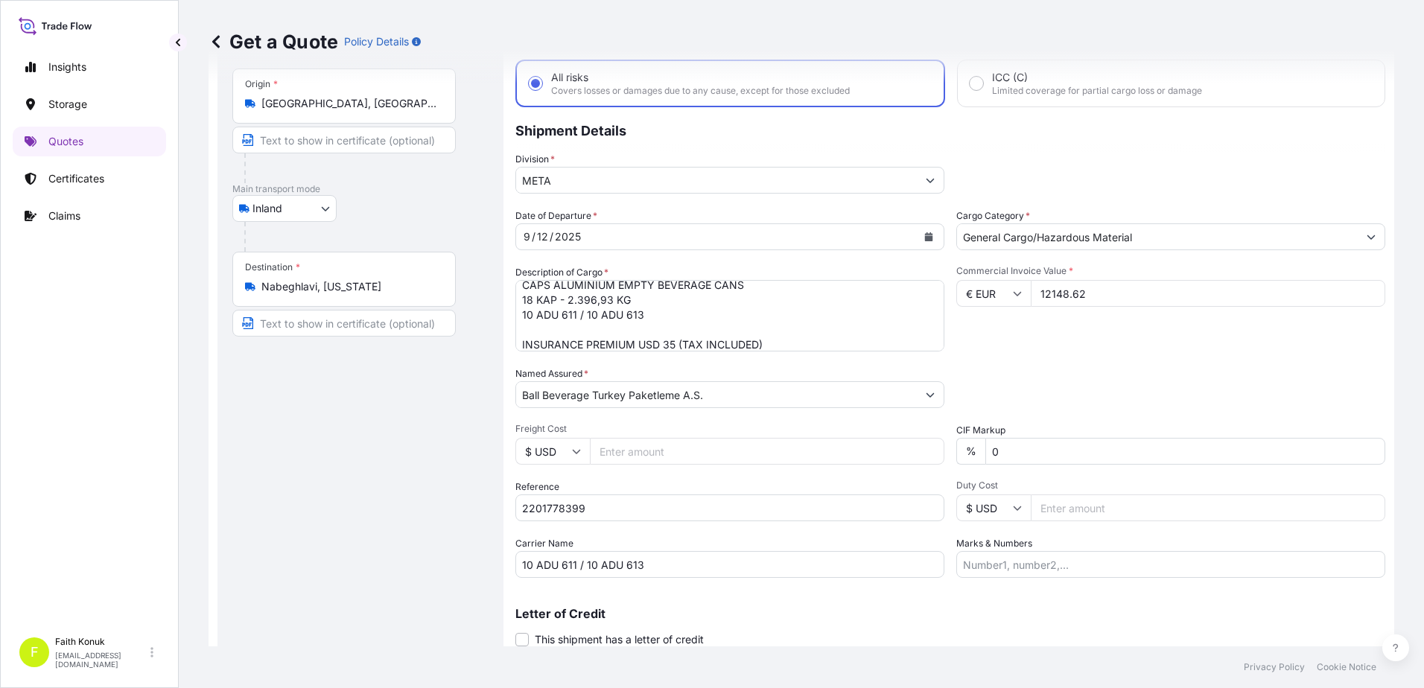
scroll to position [129, 0]
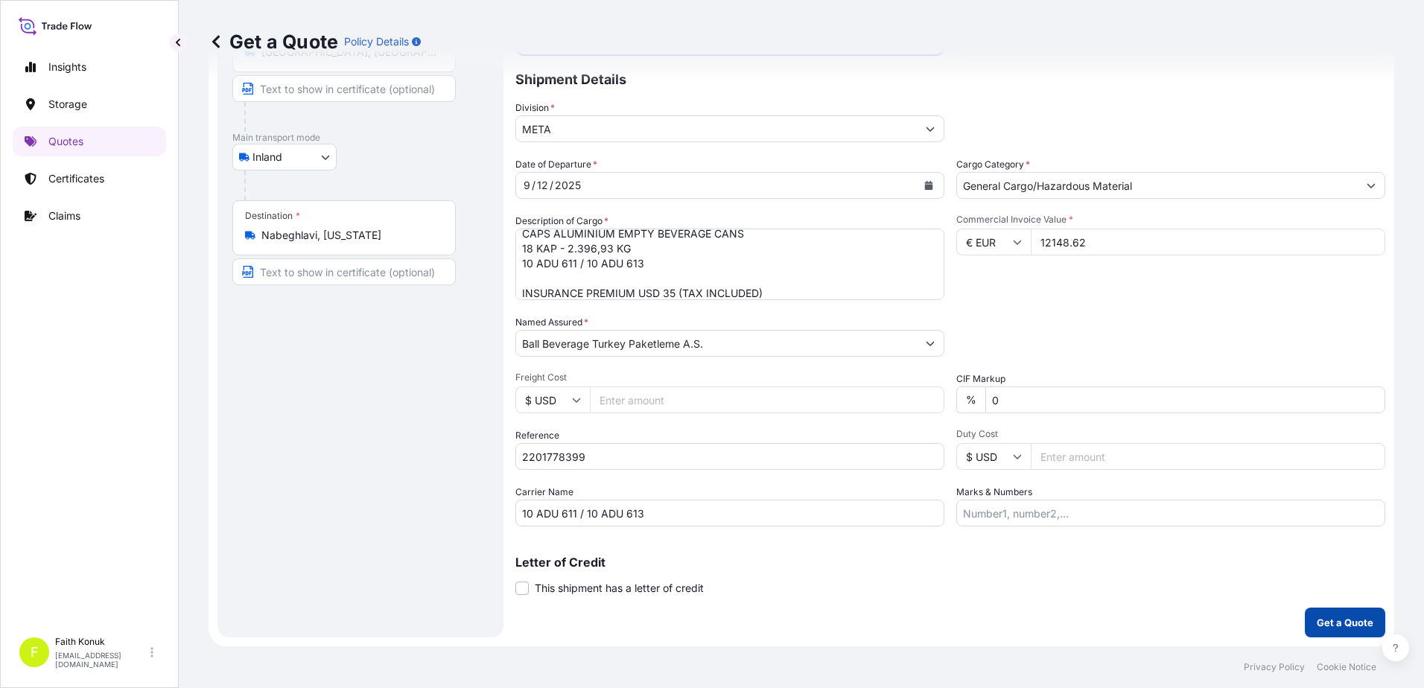
click at [1328, 627] on p "Get a Quote" at bounding box center [1345, 622] width 57 height 15
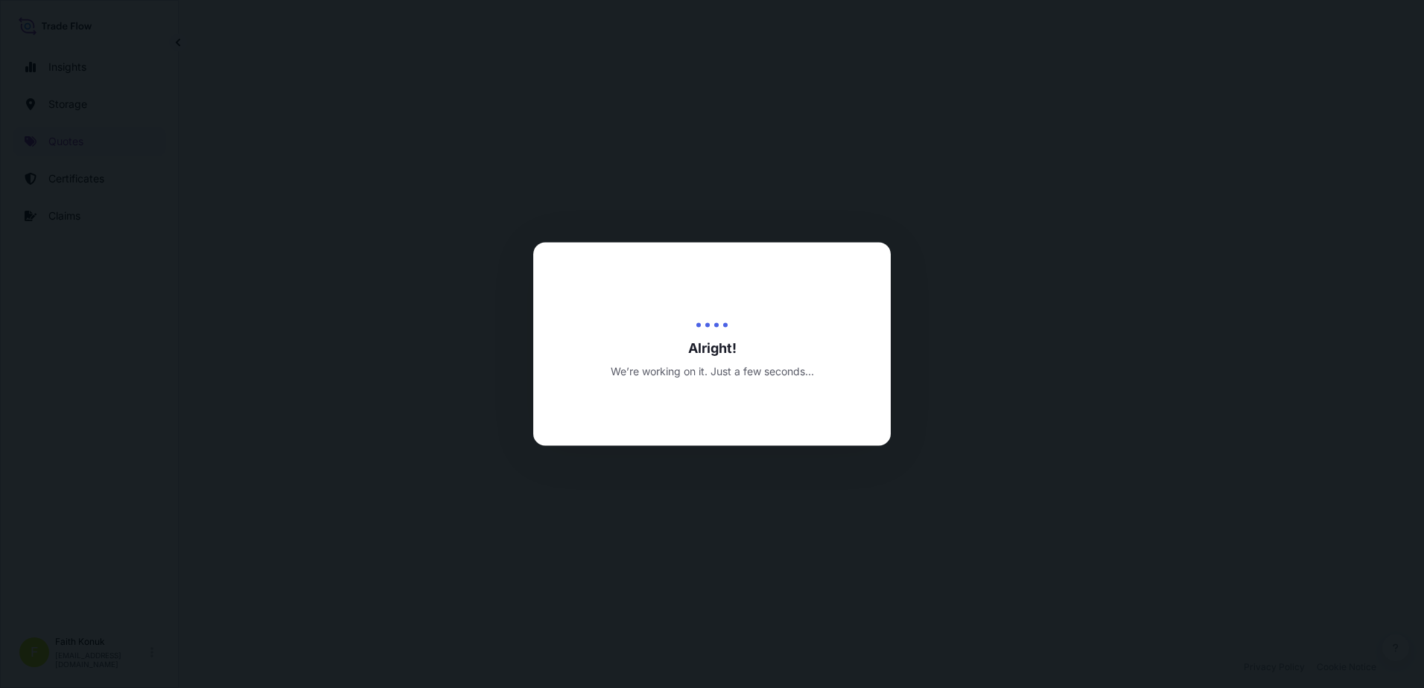
select select "Inland"
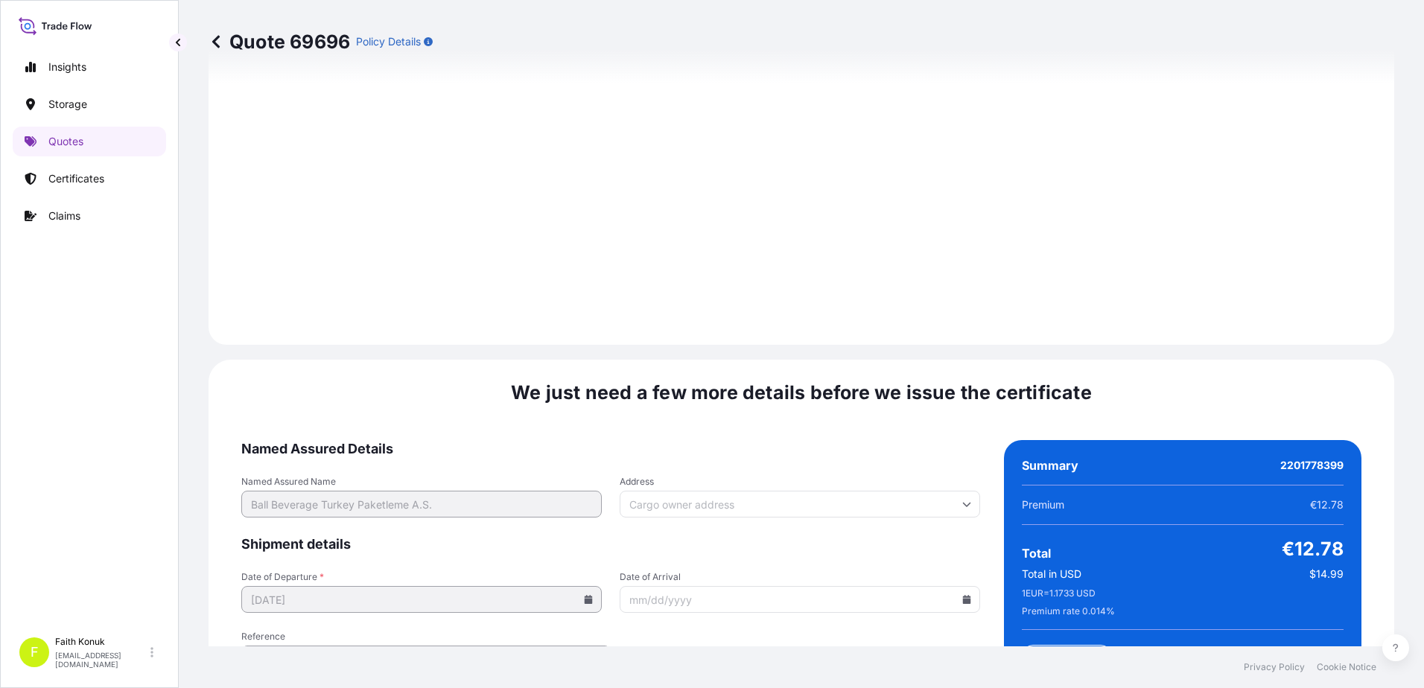
scroll to position [2197, 0]
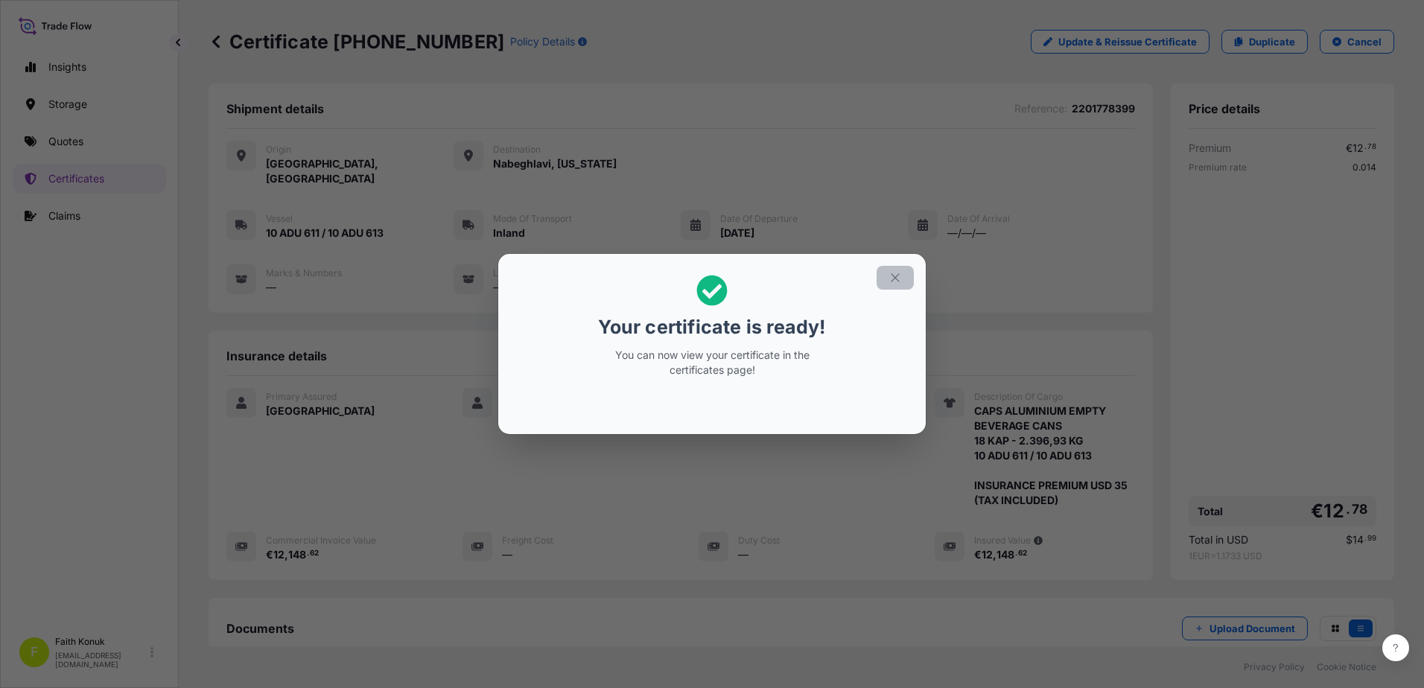
click at [900, 281] on icon "button" at bounding box center [894, 277] width 13 height 13
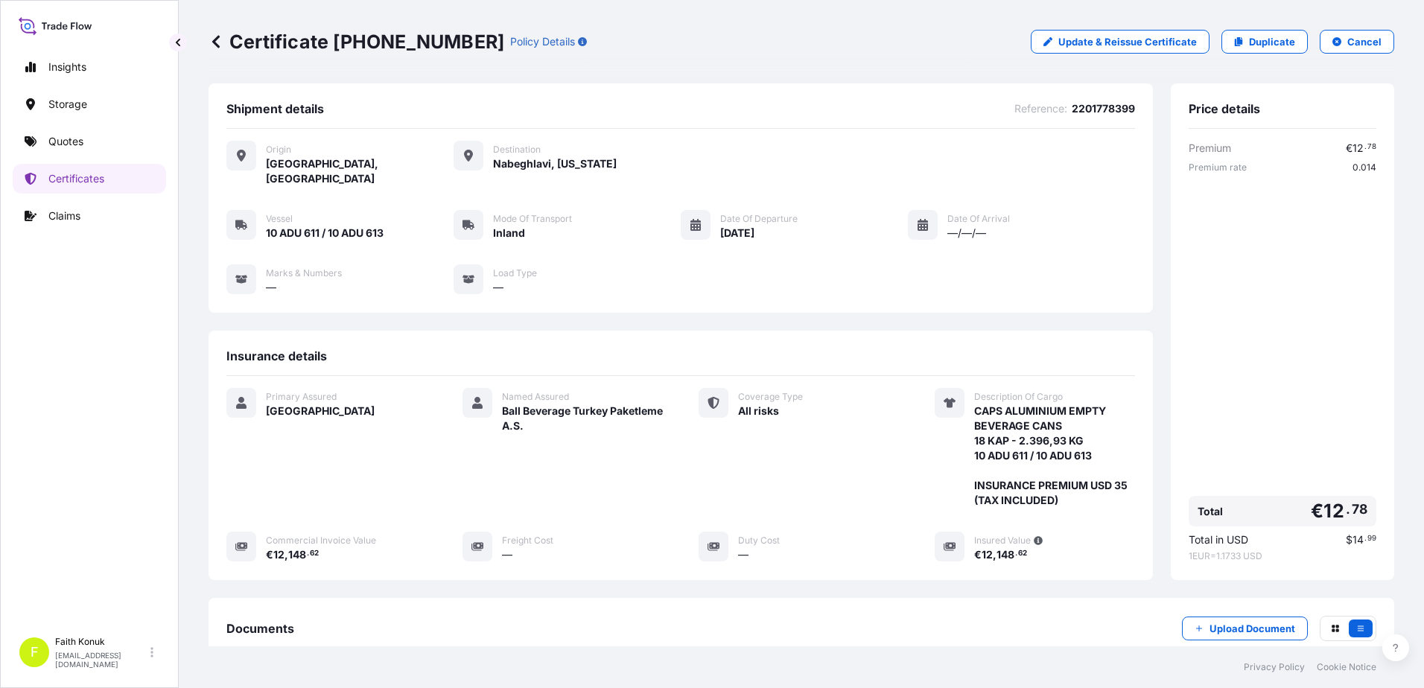
click at [607, 486] on div "Named Assured Ball Beverage Turkey Paketleme A.S." at bounding box center [562, 448] width 200 height 120
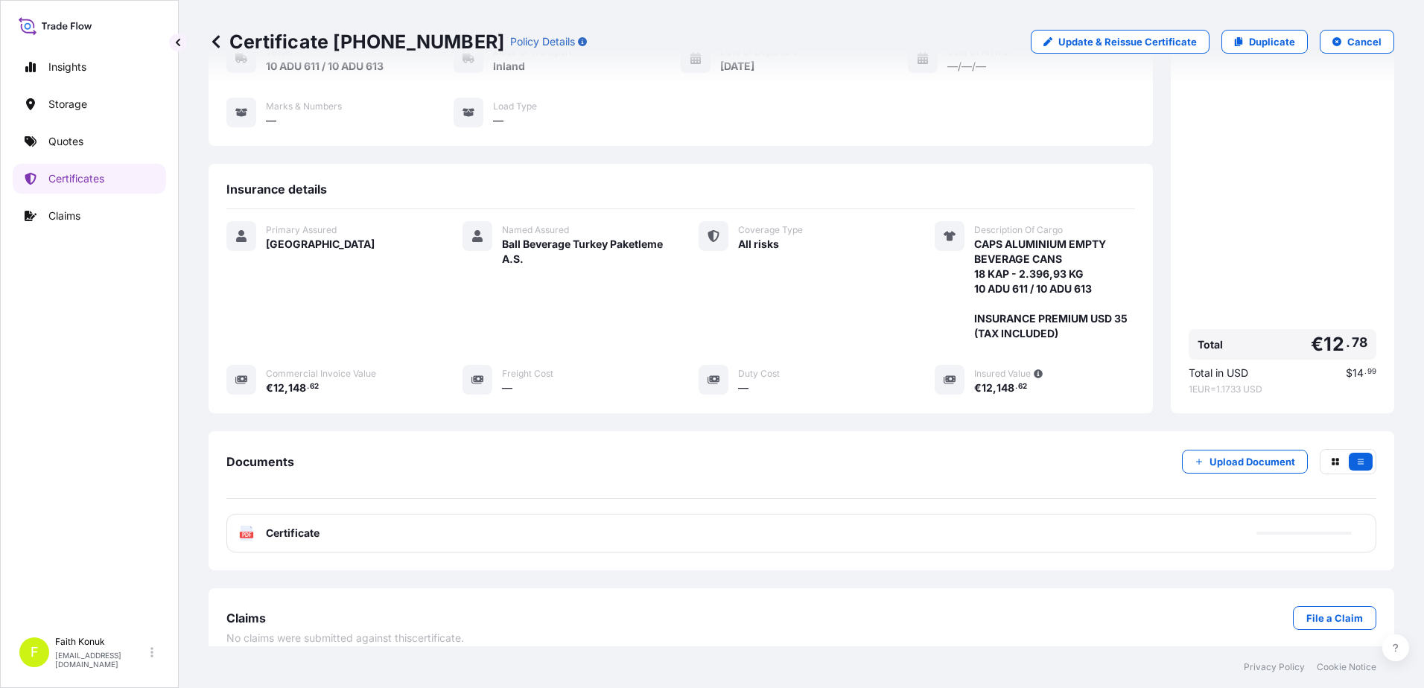
scroll to position [169, 0]
click at [249, 530] on text "PDF" at bounding box center [247, 532] width 10 height 5
click at [76, 138] on p "Quotes" at bounding box center [65, 141] width 35 height 15
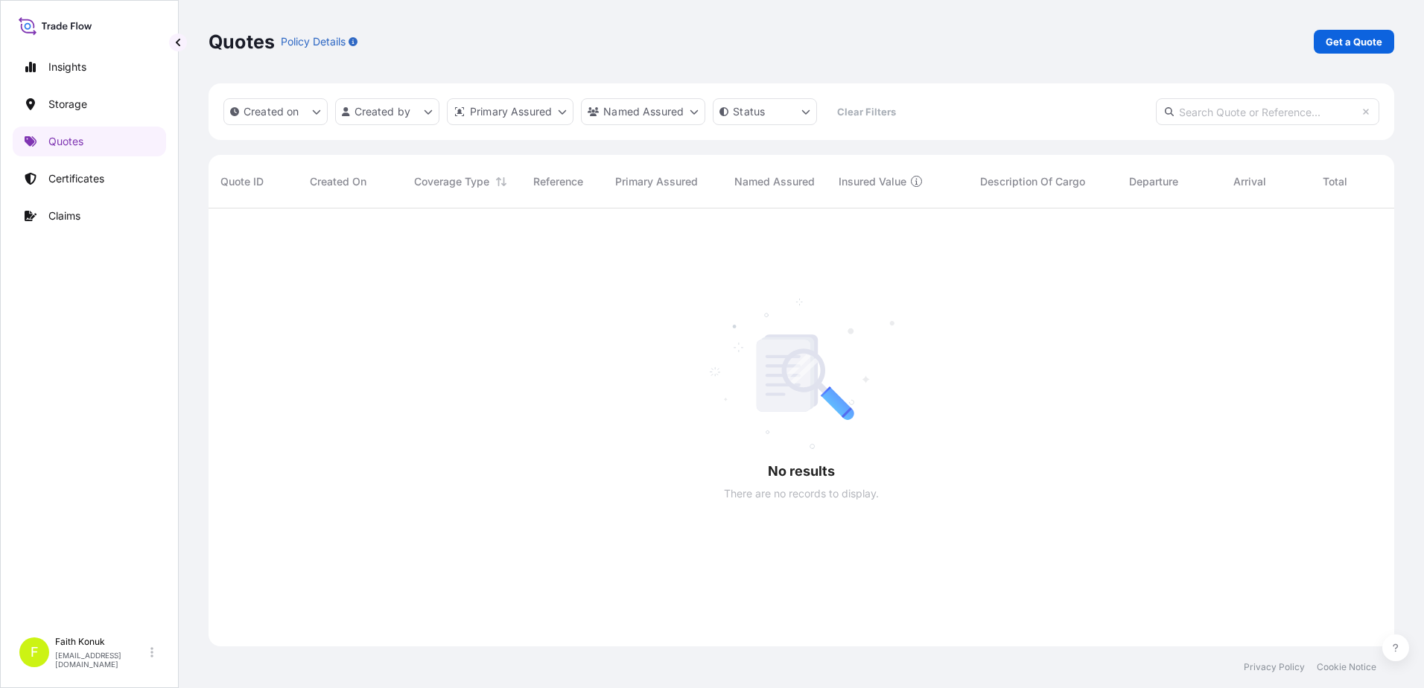
scroll to position [480, 1174]
click at [1360, 39] on p "Get a Quote" at bounding box center [1354, 41] width 57 height 15
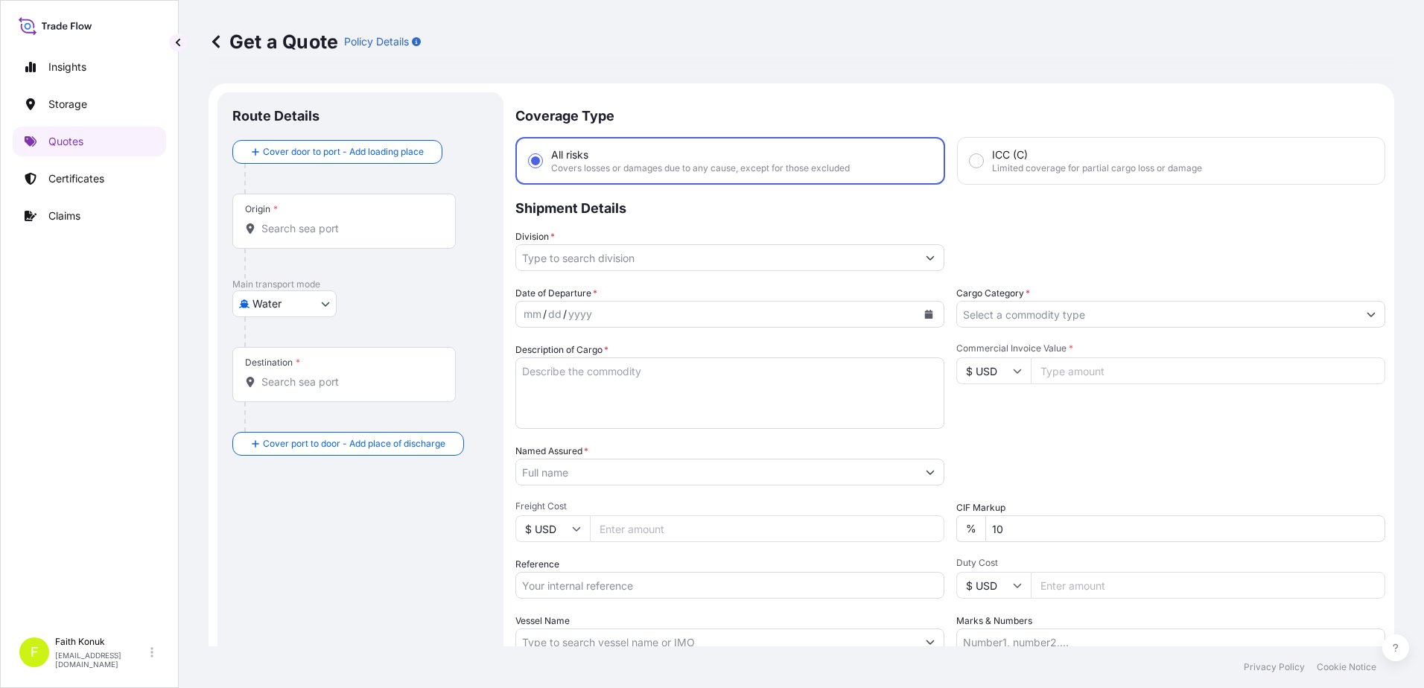
scroll to position [24, 0]
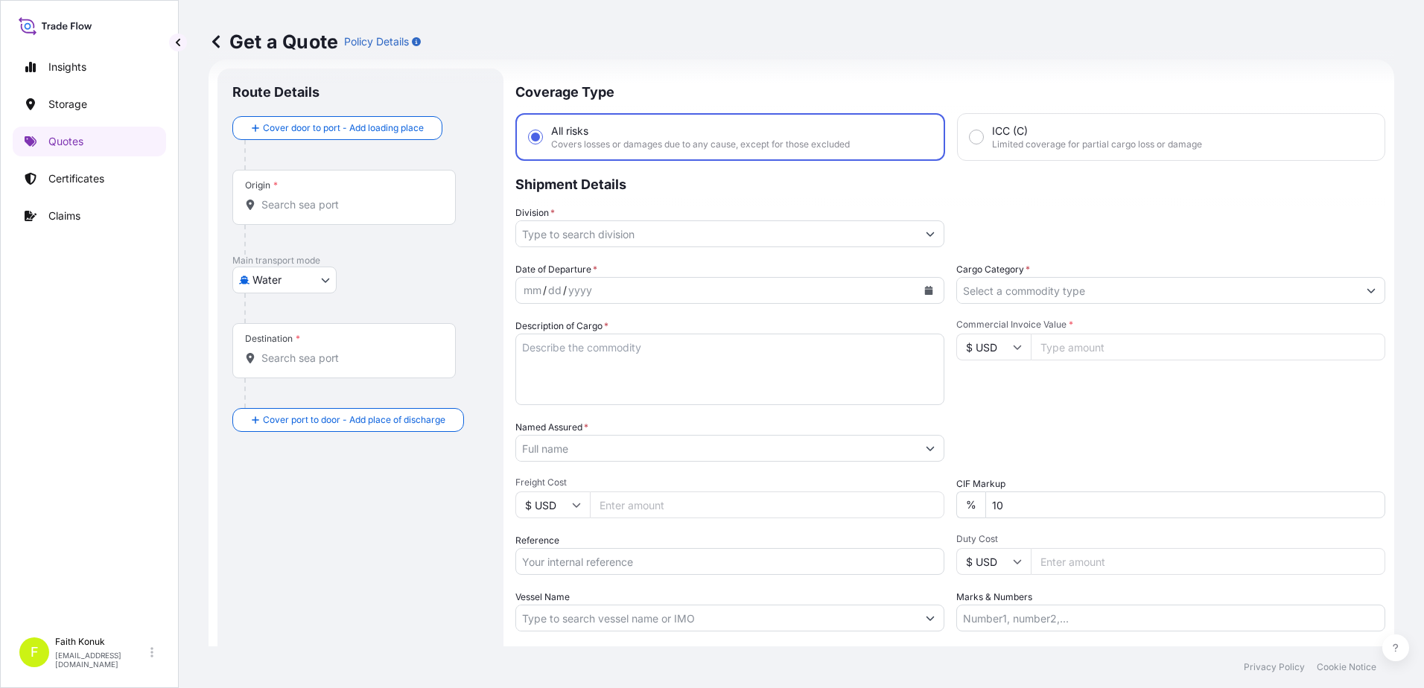
click at [322, 281] on body "Insights Storage Quotes Certificates Claims F [PERSON_NAME] [EMAIL_ADDRESS][DOM…" at bounding box center [712, 344] width 1424 height 688
click at [287, 369] on span "Inland" at bounding box center [276, 372] width 30 height 15
select select "Inland"
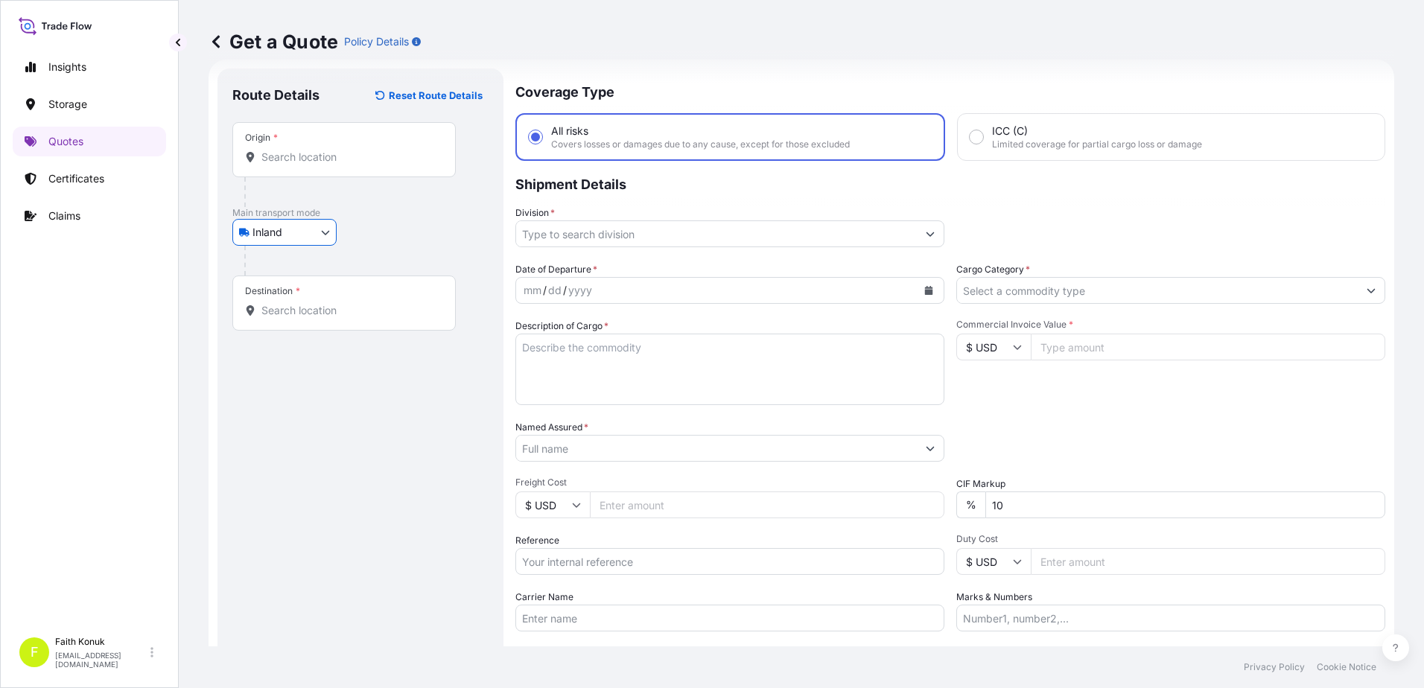
click at [295, 155] on input "Origin *" at bounding box center [349, 157] width 176 height 15
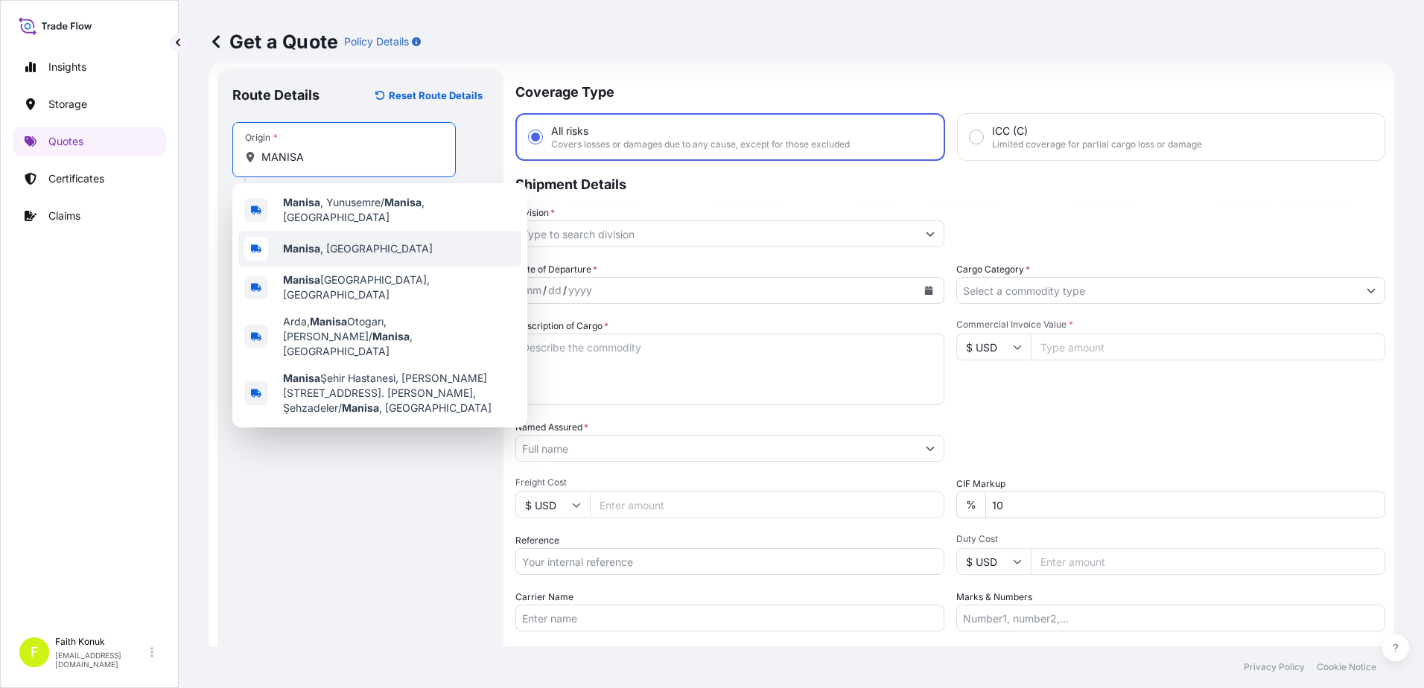
type input "[GEOGRAPHIC_DATA], [GEOGRAPHIC_DATA]"
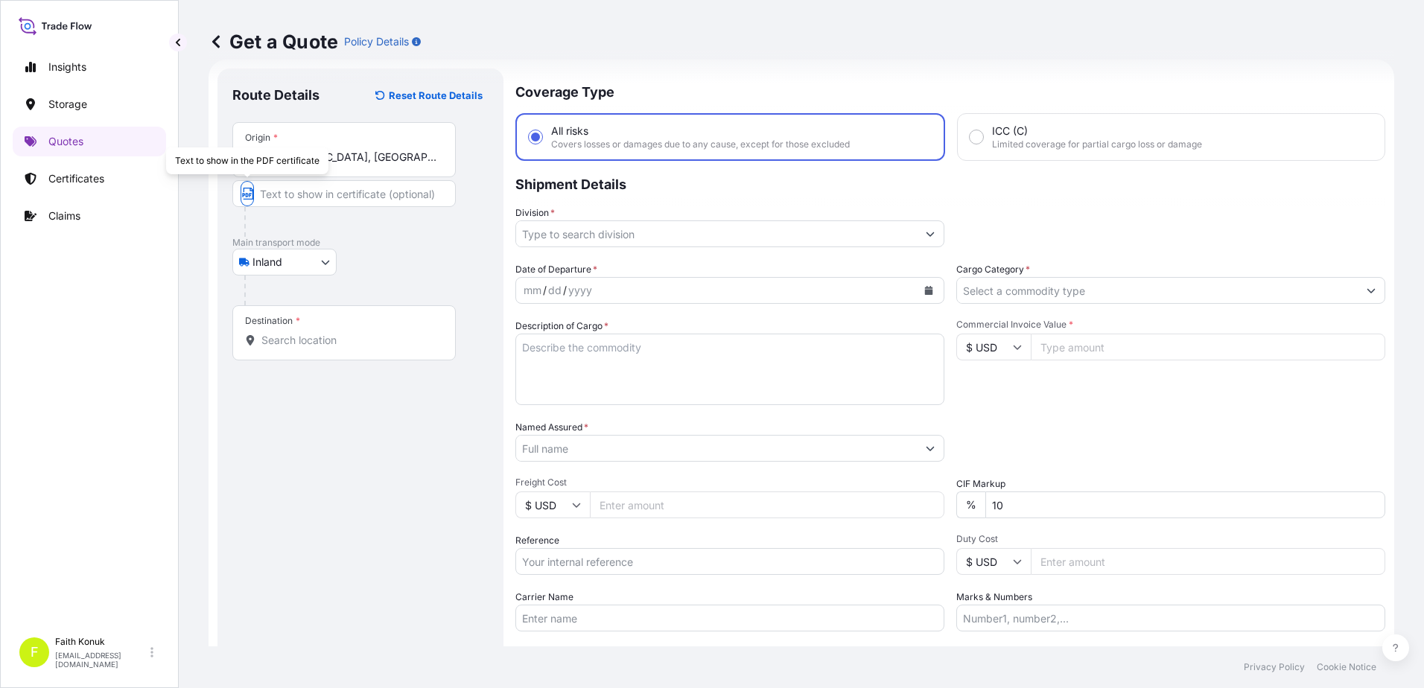
click at [401, 267] on div "Inland Air Water Inland" at bounding box center [360, 262] width 256 height 27
click at [306, 338] on input "Destination *" at bounding box center [349, 340] width 176 height 15
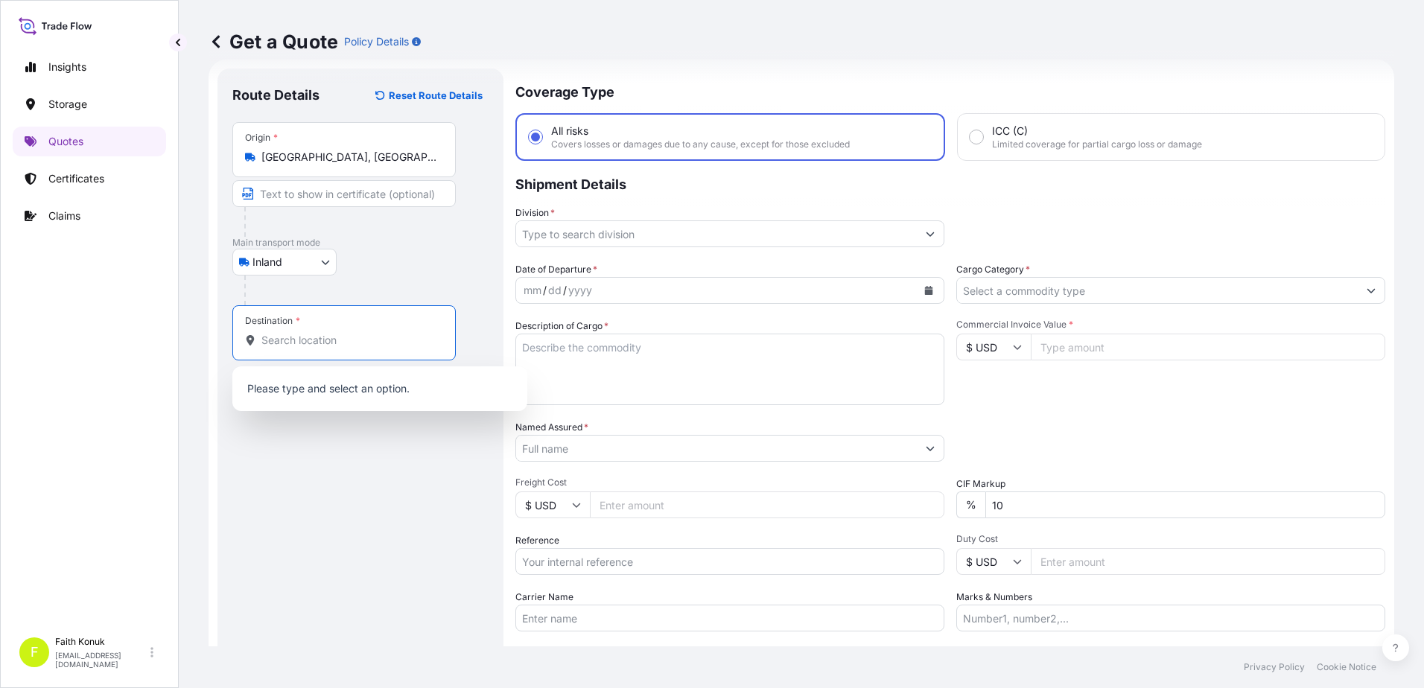
paste input "Nabeghlav"
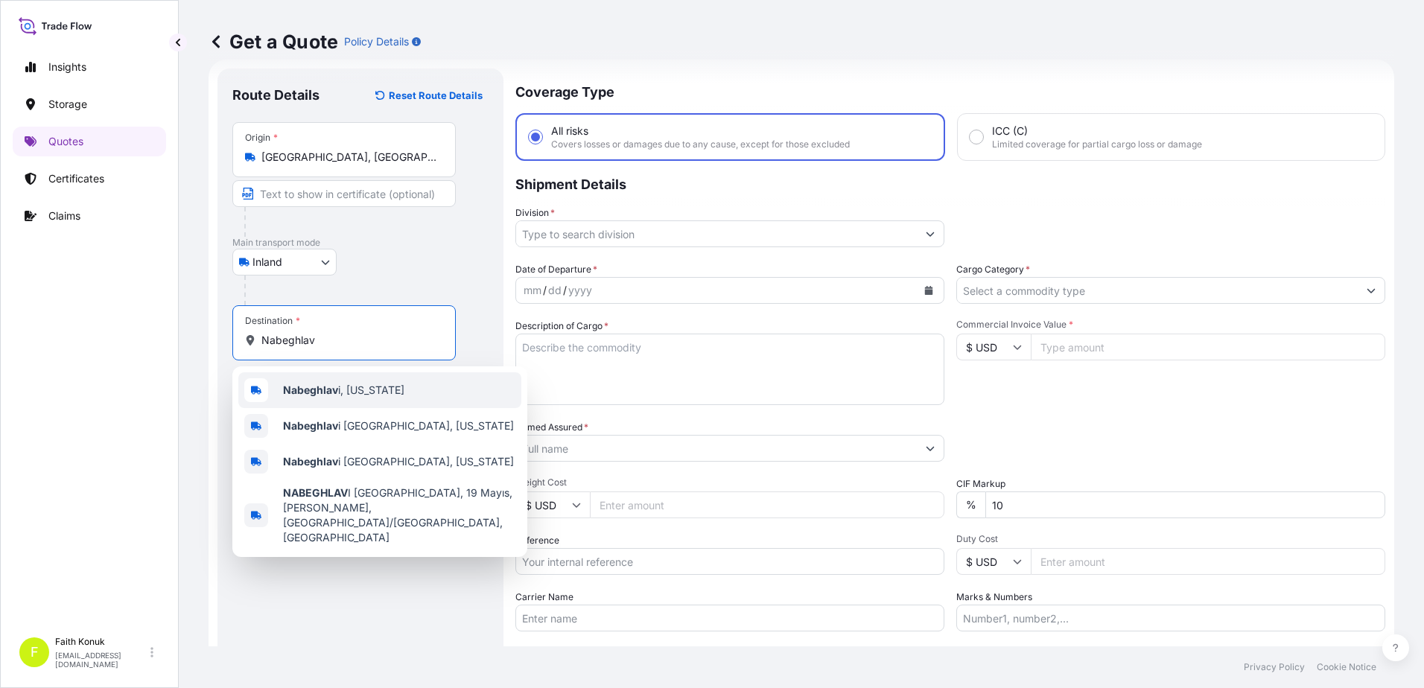
click at [340, 386] on span "Nabeghlav i, [US_STATE]" at bounding box center [343, 390] width 121 height 15
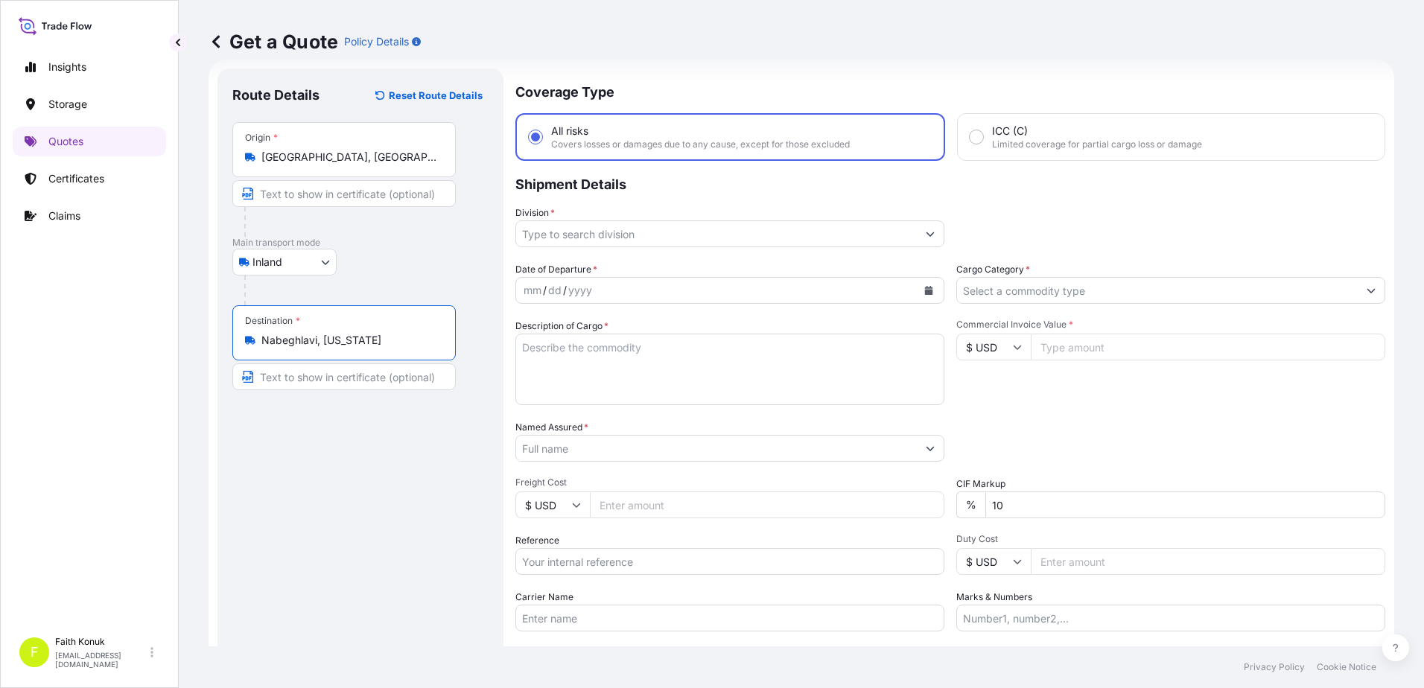
type input "Nabeghlavi, [US_STATE]"
click at [376, 250] on div "Inland Air Water Inland" at bounding box center [360, 262] width 256 height 27
click at [594, 216] on div "Division *" at bounding box center [729, 227] width 429 height 42
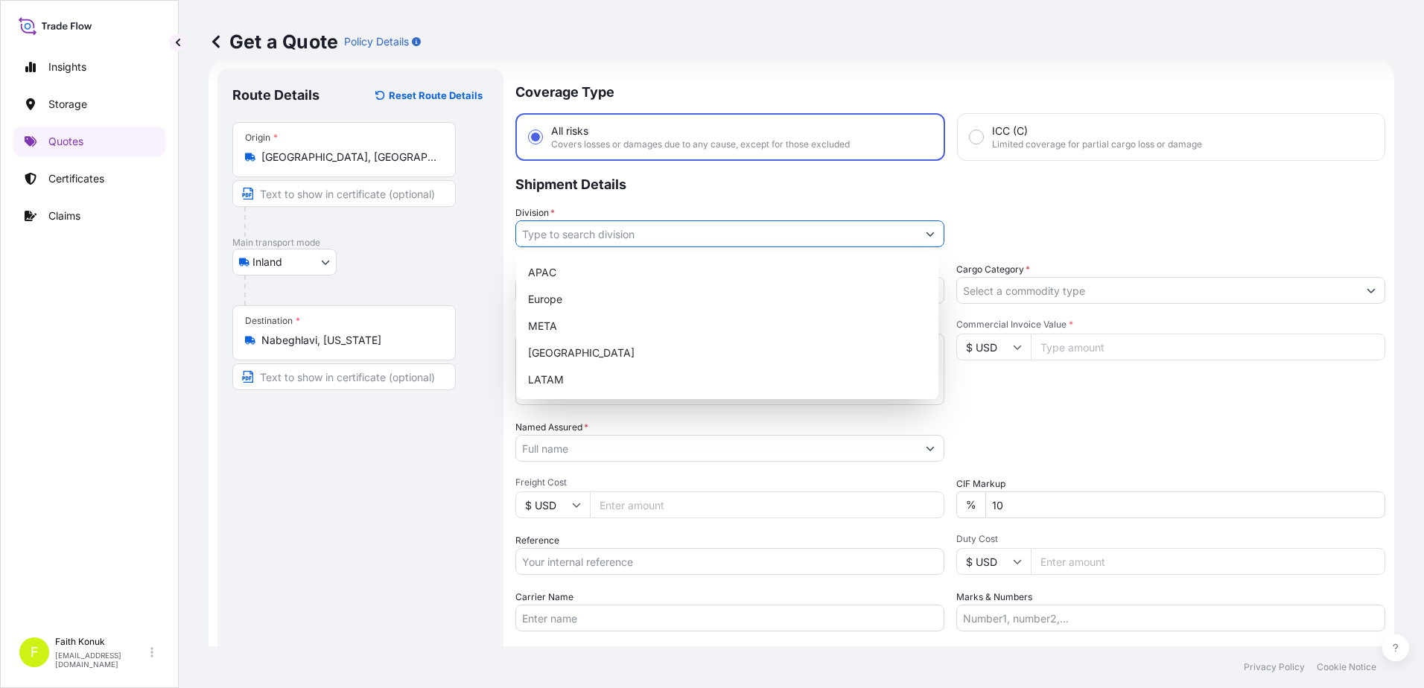
click at [590, 232] on input "Division *" at bounding box center [716, 233] width 401 height 27
click at [573, 322] on div "META" at bounding box center [727, 326] width 410 height 27
type input "META"
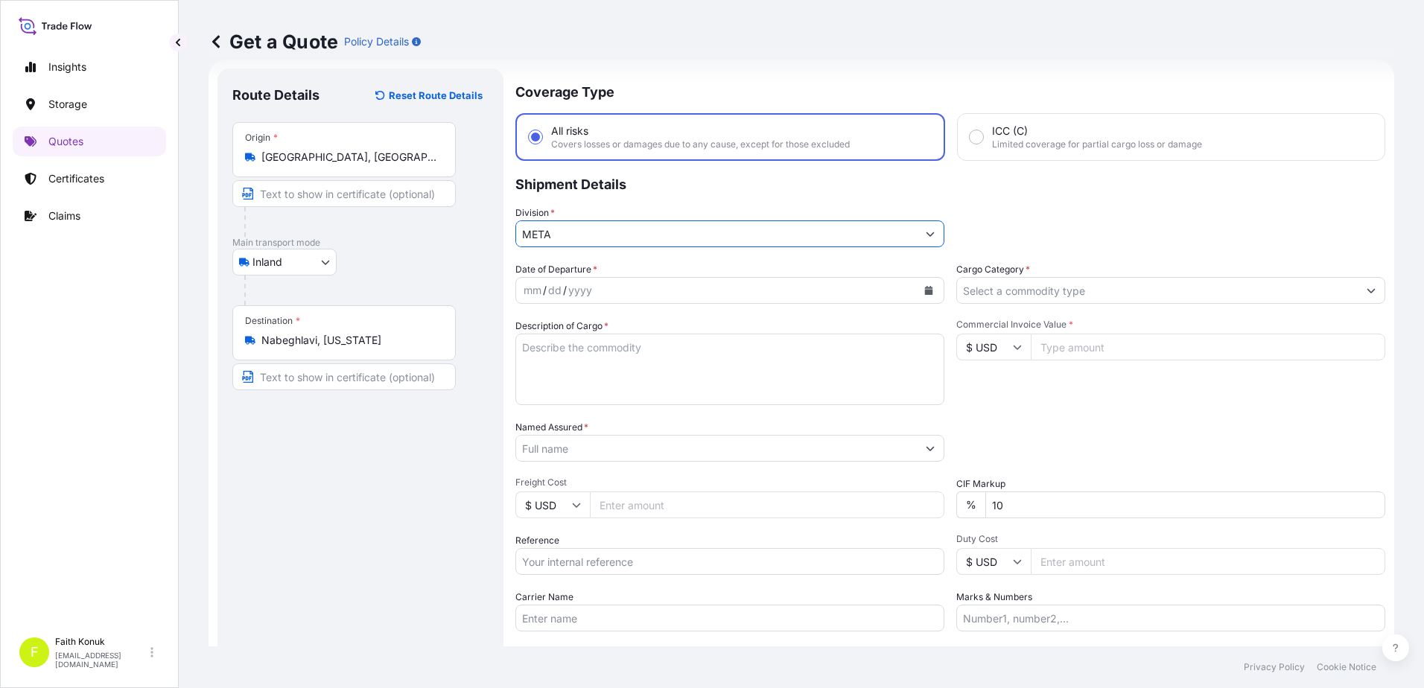
click at [643, 205] on p "Shipment Details" at bounding box center [950, 183] width 870 height 45
click at [930, 293] on button "Calendar" at bounding box center [929, 291] width 24 height 24
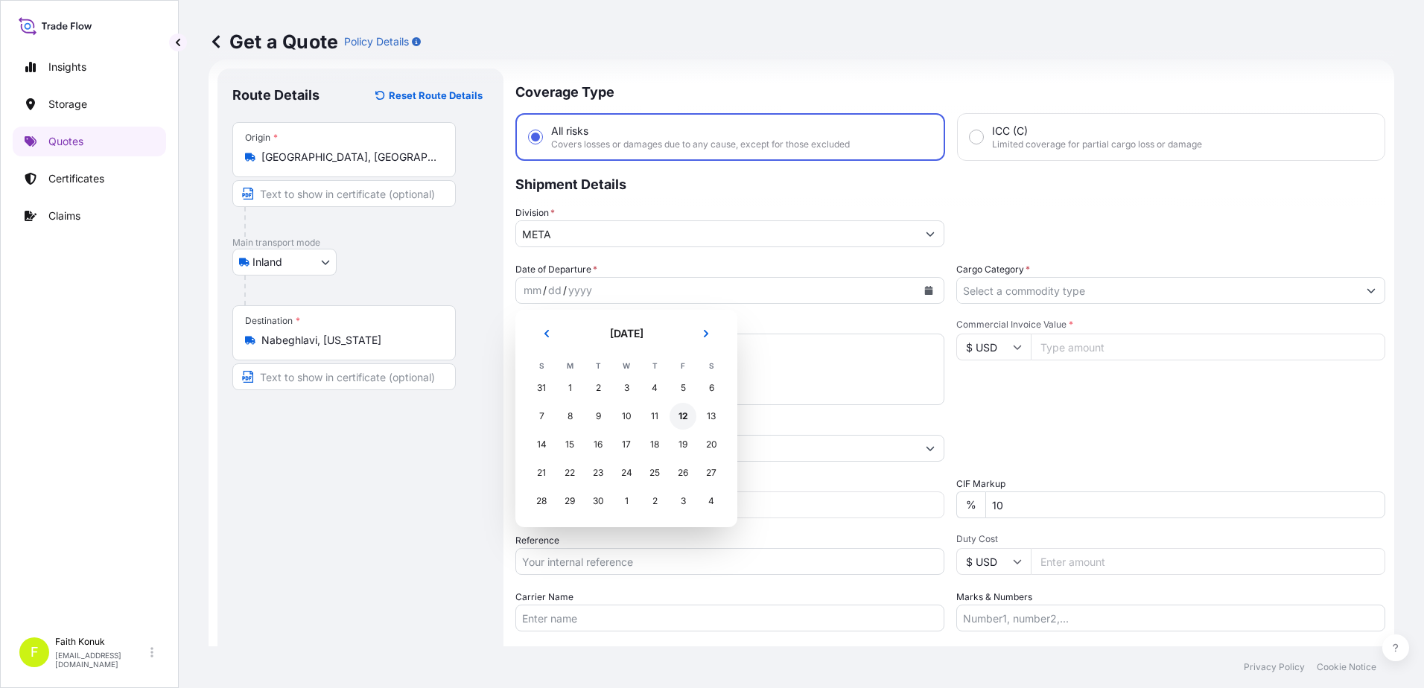
click at [679, 419] on div "12" at bounding box center [682, 416] width 27 height 27
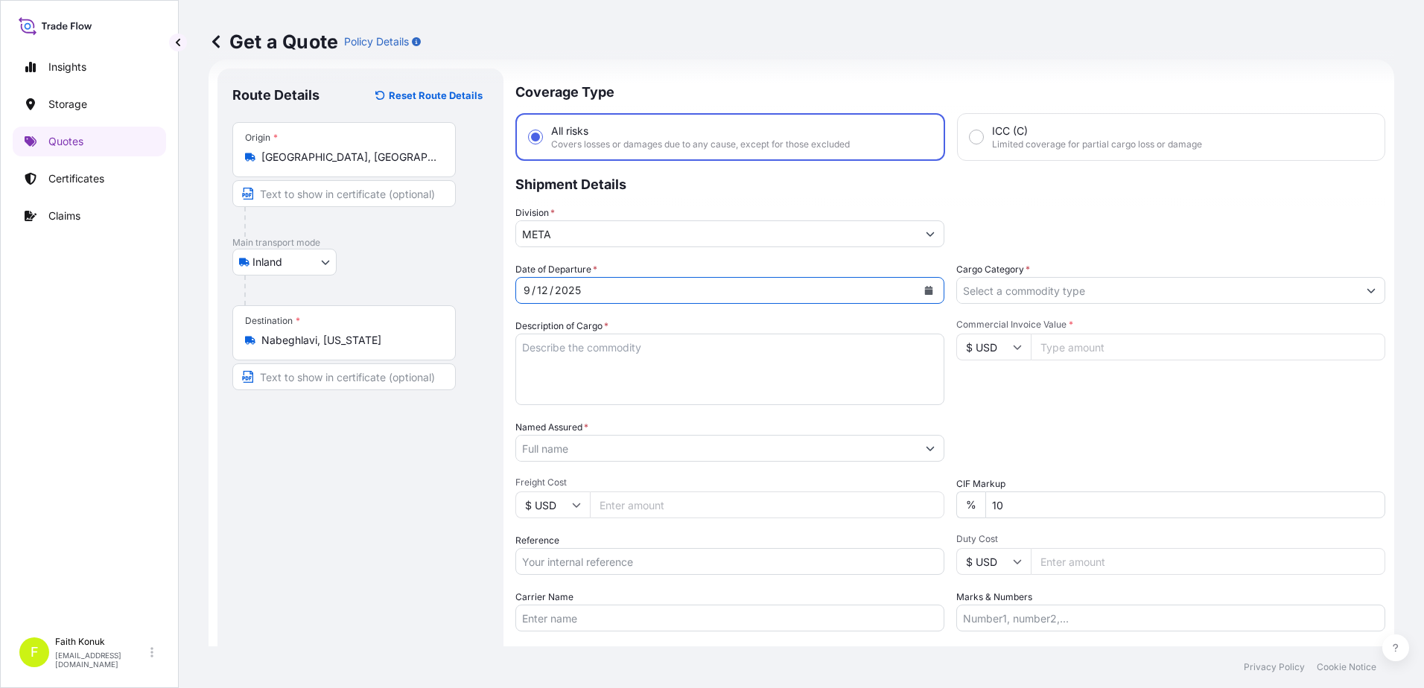
click at [658, 319] on div "Description of Cargo *" at bounding box center [729, 362] width 429 height 86
click at [569, 363] on textarea "Description of Cargo *" at bounding box center [729, 369] width 429 height 71
paste textarea "CAPS ALUMINIUM EMPTY BEVERAGE CANS 18 KAP - 2.396,93 KG"
click at [579, 382] on textarea "CAPS ALUMINIUM EMPTY BEVERAGE CANS 18 KAP - 2.396,93 KG" at bounding box center [729, 369] width 429 height 71
paste textarea "35 HD 749 / 41 TM 117"
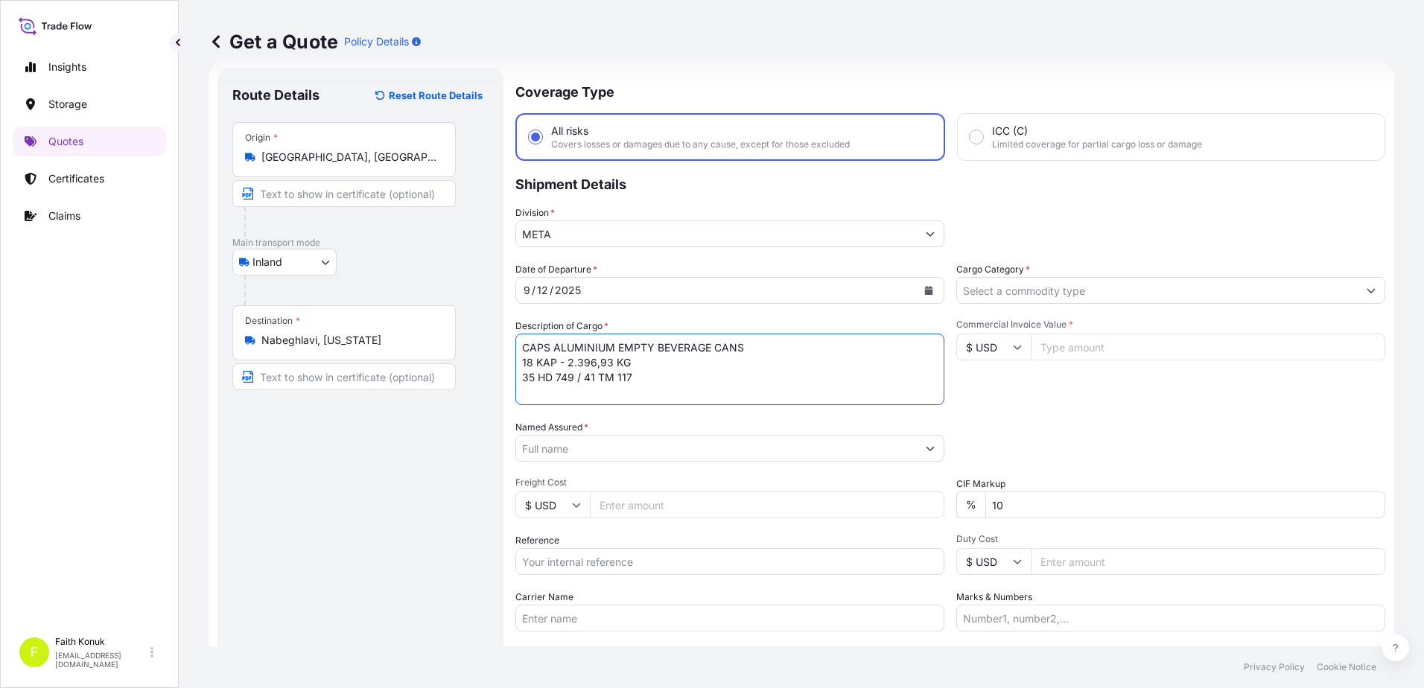
scroll to position [9, 0]
type textarea "CAPS ALUMINIUM EMPTY BEVERAGE CANS 18 KAP - 2.396,93 KG 35 HD 749 / 41 TM 117 I…"
click at [597, 440] on input "Named Assured *" at bounding box center [716, 448] width 401 height 27
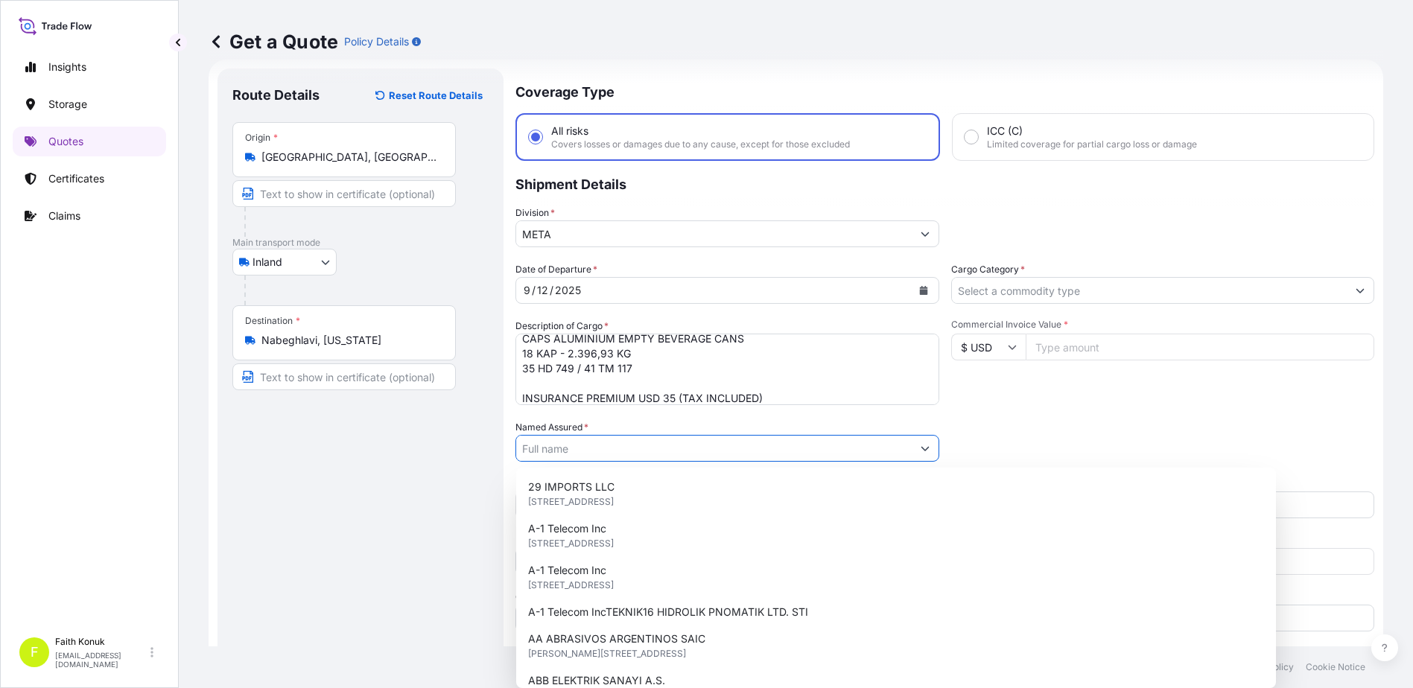
paste input "Ball Beverage Turkey Paketleme A.S."
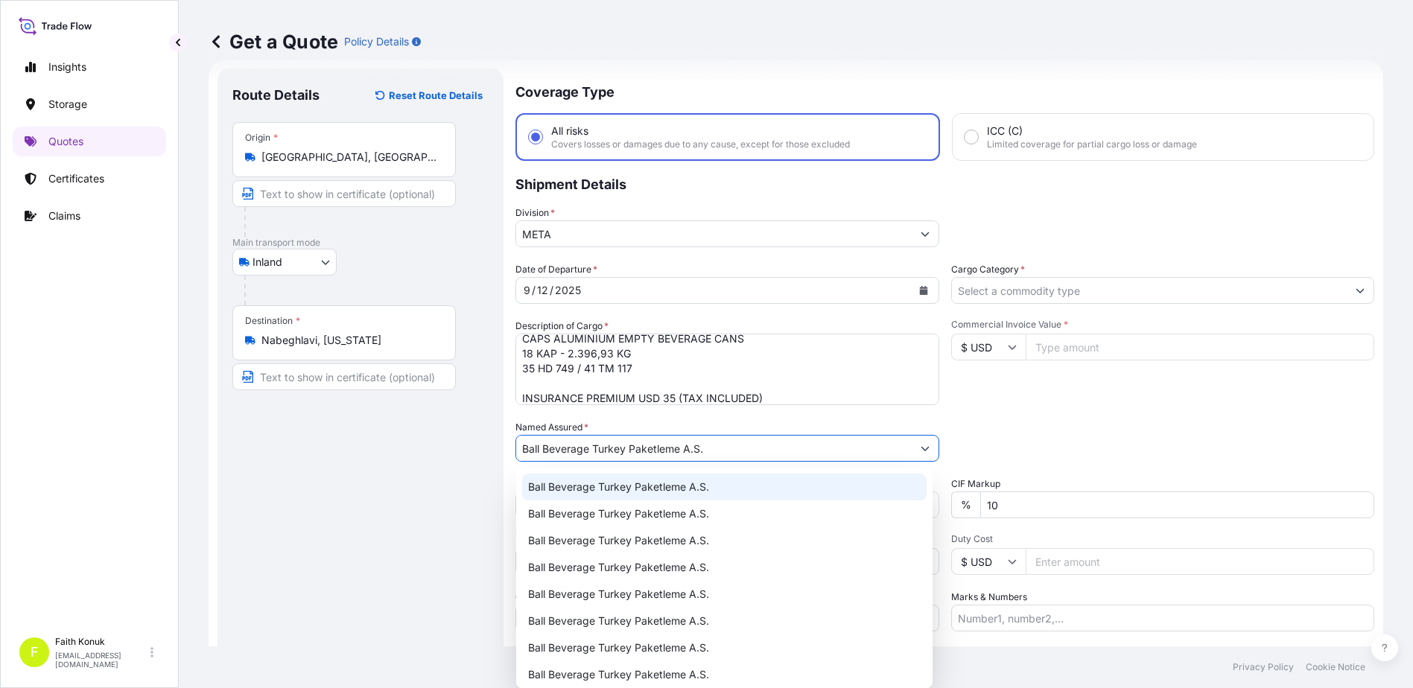
click at [640, 483] on span "Ball Beverage Turkey Paketleme A.S." at bounding box center [618, 487] width 181 height 15
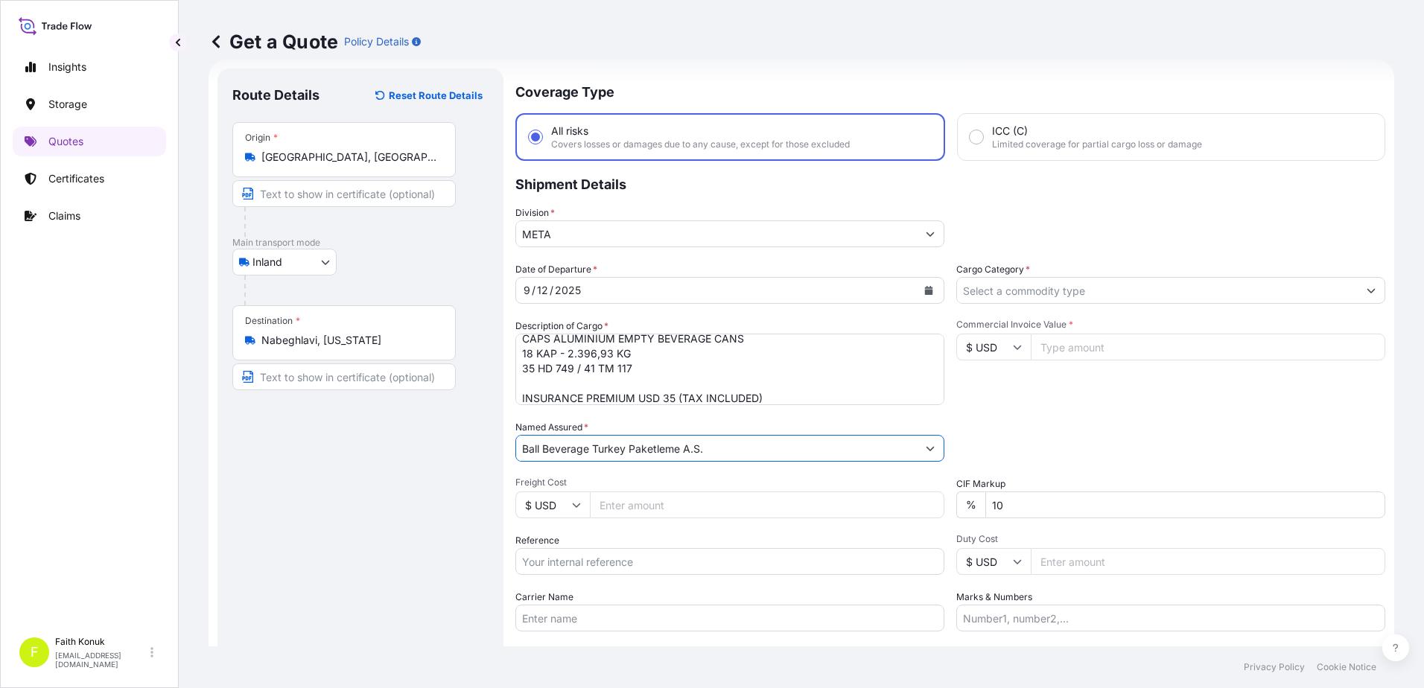
type input "Ball Beverage Turkey Paketleme A.S."
click at [638, 418] on div "Date of Departure * [DATE] Cargo Category * Description of Cargo * CAPS ALUMINI…" at bounding box center [950, 446] width 870 height 369
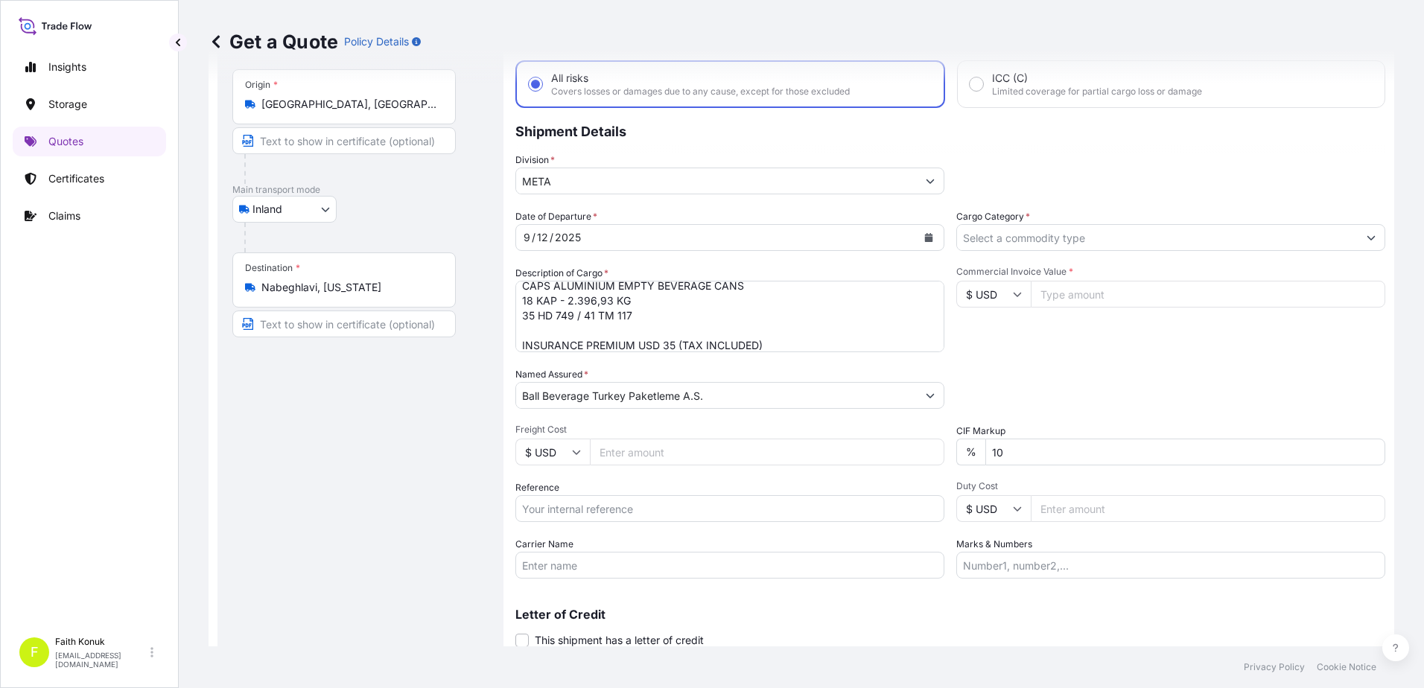
scroll to position [129, 0]
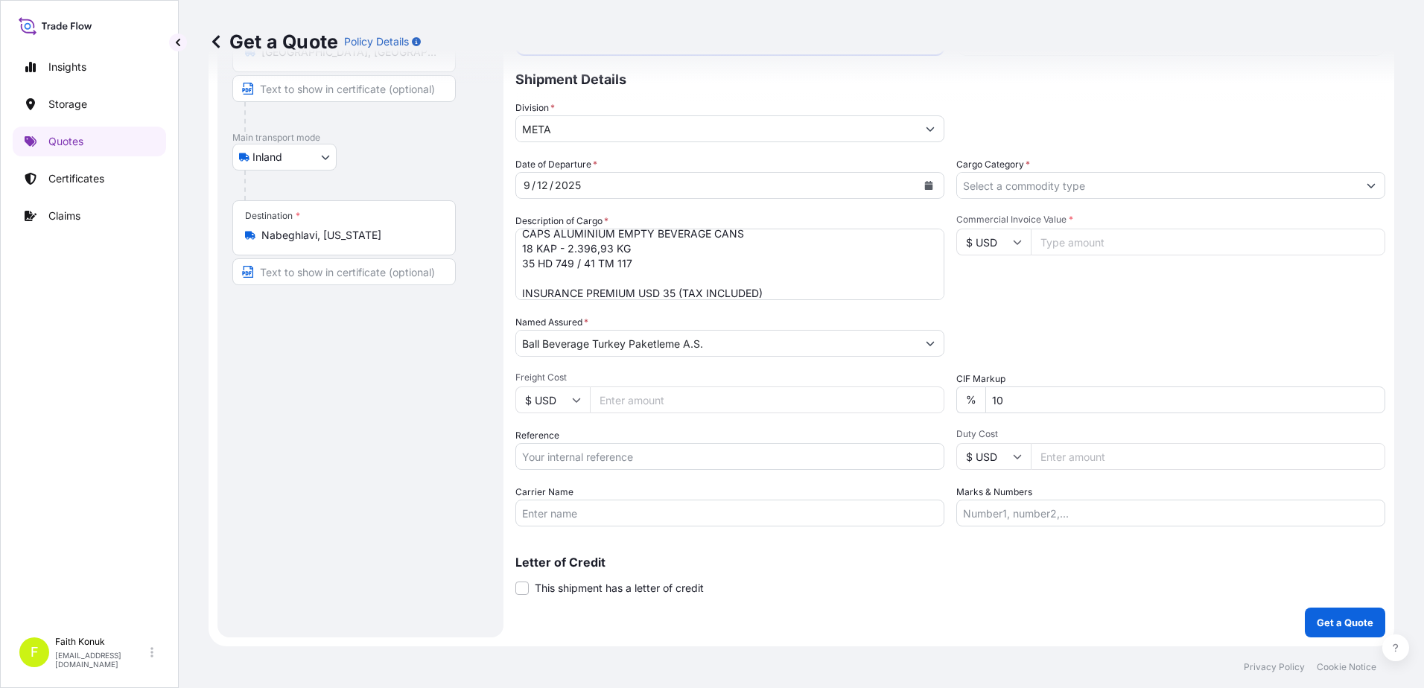
click at [605, 455] on input "Reference" at bounding box center [729, 456] width 429 height 27
paste input "2201778400"
type input "2201778400"
click at [609, 432] on div "Reference 2201778400" at bounding box center [729, 449] width 429 height 42
click at [573, 506] on input "Carrier Name" at bounding box center [729, 513] width 429 height 27
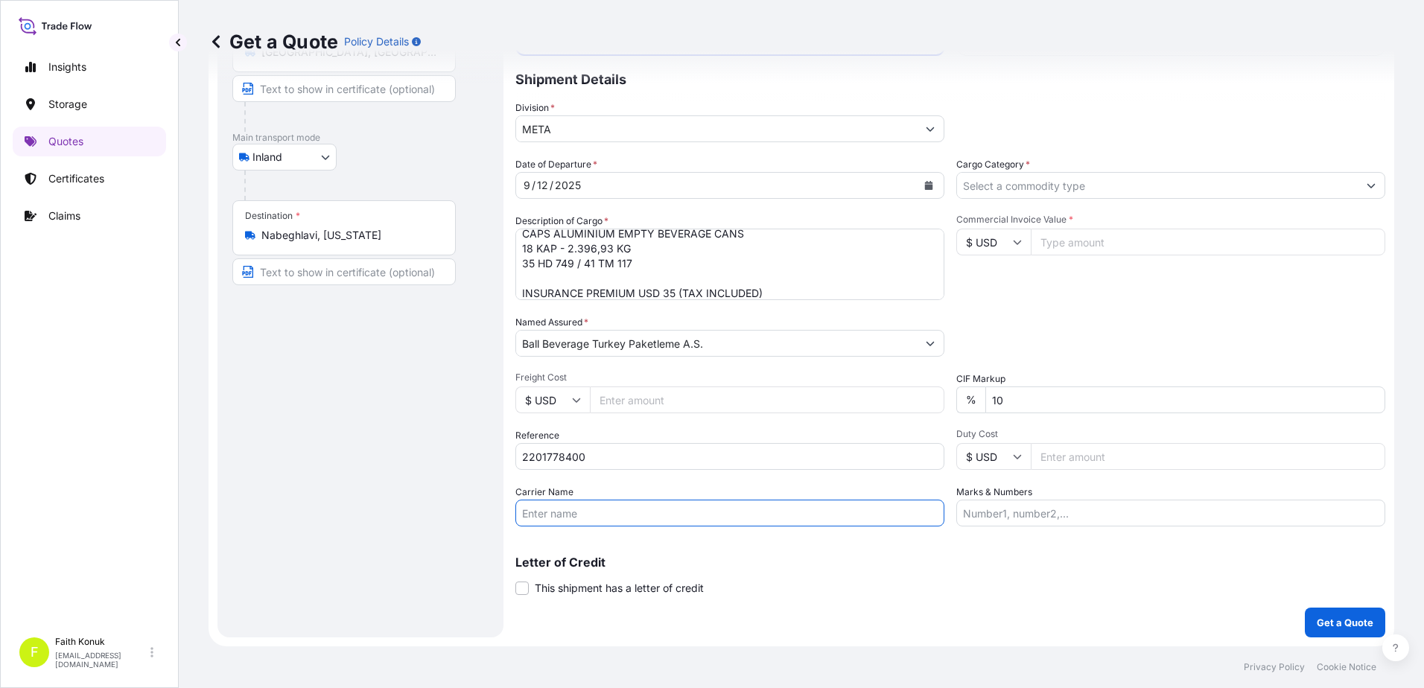
paste input "35 HD 749 / 41 TM 117"
type input "35 HD 749 / 41 TM 117"
click at [857, 570] on div "Letter of Credit This shipment has a letter of credit Letter of credit * Letter…" at bounding box center [950, 575] width 870 height 39
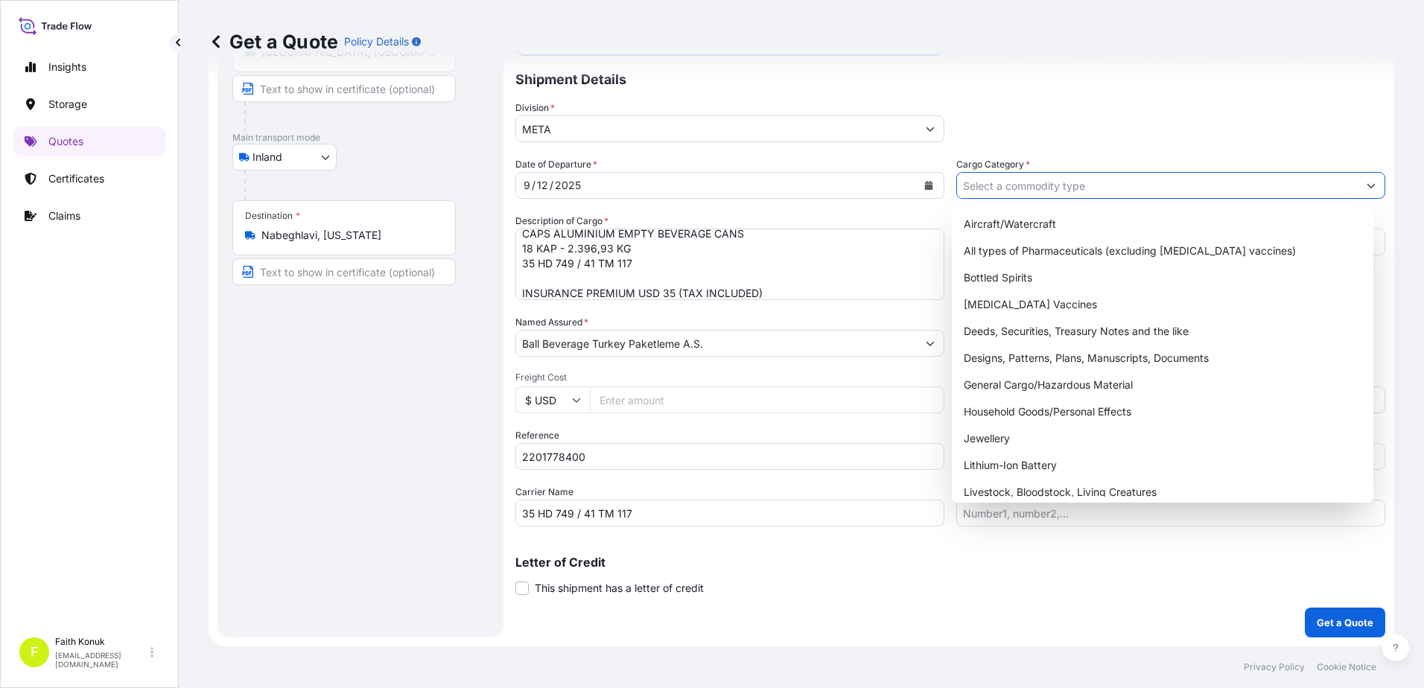
click at [995, 185] on input "Cargo Category *" at bounding box center [1157, 185] width 401 height 27
click at [1019, 378] on div "General Cargo/Hazardous Material" at bounding box center [1163, 385] width 410 height 27
type input "General Cargo/Hazardous Material"
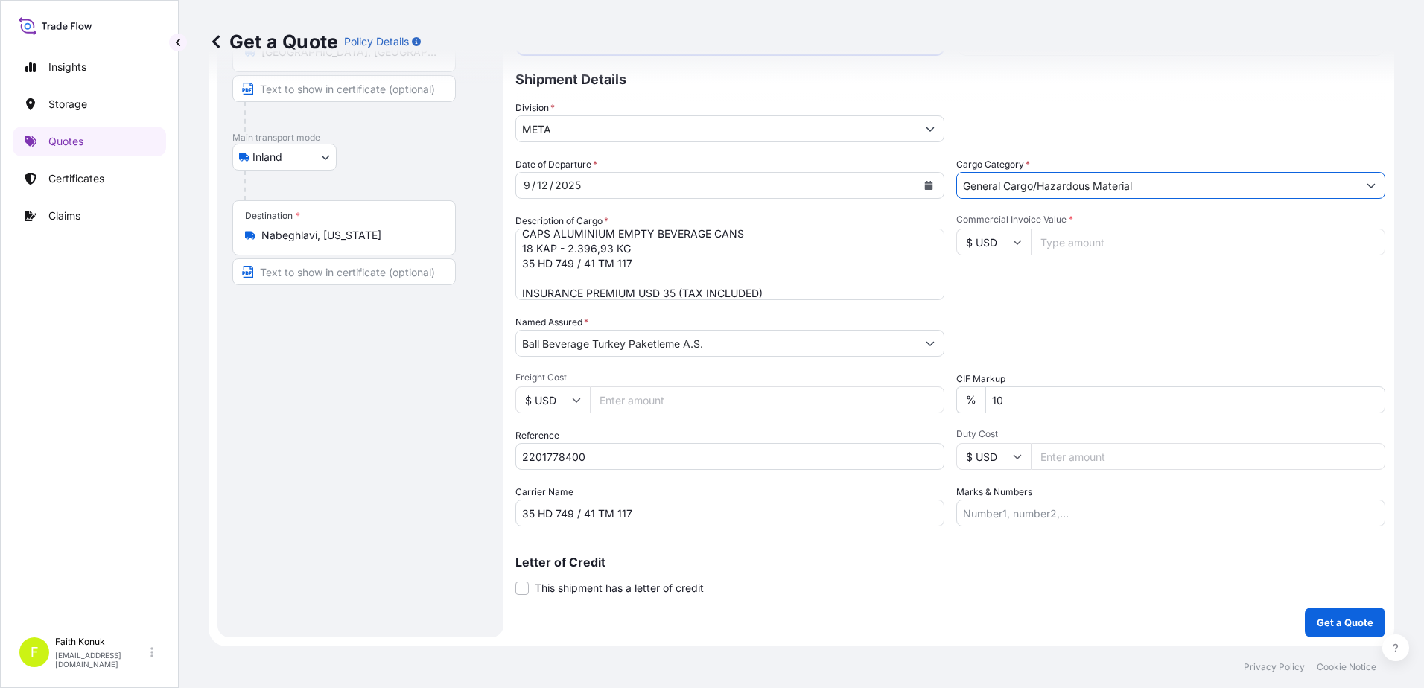
click at [1016, 288] on div "Commercial Invoice Value * $ USD" at bounding box center [1170, 257] width 429 height 86
click at [1002, 238] on input "$ USD" at bounding box center [993, 242] width 74 height 27
click at [999, 286] on div "€ EUR" at bounding box center [988, 283] width 63 height 28
type input "€ EUR"
click at [1064, 249] on input "Commercial Invoice Value *" at bounding box center [1208, 242] width 354 height 27
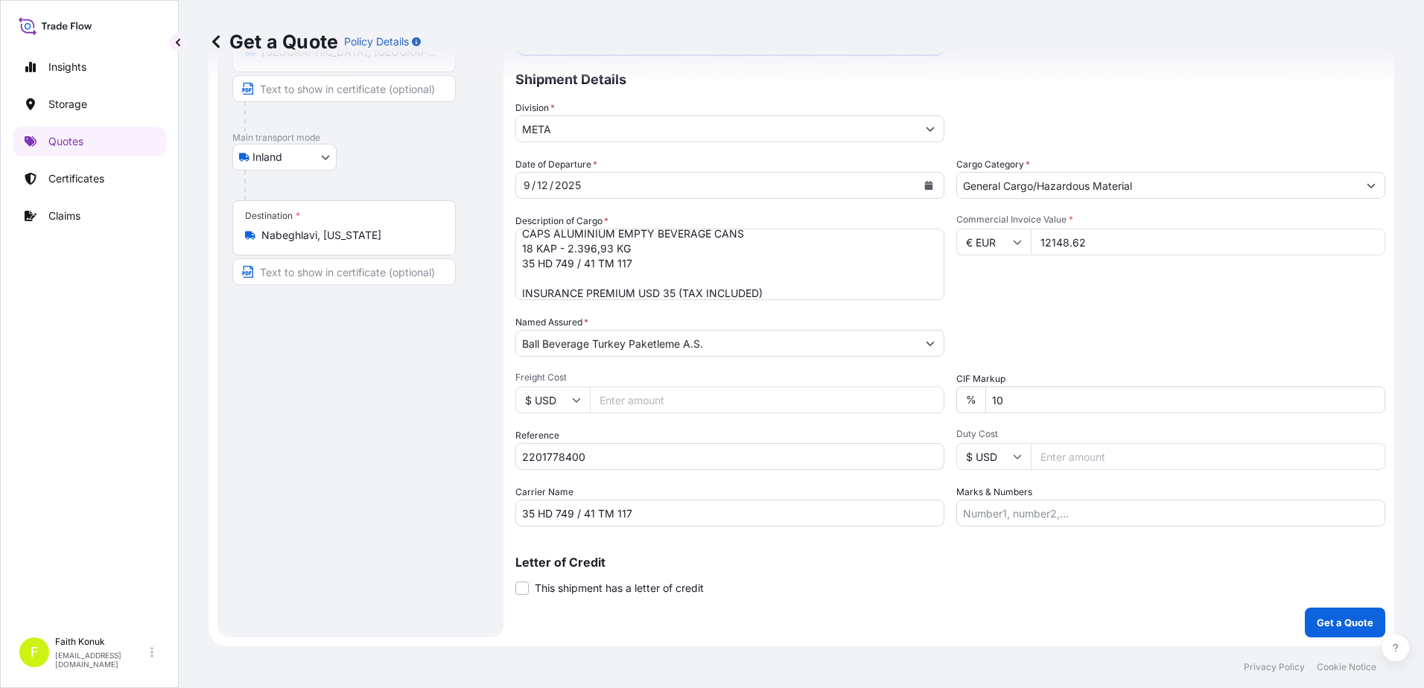
type input "12148.62"
click at [1008, 284] on div "Commercial Invoice Value * € EUR 12148.62" at bounding box center [1170, 257] width 429 height 86
drag, startPoint x: 1027, startPoint y: 405, endPoint x: 824, endPoint y: 403, distance: 203.3
click at [824, 403] on div "Date of Departure * [DATE] Cargo Category * General Cargo/Hazardous Material De…" at bounding box center [950, 341] width 870 height 369
type input "0"
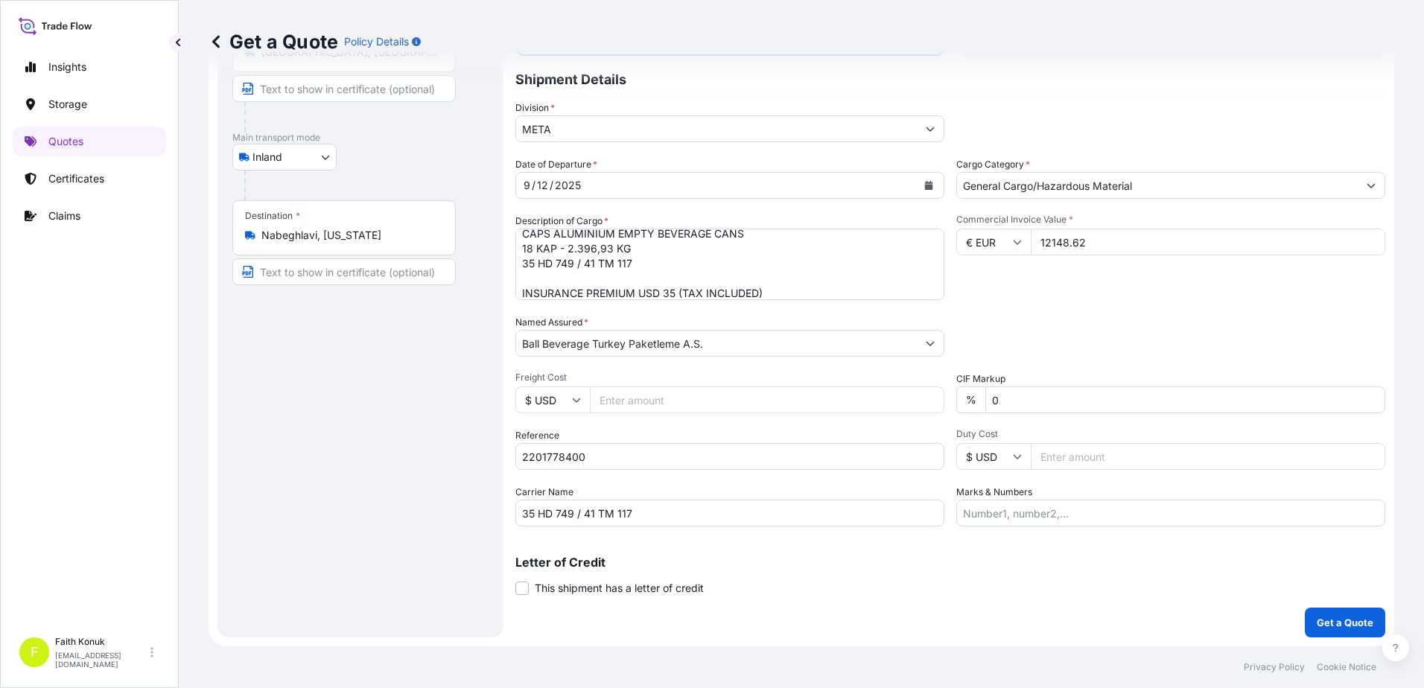
click at [1009, 334] on div "Packing Category Type to search a container mode Please select a primary mode o…" at bounding box center [1170, 336] width 429 height 42
click at [1346, 638] on form "Route Details Reset Route Details Place of loading Road / Inland Road / Inland …" at bounding box center [802, 301] width 1186 height 692
click at [1346, 631] on button "Get a Quote" at bounding box center [1345, 623] width 80 height 30
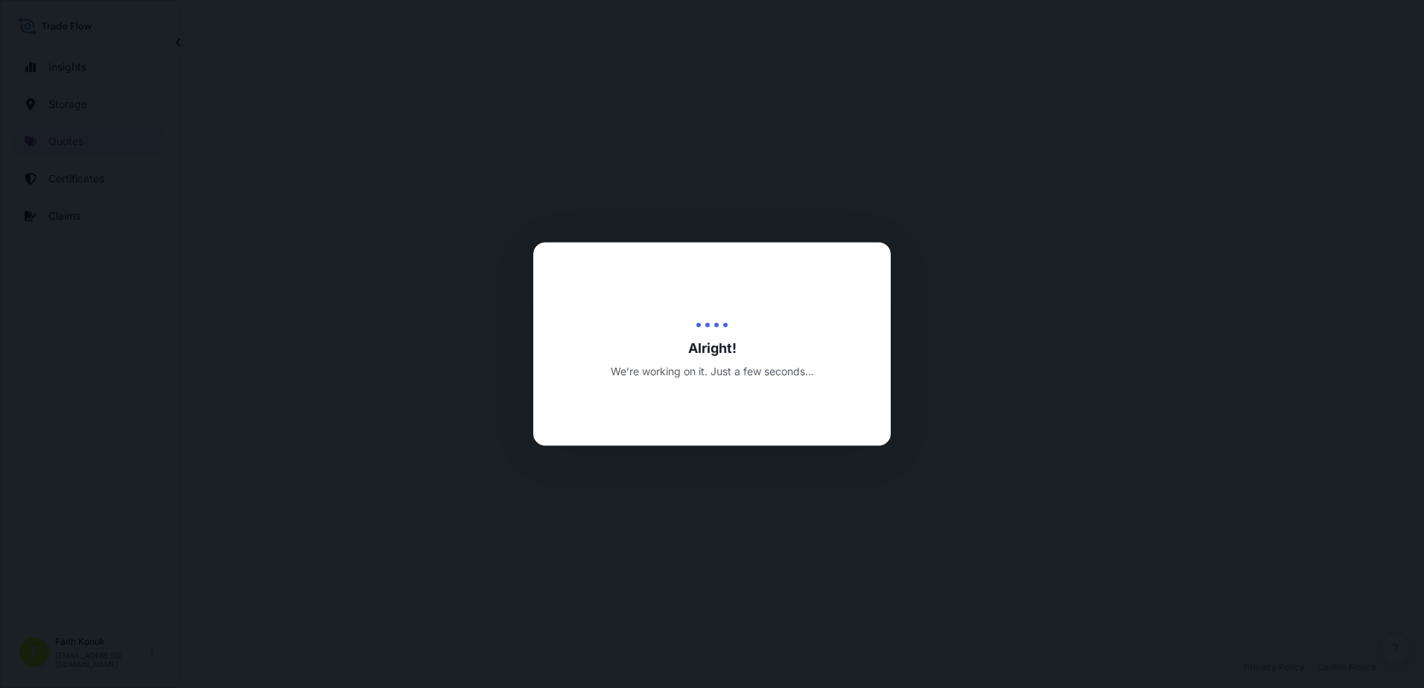
select select "Inland"
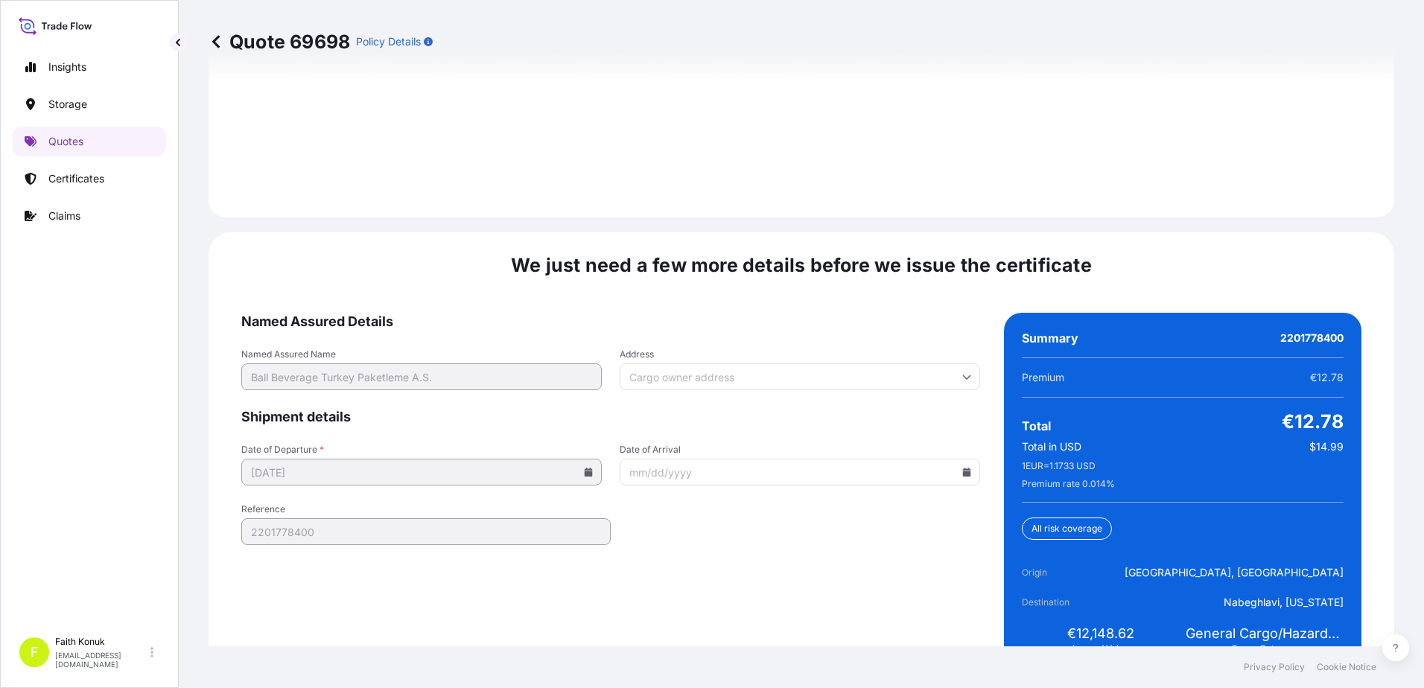
scroll to position [2197, 0]
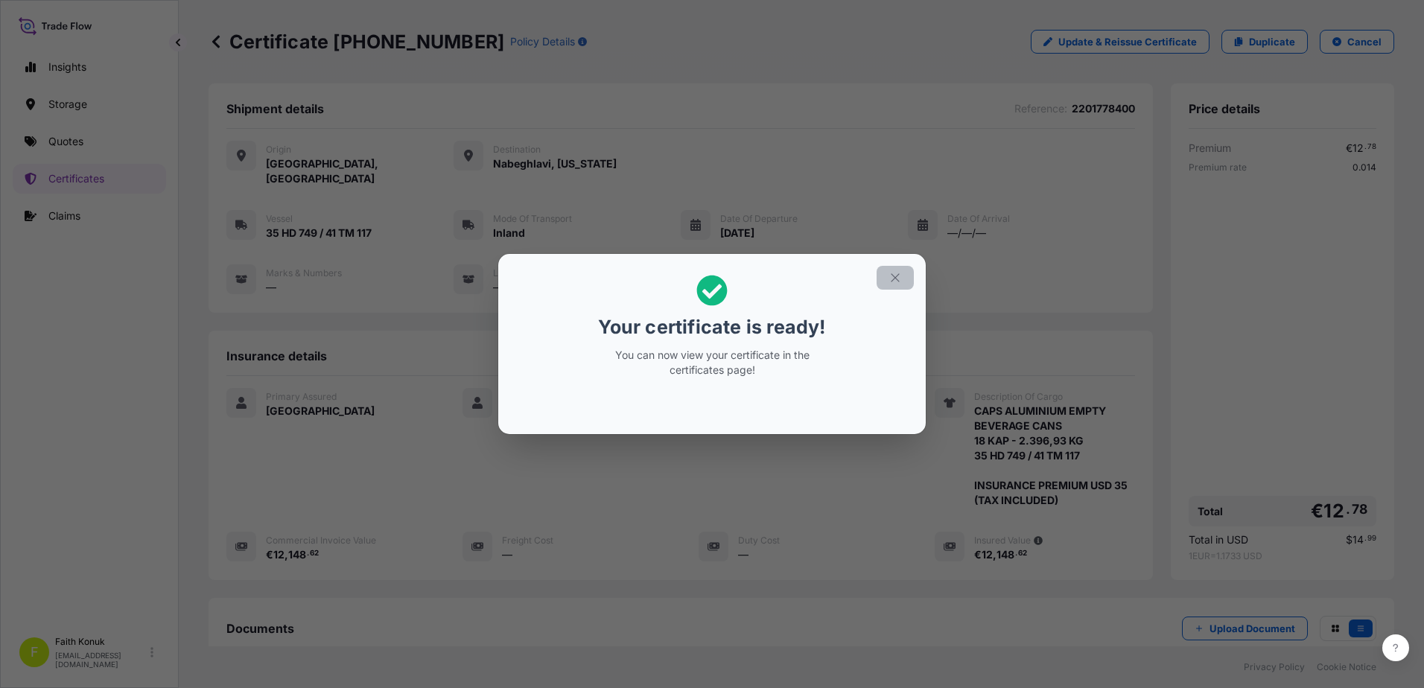
click at [894, 277] on icon "button" at bounding box center [894, 277] width 13 height 13
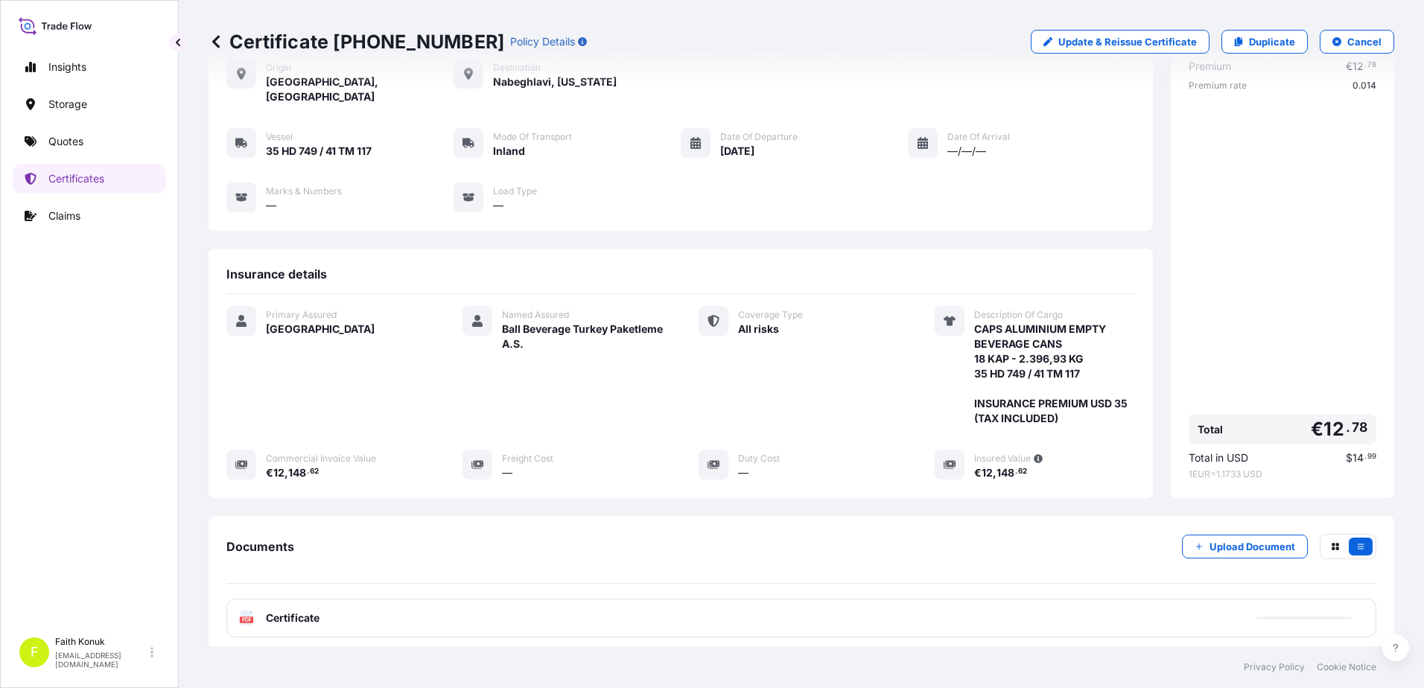
scroll to position [169, 0]
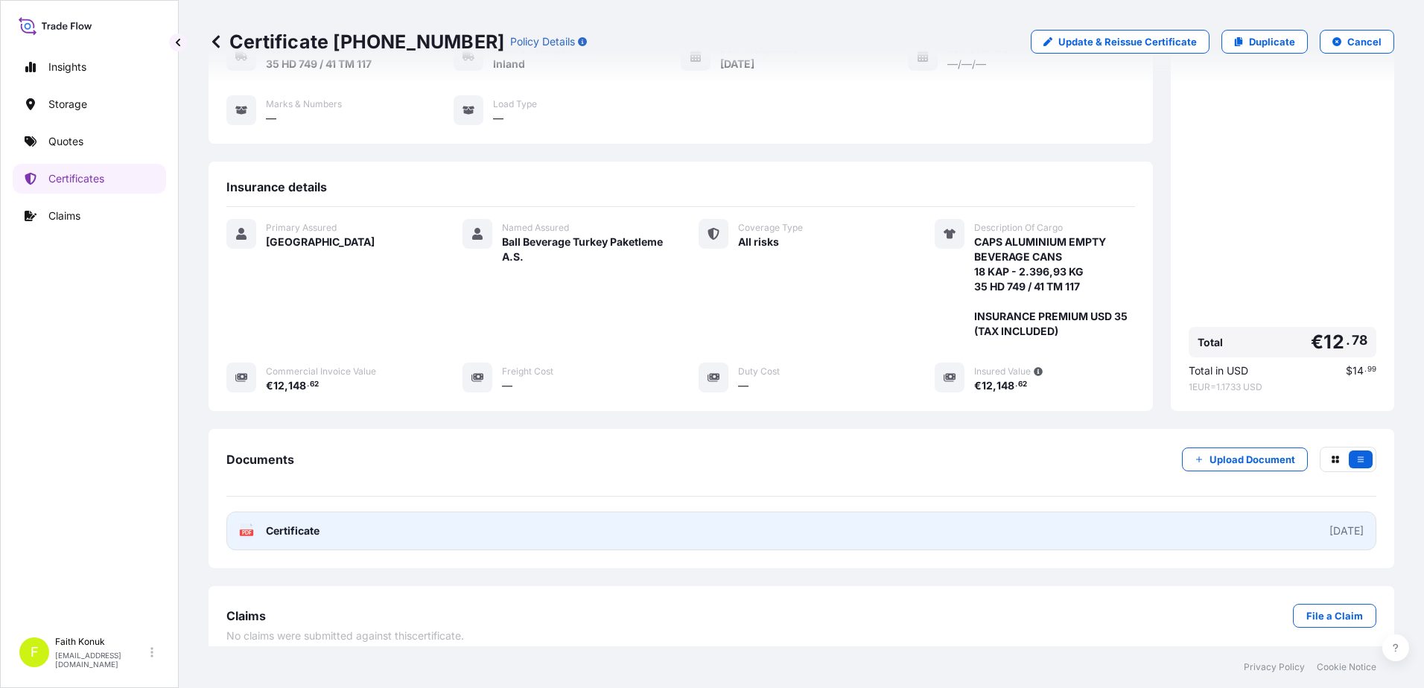
click at [254, 524] on div "PDF Certificate" at bounding box center [279, 531] width 80 height 15
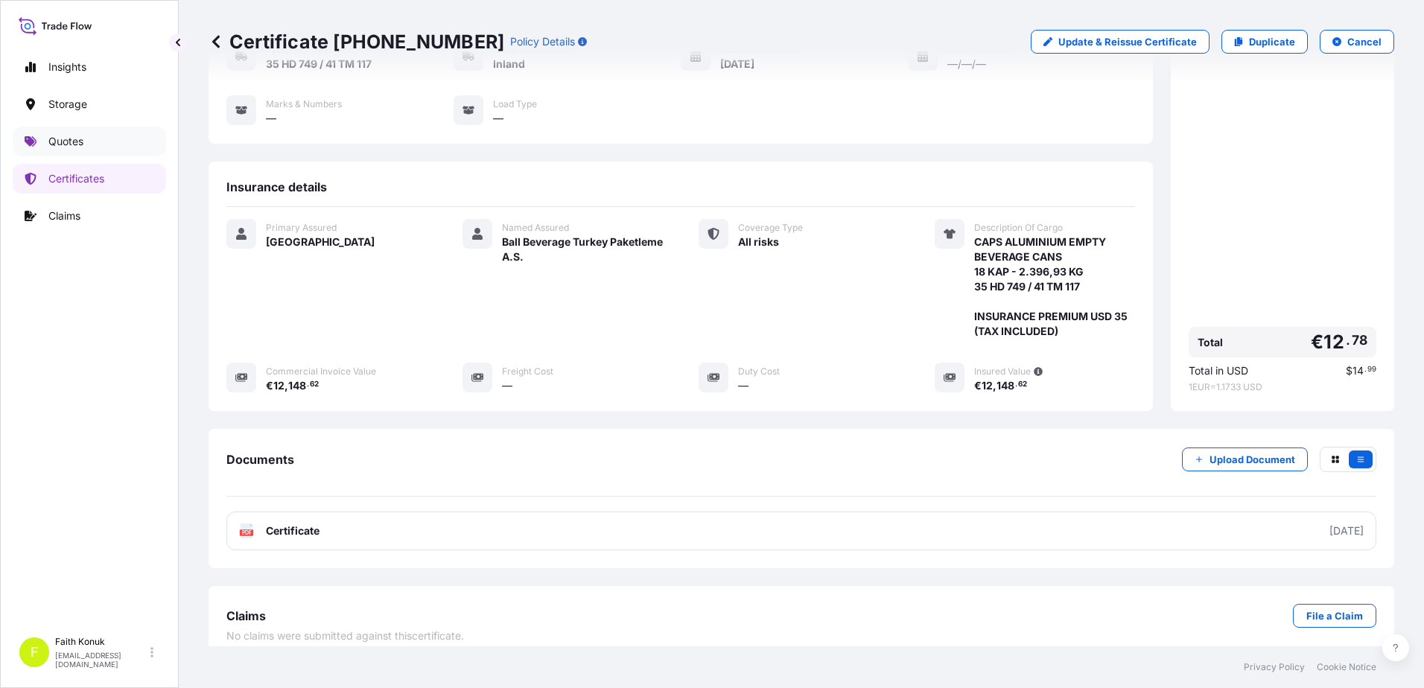
click at [104, 140] on link "Quotes" at bounding box center [89, 142] width 153 height 30
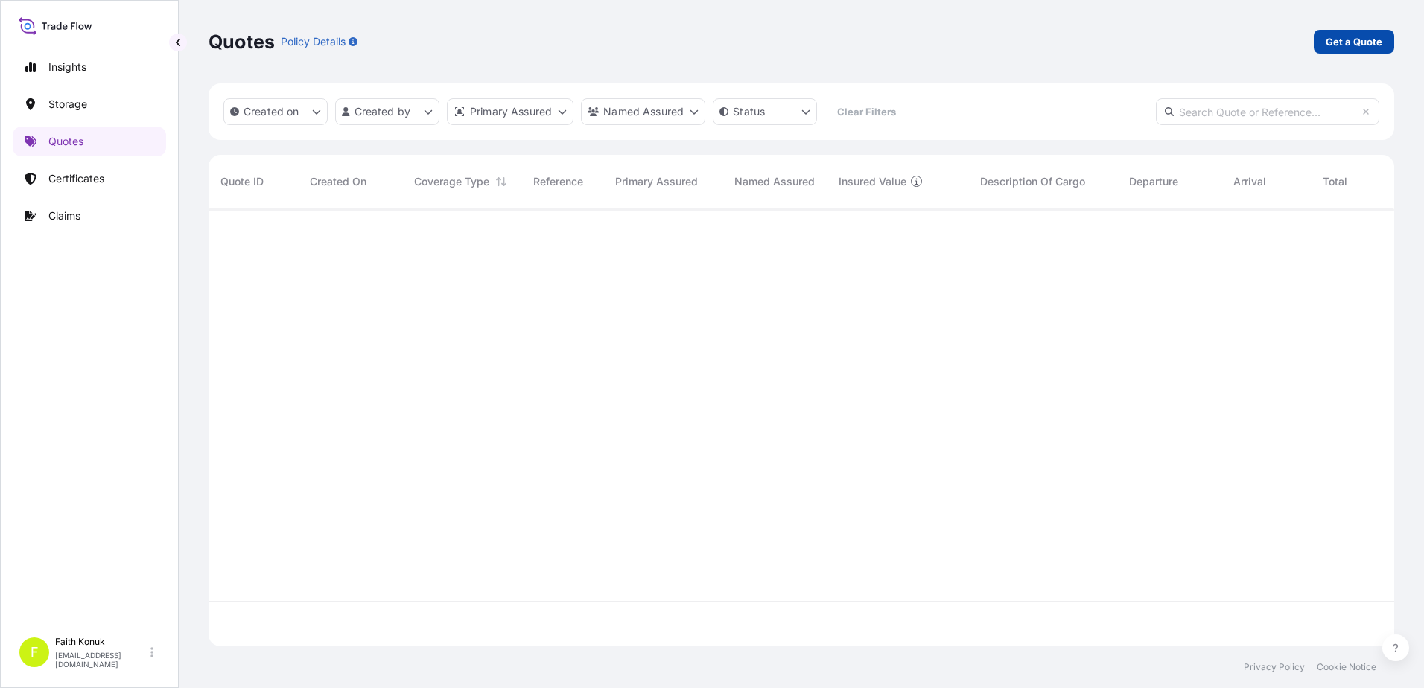
scroll to position [480, 1174]
click at [1367, 45] on p "Get a Quote" at bounding box center [1354, 41] width 57 height 15
select select "Water"
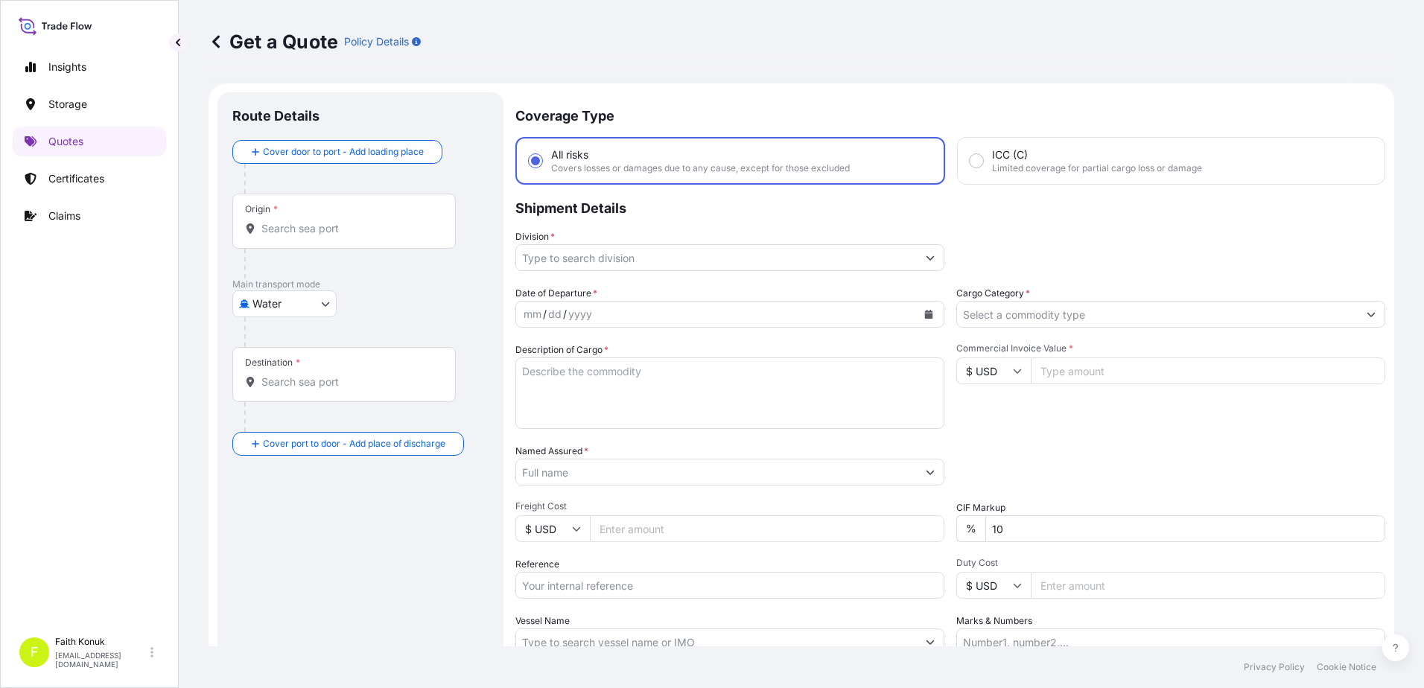
scroll to position [24, 0]
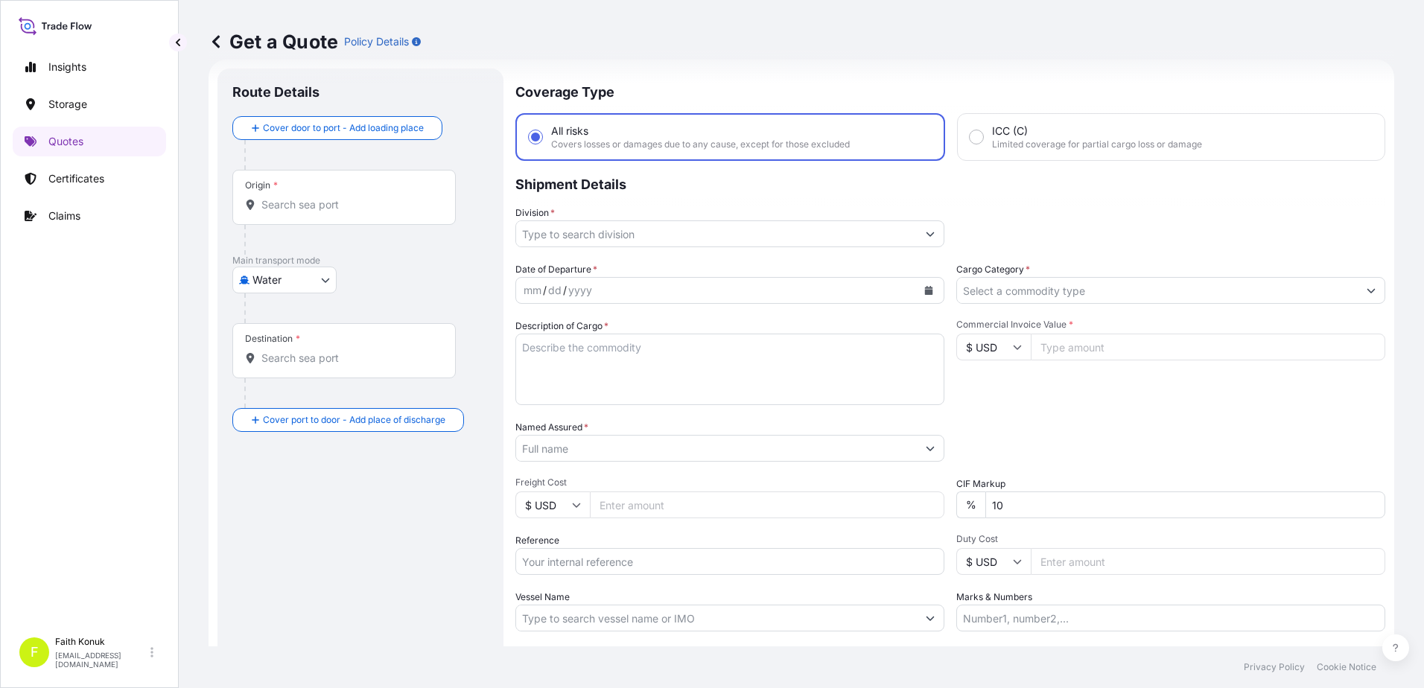
click at [355, 204] on input "Origin *" at bounding box center [349, 204] width 176 height 15
paste input "MANİSA"
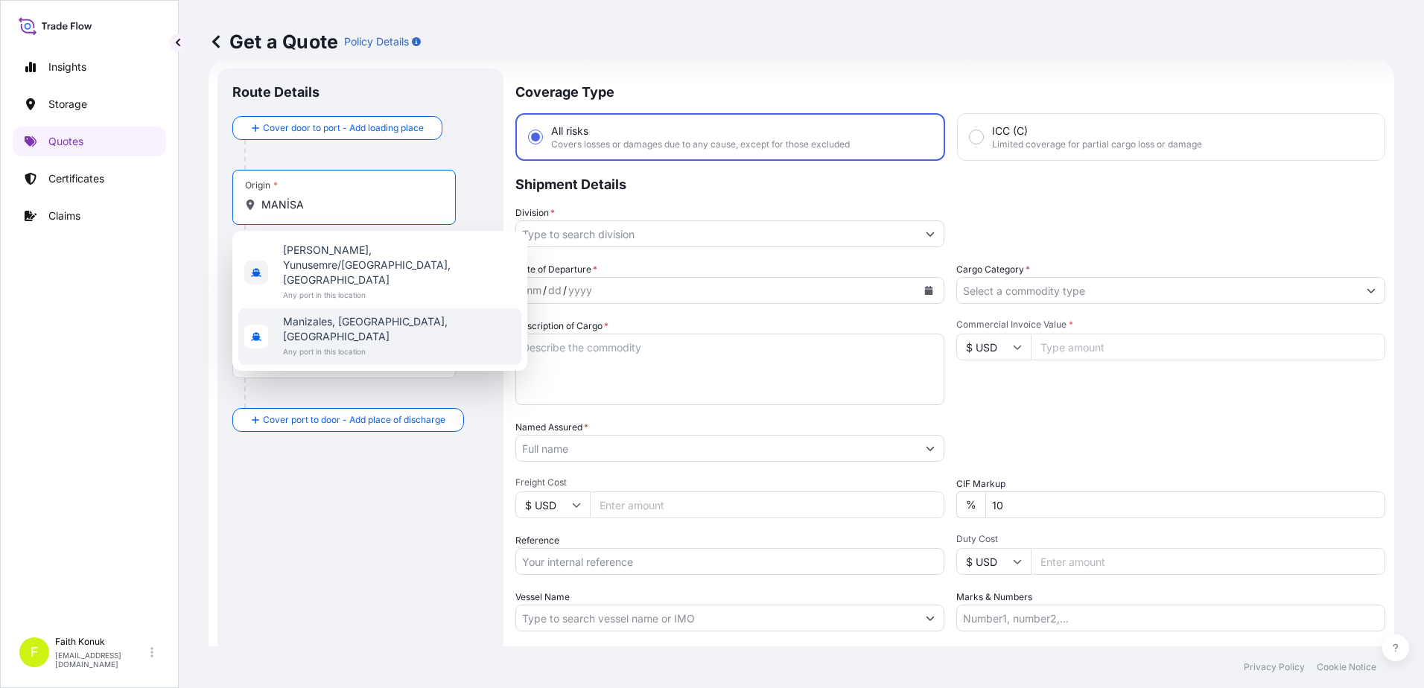
type input "MANİSA"
click at [487, 381] on div "Destination *" at bounding box center [360, 365] width 256 height 85
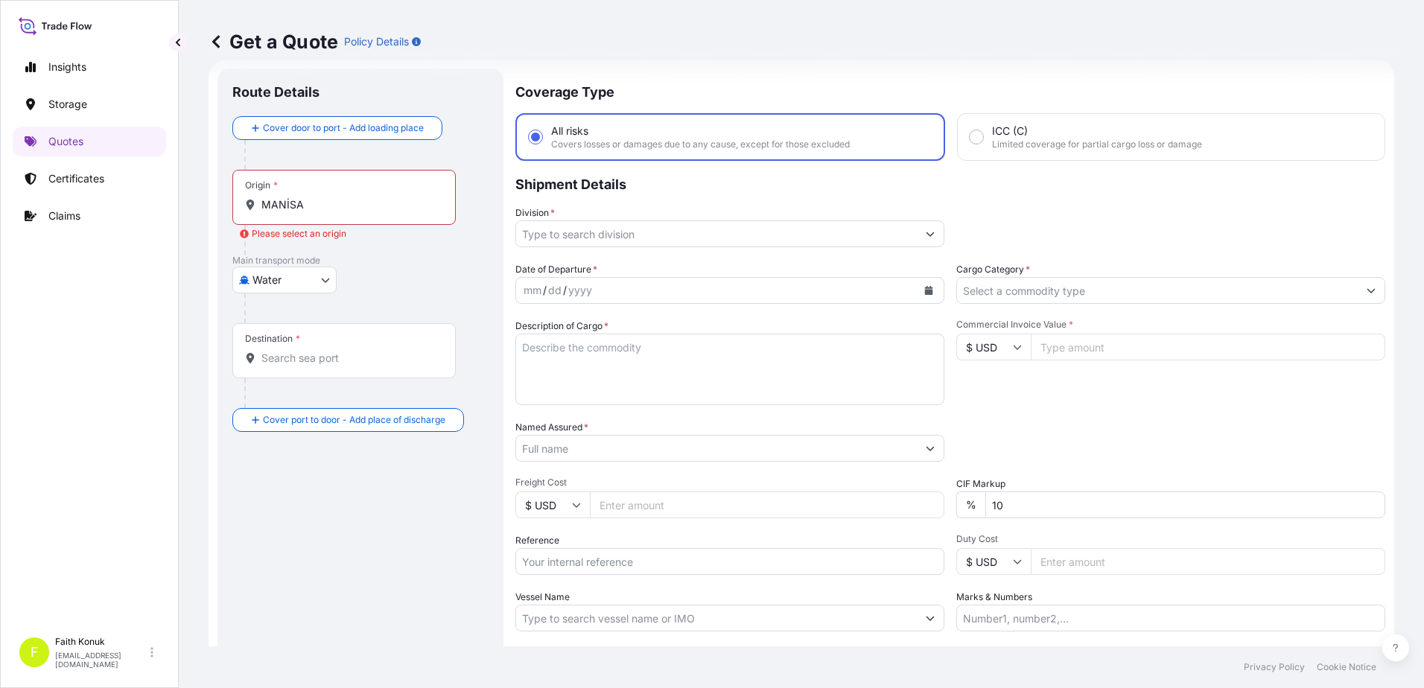
click at [267, 279] on body "0 options available. 2 options available. Insights Storage Quotes Certificates …" at bounding box center [712, 344] width 1424 height 688
click at [281, 371] on span "Inland" at bounding box center [276, 372] width 30 height 15
select select "Inland"
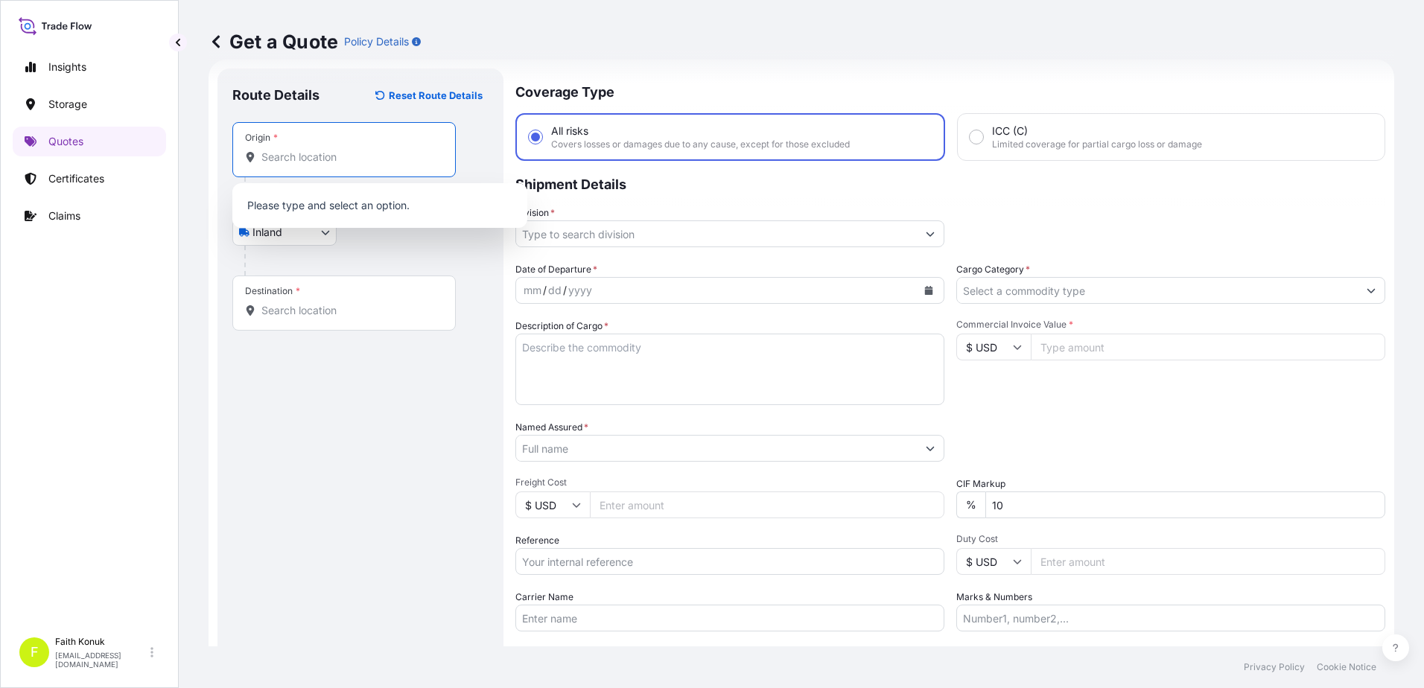
click at [305, 162] on input "Origin *" at bounding box center [349, 157] width 176 height 15
paste input "MANİSA"
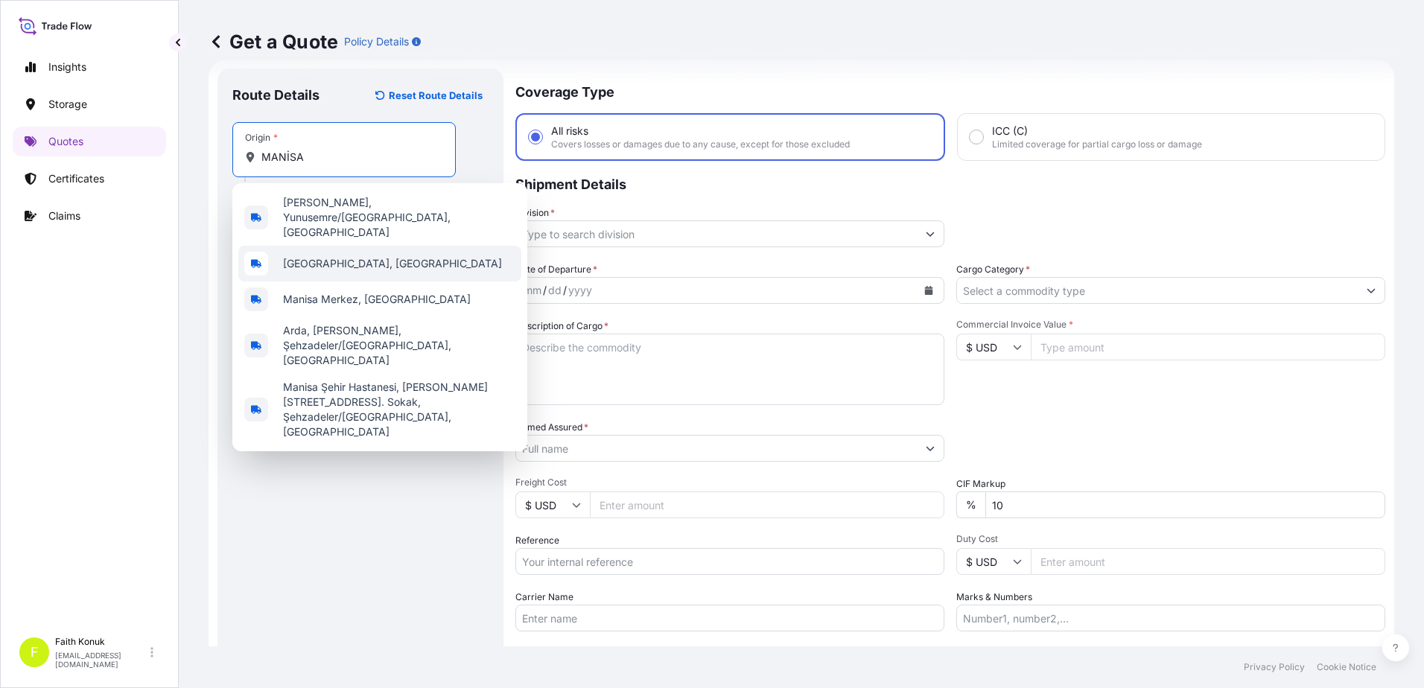
click at [337, 256] on span "[GEOGRAPHIC_DATA], [GEOGRAPHIC_DATA]" at bounding box center [392, 263] width 219 height 15
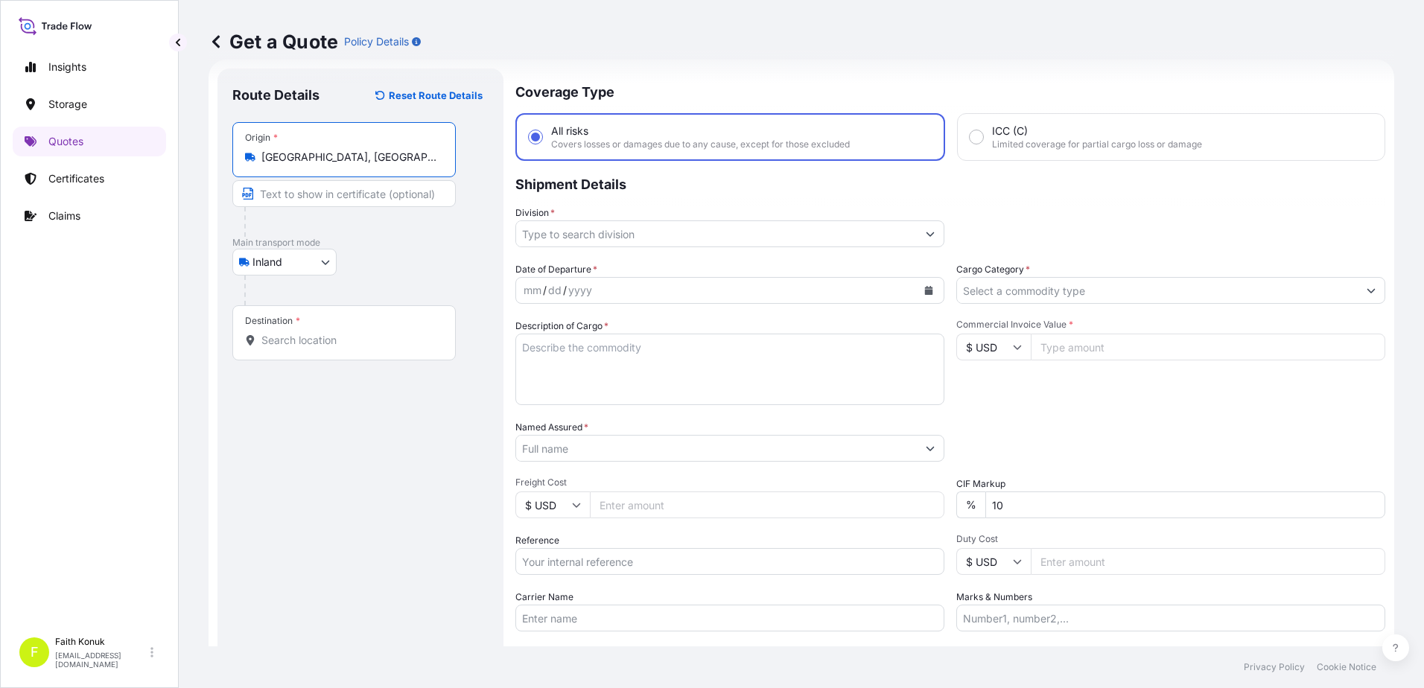
type input "[GEOGRAPHIC_DATA], [GEOGRAPHIC_DATA]"
click at [433, 236] on div at bounding box center [349, 222] width 211 height 30
click at [366, 348] on div "Destination *" at bounding box center [343, 332] width 223 height 55
click at [366, 348] on input "Destination *" at bounding box center [349, 340] width 176 height 15
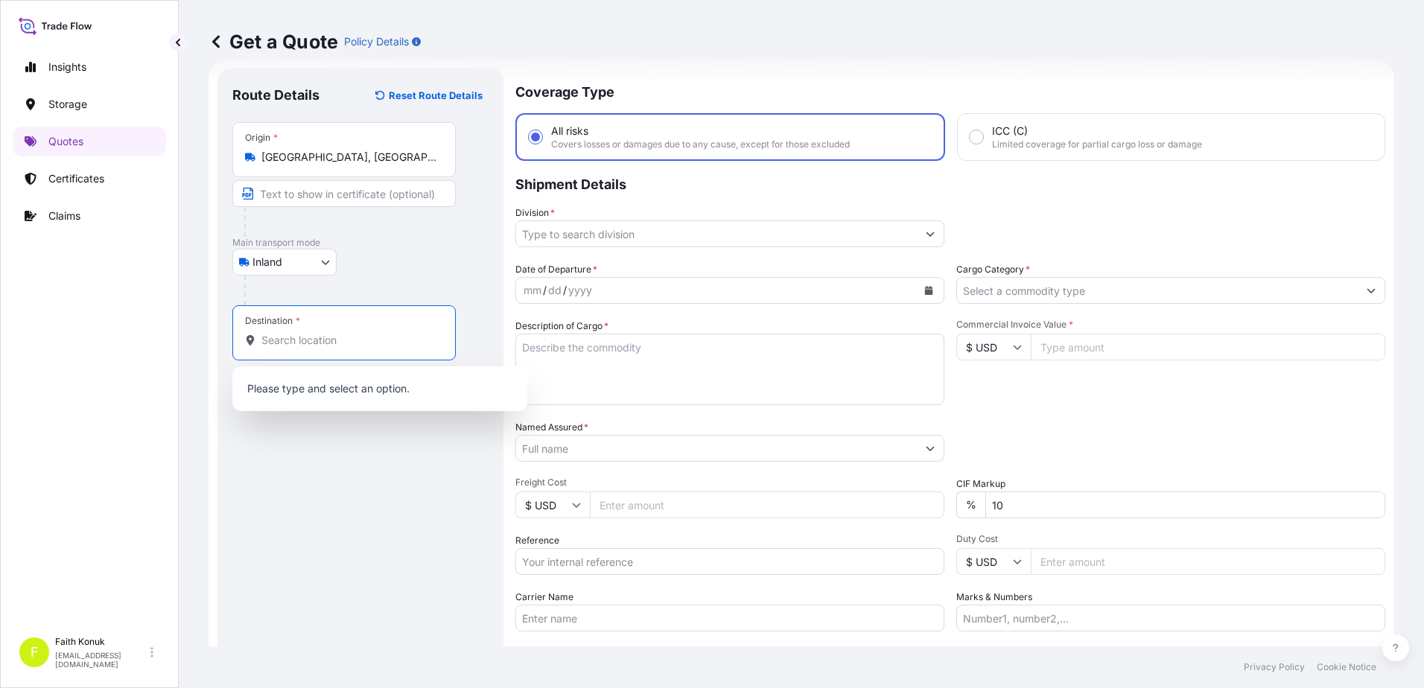
paste input "Nabeghlav"
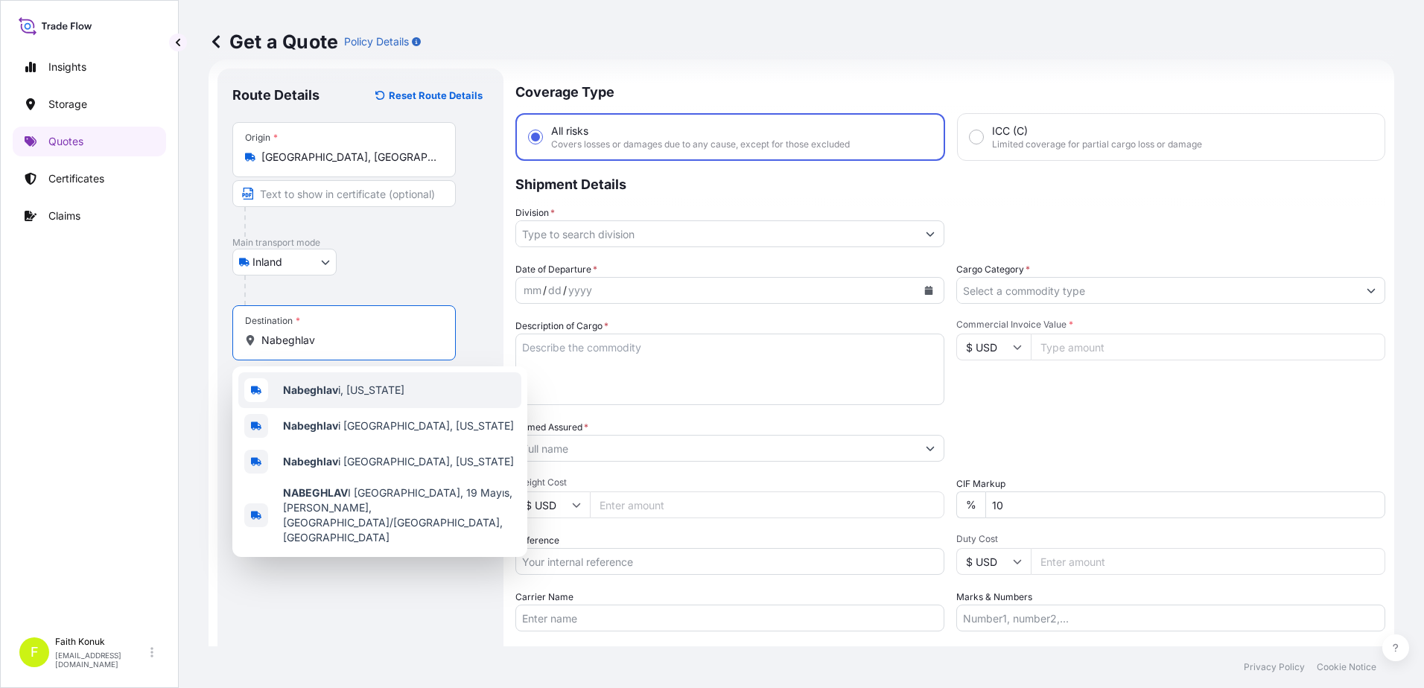
click at [366, 387] on span "Nabeghlav i, [US_STATE]" at bounding box center [343, 390] width 121 height 15
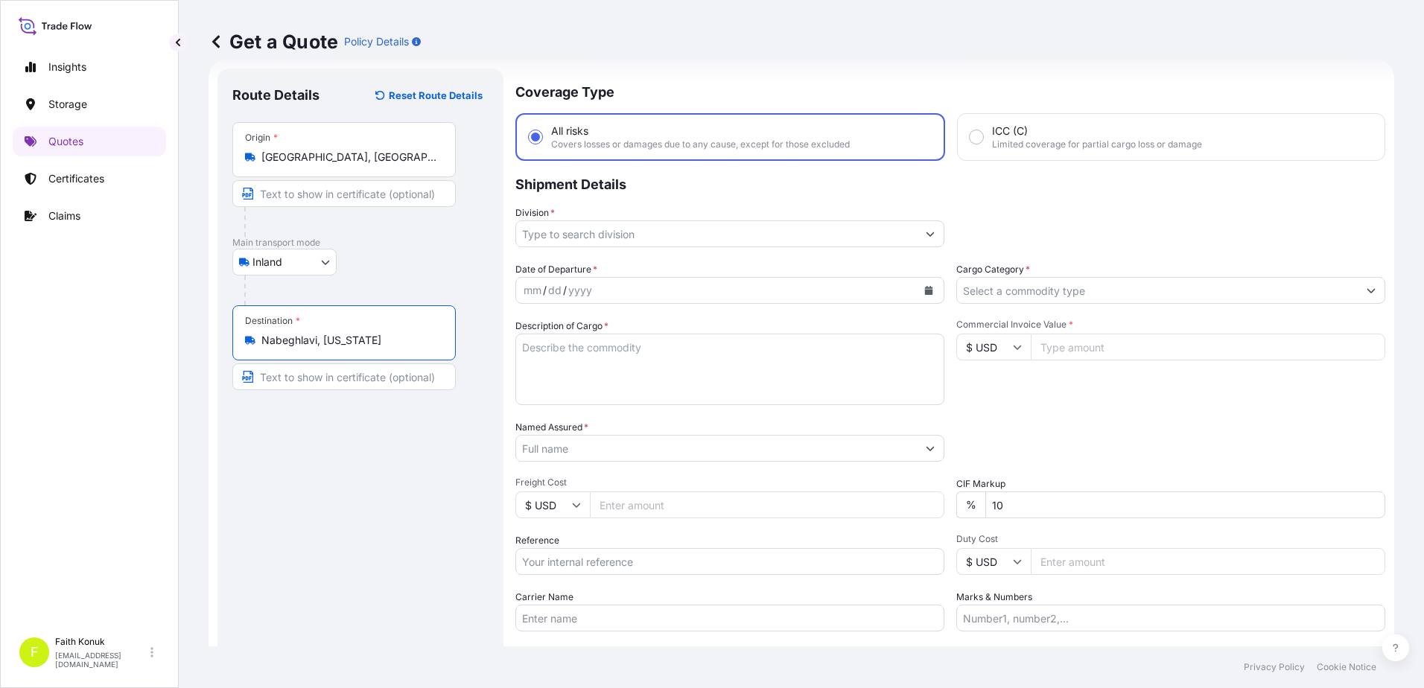
type input "Nabeghlavi, [US_STATE]"
click at [397, 237] on p "Main transport mode" at bounding box center [362, 243] width 261 height 12
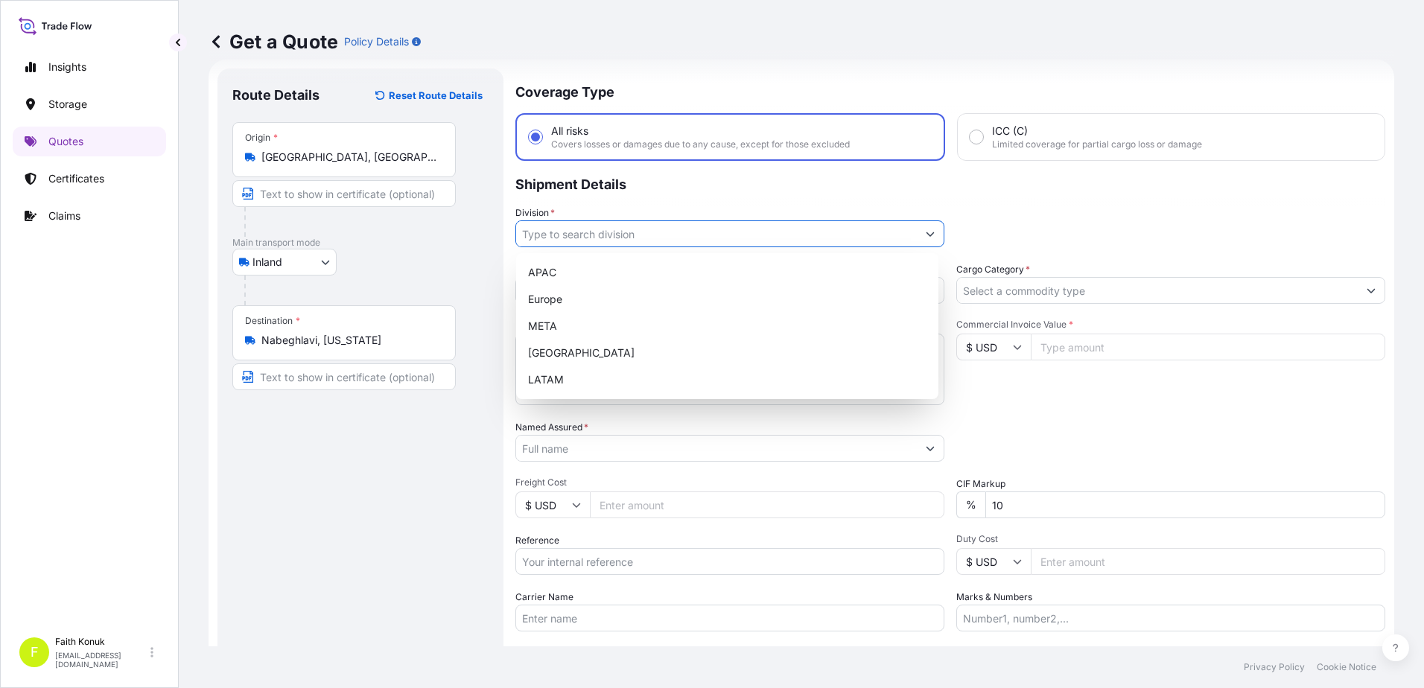
click at [579, 226] on input "Division *" at bounding box center [716, 233] width 401 height 27
click at [564, 322] on div "META" at bounding box center [727, 326] width 410 height 27
type input "META"
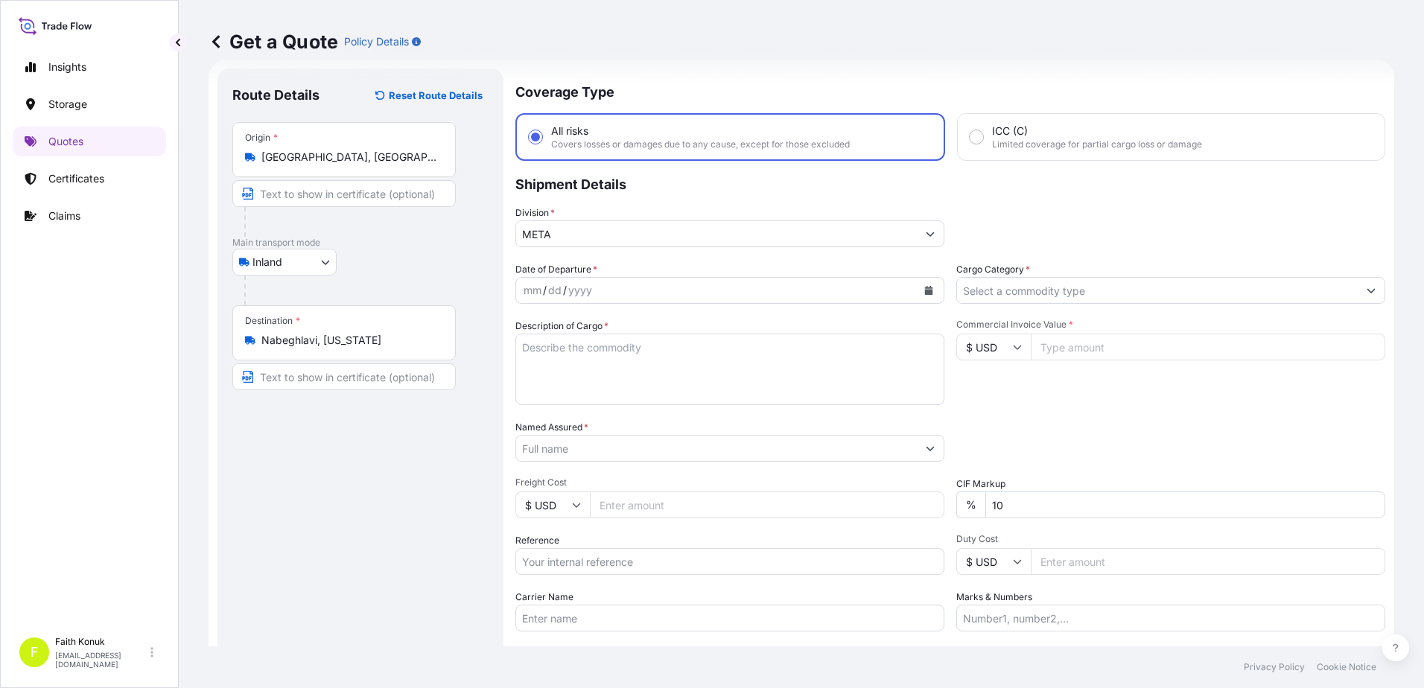
click at [637, 199] on p "Shipment Details" at bounding box center [950, 183] width 870 height 45
click at [929, 291] on button "Calendar" at bounding box center [929, 291] width 24 height 24
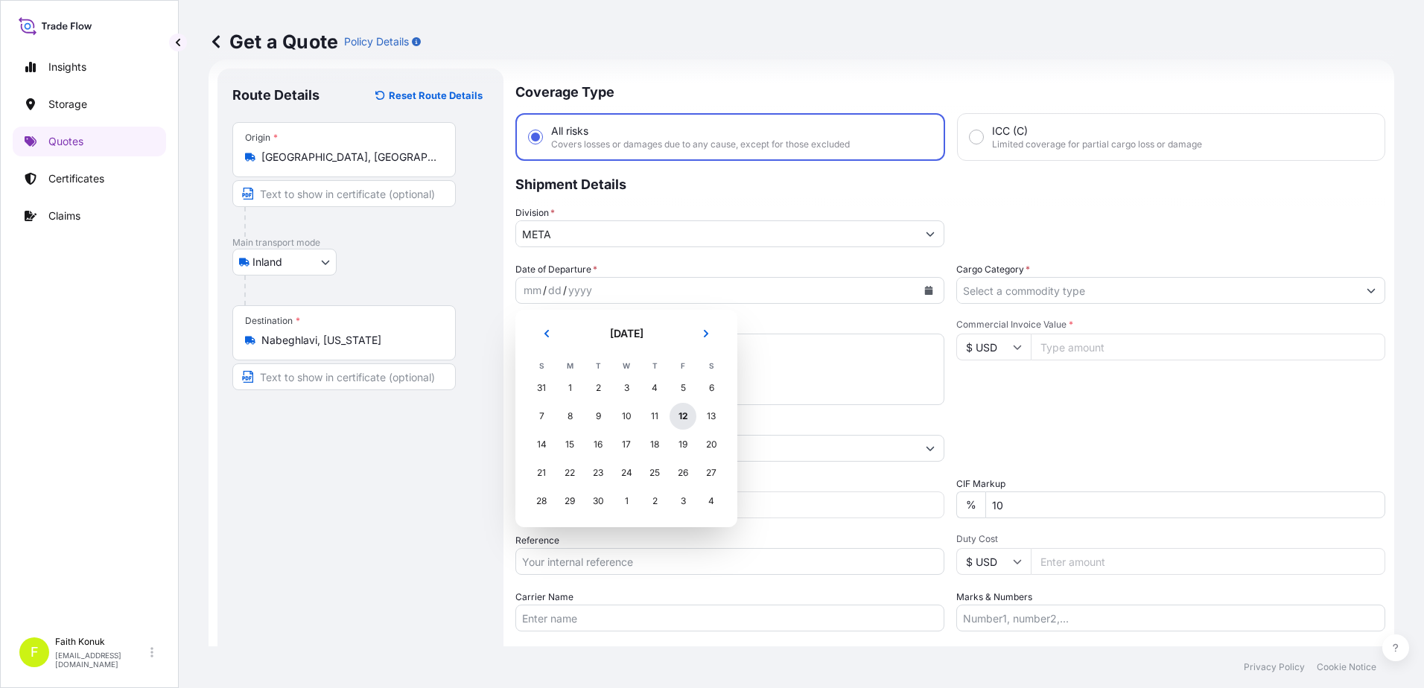
click at [687, 411] on div "12" at bounding box center [682, 416] width 27 height 27
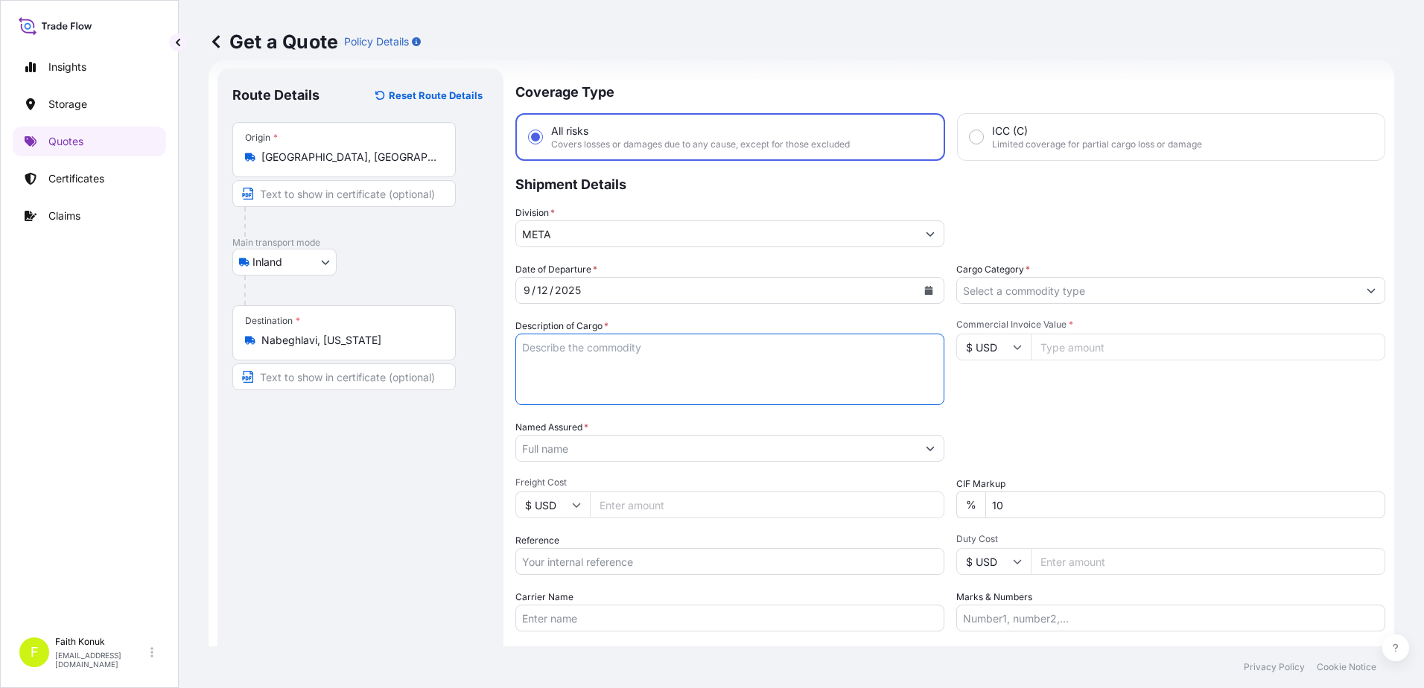
click at [551, 354] on textarea "Description of Cargo *" at bounding box center [729, 369] width 429 height 71
click at [544, 357] on textarea "Description of Cargo *" at bounding box center [729, 369] width 429 height 71
paste textarea "CAPS ALUMINIUM EMPTY BEVERAGE CANS 18 KAP - 2.396,93 KG"
click at [538, 377] on textarea "CAPS ALUMINIUM EMPTY BEVERAGE CANS 18 KAP - 2.396,93 KG" at bounding box center [729, 369] width 429 height 71
paste textarea "48 AAR 412 / 48 AAR 411"
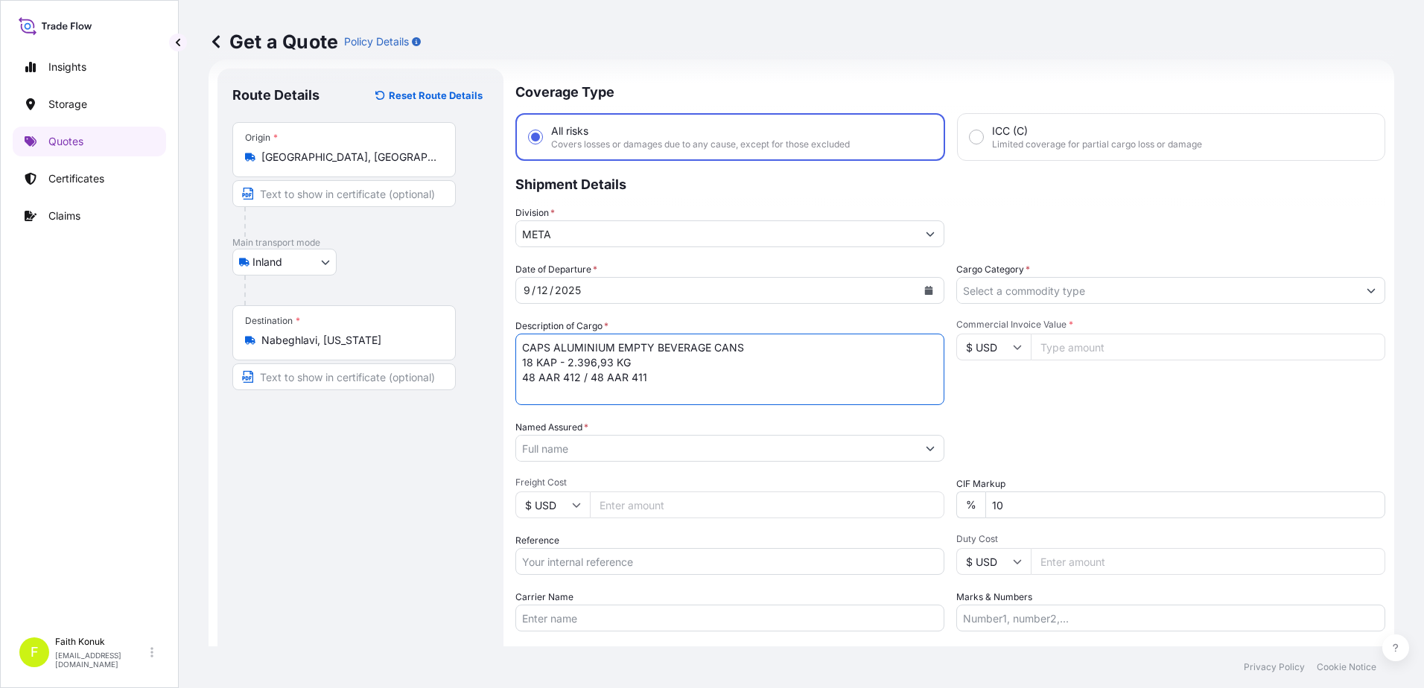
scroll to position [9, 0]
type textarea "CAPS ALUMINIUM EMPTY BEVERAGE CANS 18 KAP - 2.396,93 KG 48 AAR 412 / 48 AAR 411…"
click at [580, 453] on input "Named Assured *" at bounding box center [716, 448] width 401 height 27
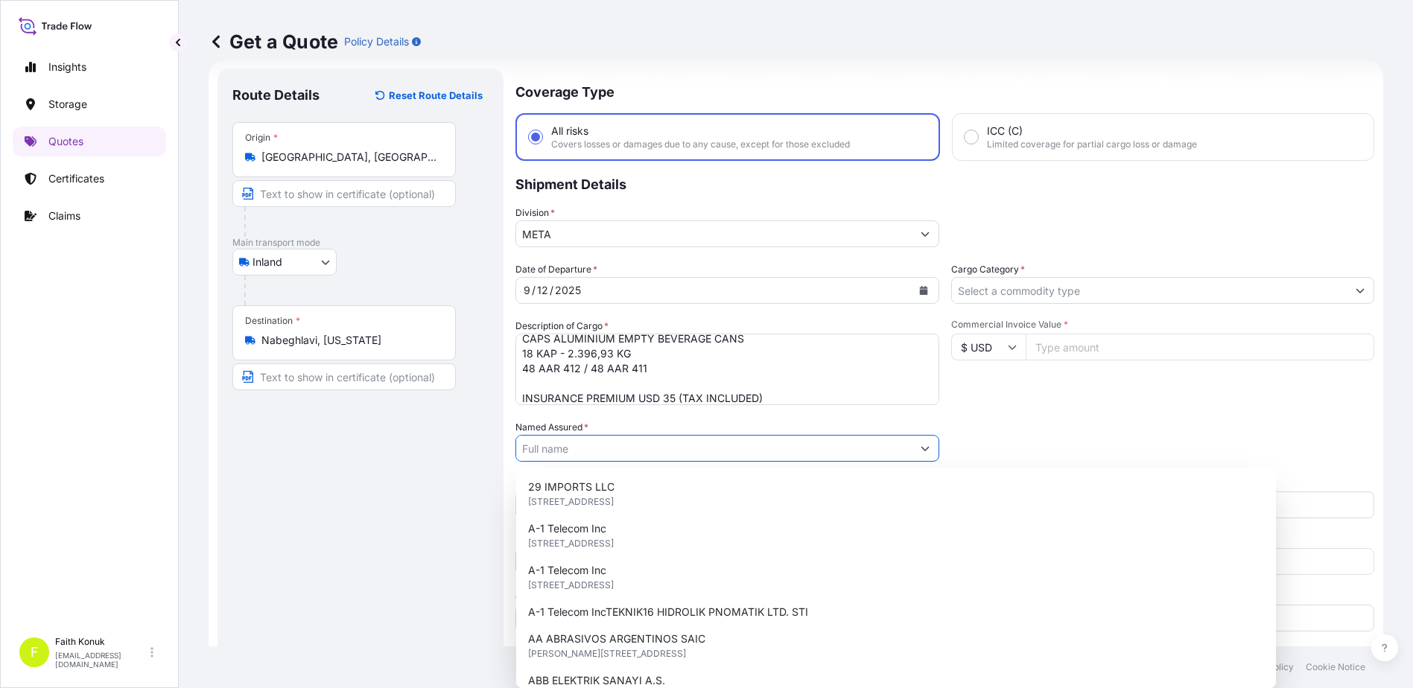
paste input "Ball Beverage Turkey Paketleme A.S."
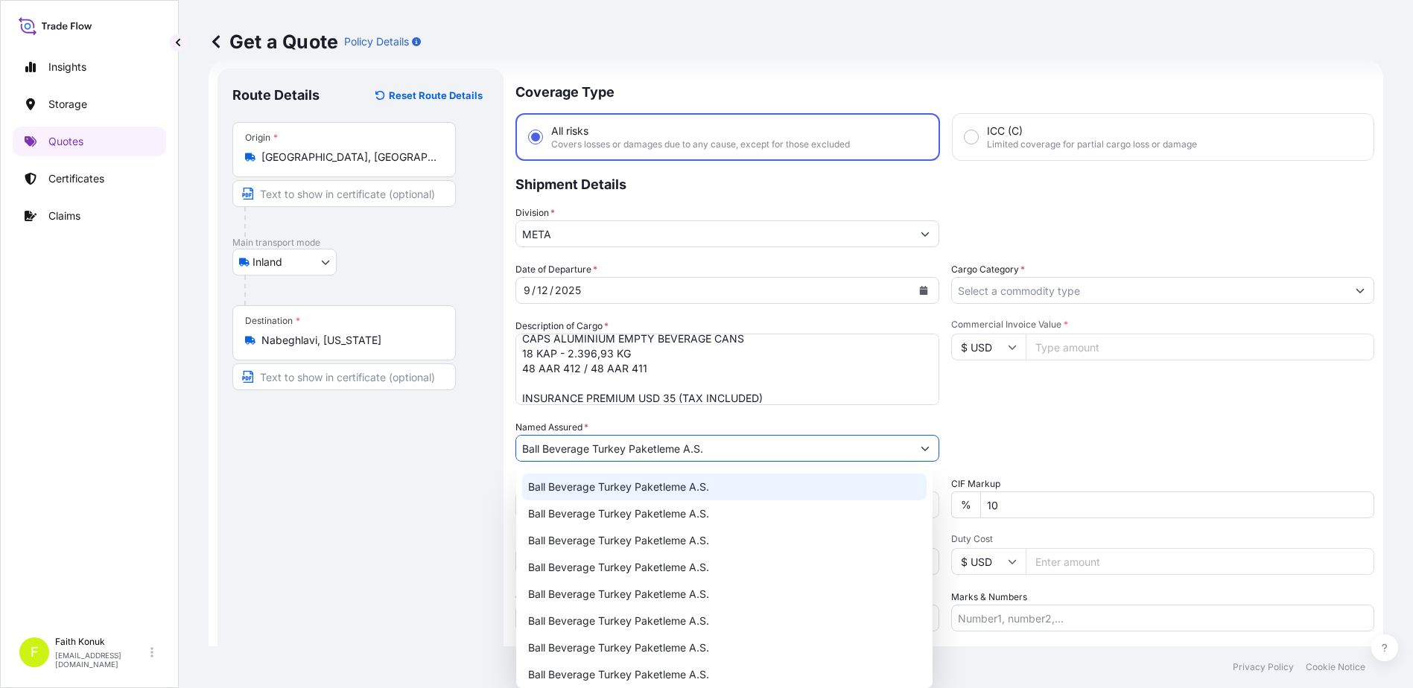
click at [635, 482] on span "Ball Beverage Turkey Paketleme A.S." at bounding box center [618, 487] width 181 height 15
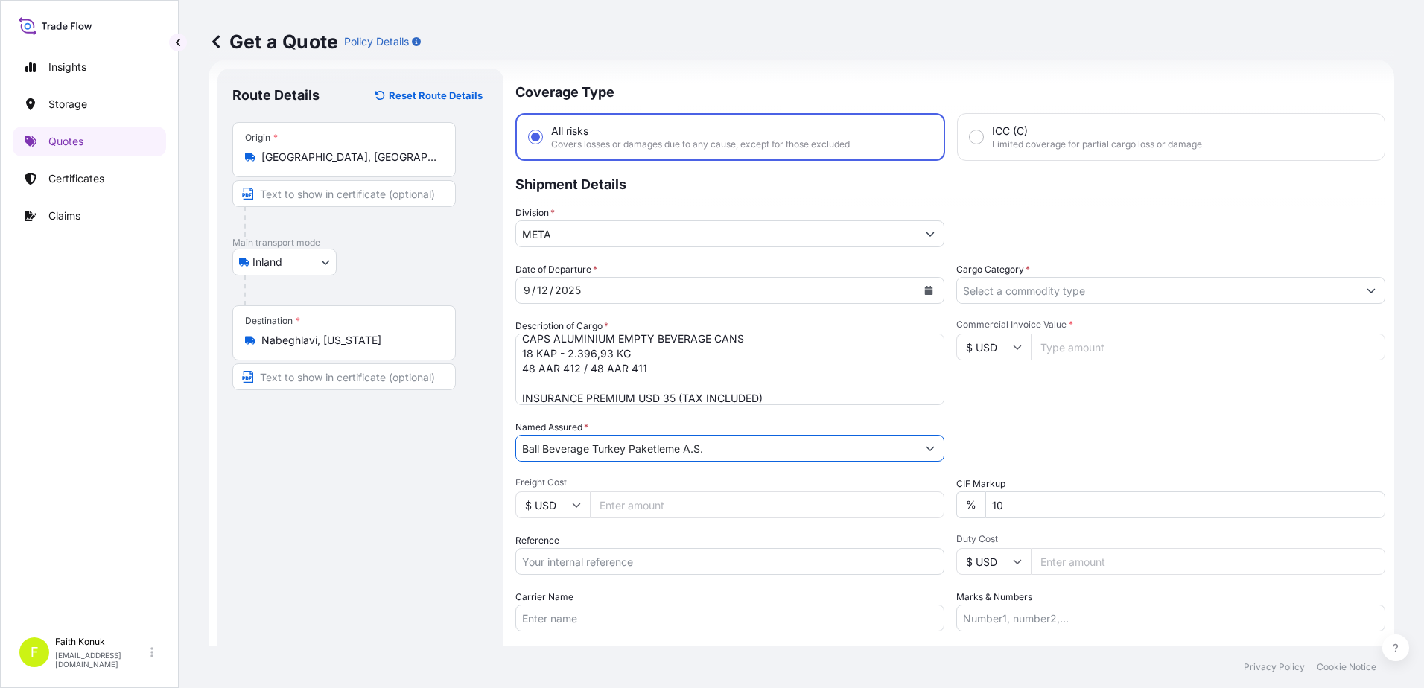
type input "Ball Beverage Turkey Paketleme A.S."
click at [648, 419] on div "Date of Departure * [DATE] Cargo Category * Description of Cargo * CAPS ALUMINI…" at bounding box center [950, 446] width 870 height 369
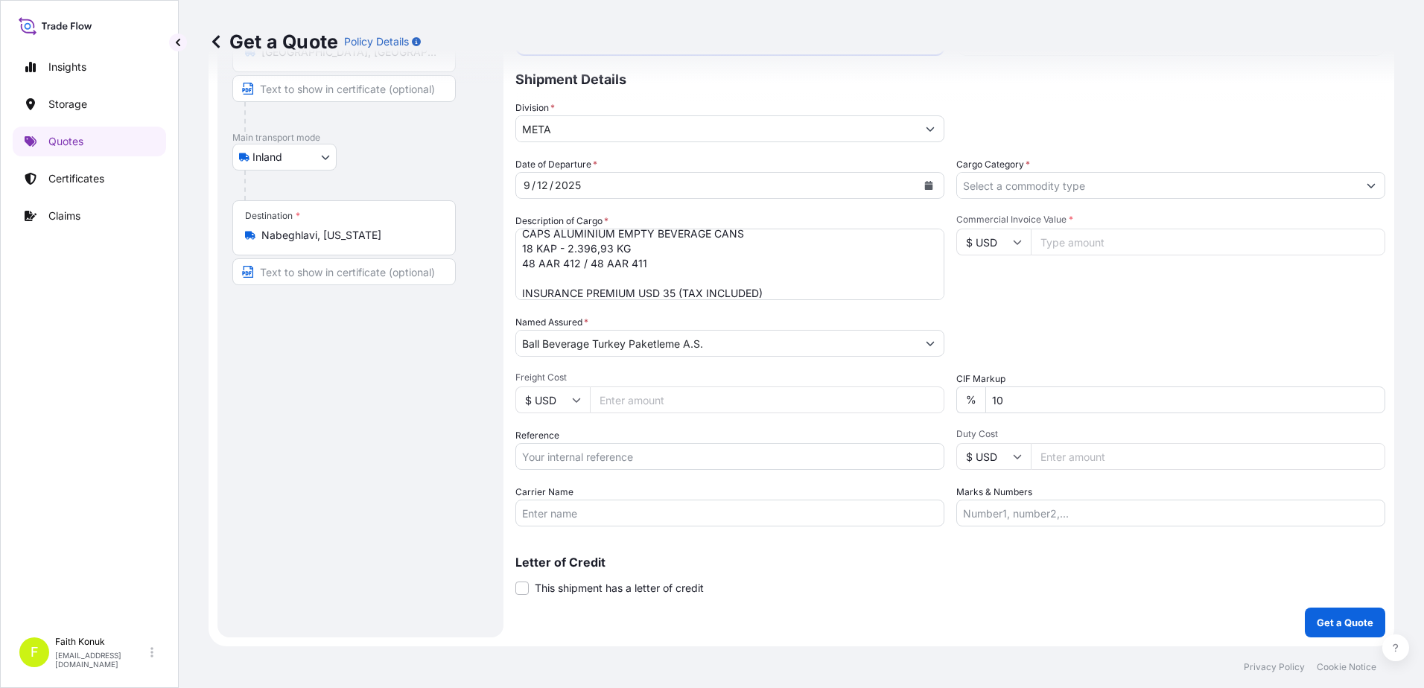
click at [620, 453] on input "Reference" at bounding box center [729, 456] width 429 height 27
paste input "2201778401"
type input "2201778401"
click at [620, 486] on div "Carrier Name" at bounding box center [729, 506] width 429 height 42
click at [550, 512] on input "Carrier Name" at bounding box center [729, 513] width 429 height 27
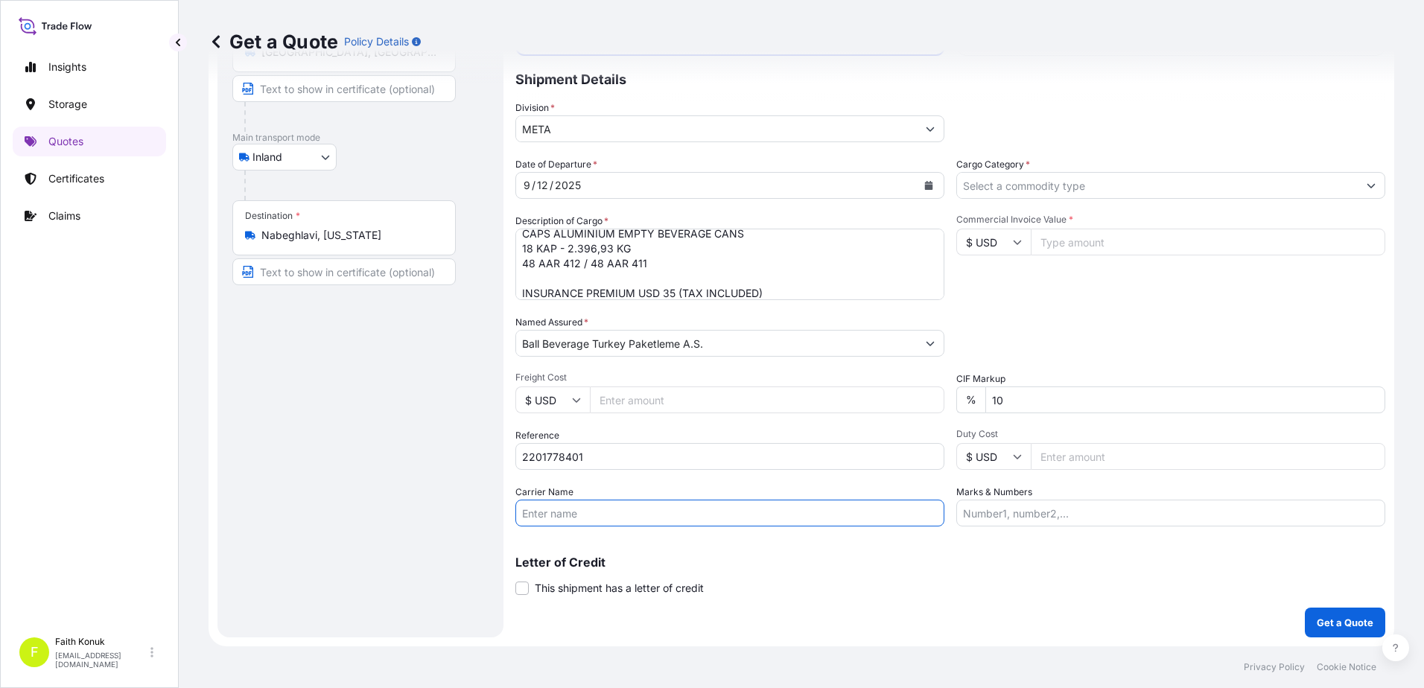
paste input "48 AAR 412 / 48 AAR 411"
type input "48 AAR 412 / 48 AAR 411"
click at [778, 561] on p "Letter of Credit" at bounding box center [950, 562] width 870 height 12
click at [1002, 184] on input "Cargo Category *" at bounding box center [1157, 185] width 401 height 27
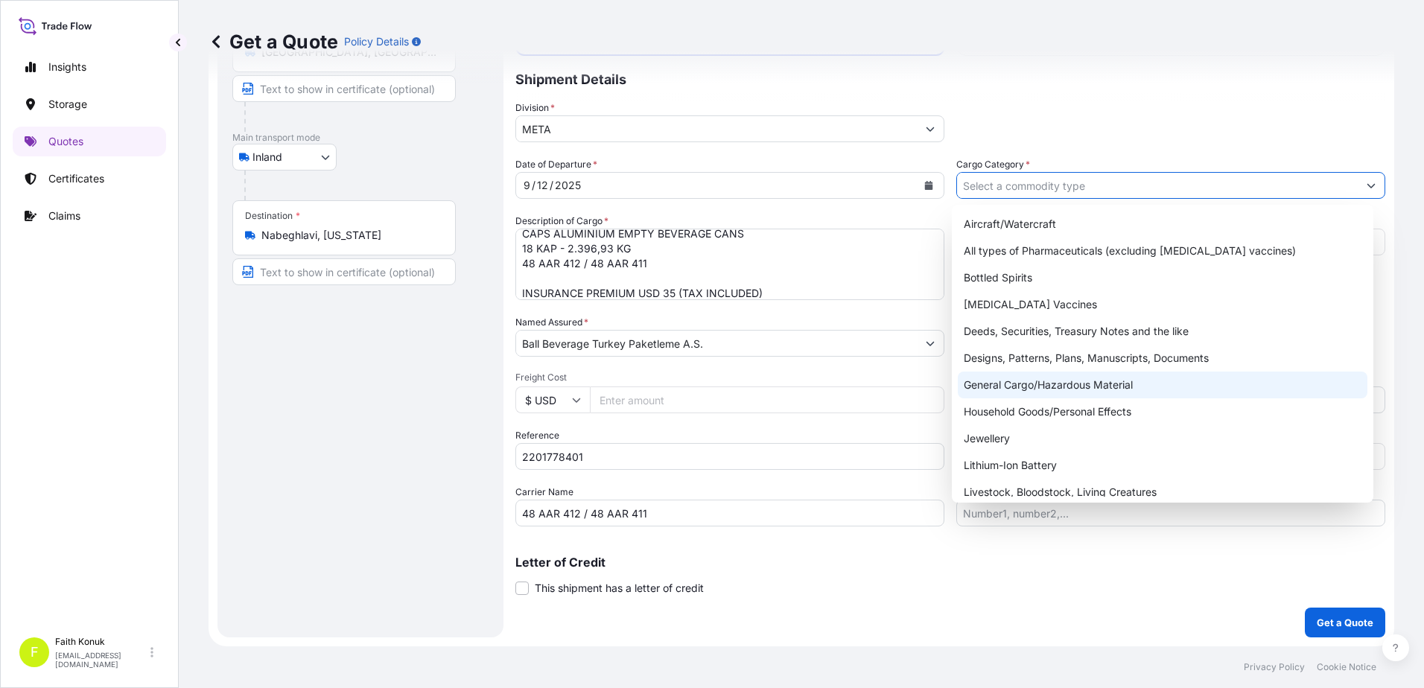
click at [1007, 381] on div "General Cargo/Hazardous Material" at bounding box center [1163, 385] width 410 height 27
type input "General Cargo/Hazardous Material"
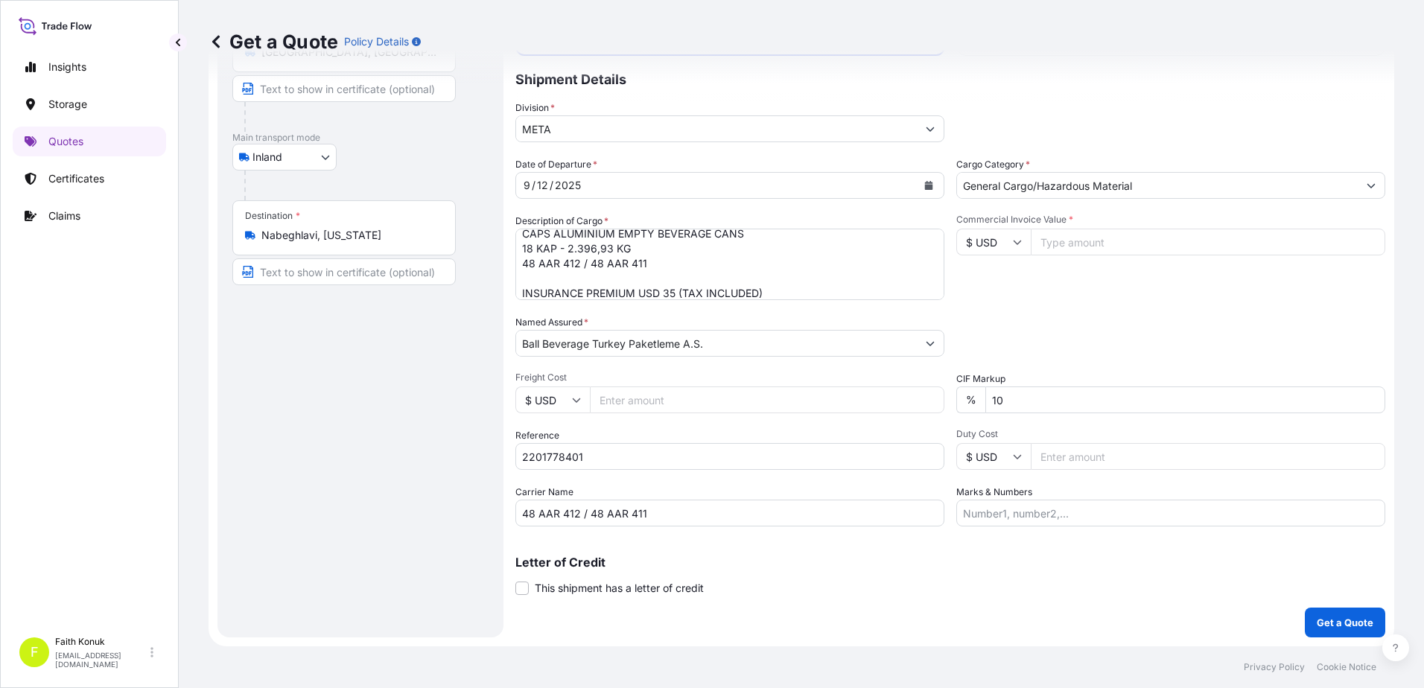
drag, startPoint x: 1026, startPoint y: 279, endPoint x: 1015, endPoint y: 255, distance: 26.3
click at [1026, 278] on div "Commercial Invoice Value * $ USD" at bounding box center [1170, 257] width 429 height 86
click at [1013, 240] on icon at bounding box center [1017, 242] width 9 height 9
click at [992, 284] on div "€ EUR" at bounding box center [988, 283] width 63 height 28
type input "€ EUR"
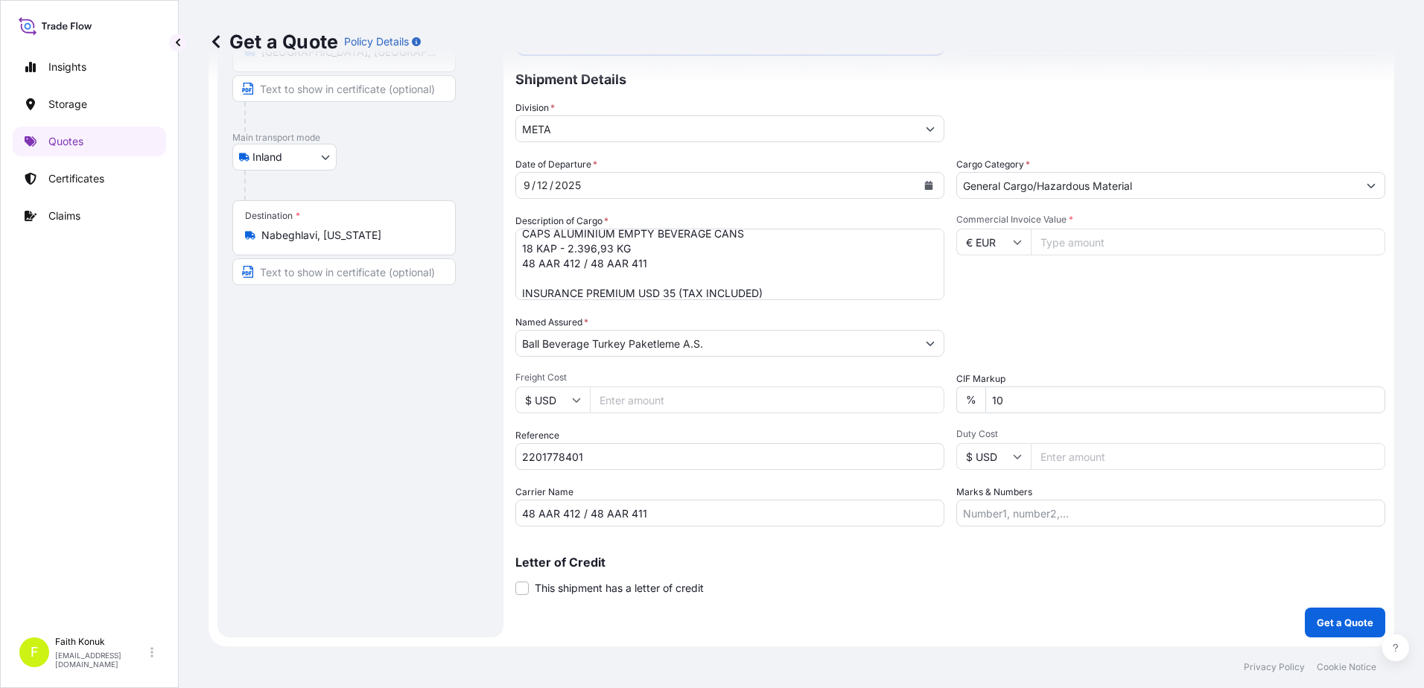
click at [1081, 235] on input "Commercial Invoice Value *" at bounding box center [1208, 242] width 354 height 27
click at [1066, 357] on div "Date of Departure * [DATE] Cargo Category * General Cargo/Hazardous Material De…" at bounding box center [950, 341] width 870 height 369
click at [1051, 246] on input "Commercial Invoice Value *" at bounding box center [1208, 242] width 354 height 27
type input "12148.62"
drag, startPoint x: 978, startPoint y: 405, endPoint x: 912, endPoint y: 403, distance: 65.6
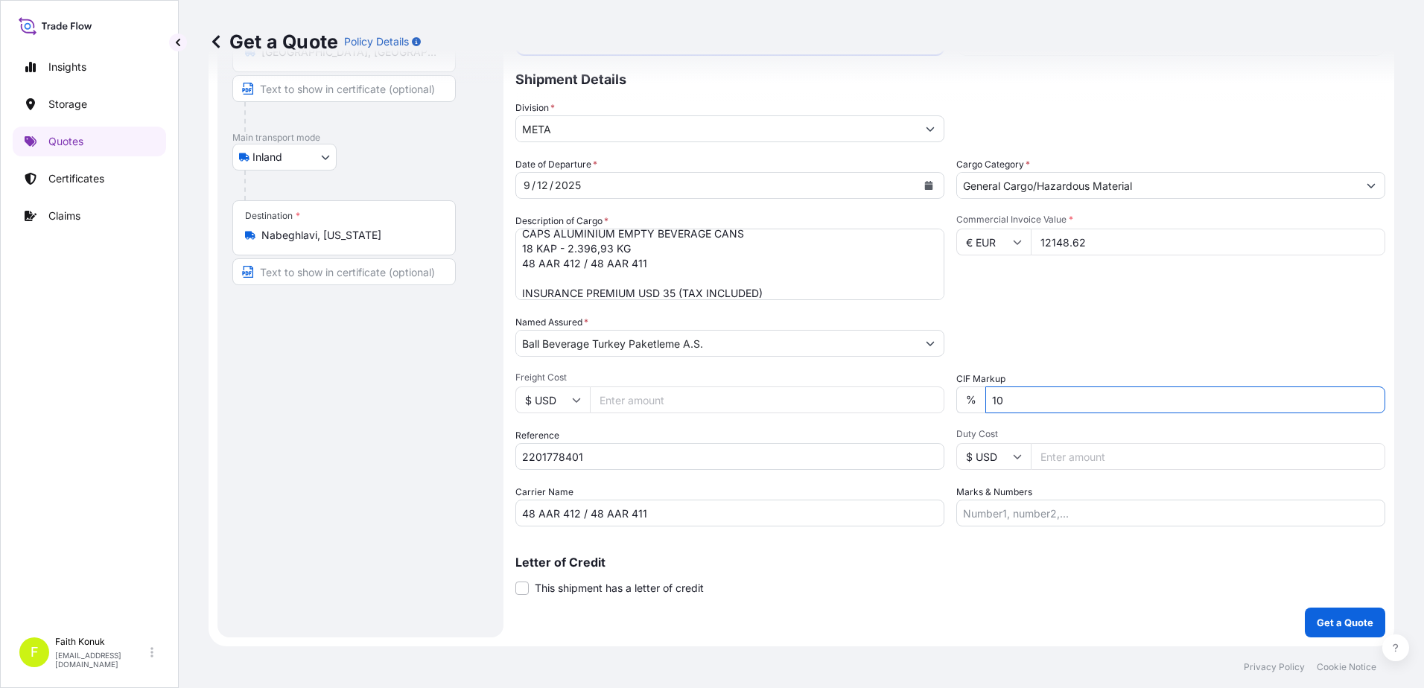
click at [911, 404] on div "Date of Departure * [DATE] Cargo Category * General Cargo/Hazardous Material De…" at bounding box center [950, 341] width 870 height 369
type input "0"
click at [1182, 328] on div "Packing Category Type to search a container mode Please select a primary mode o…" at bounding box center [1170, 336] width 429 height 42
click at [1324, 614] on button "Get a Quote" at bounding box center [1345, 623] width 80 height 30
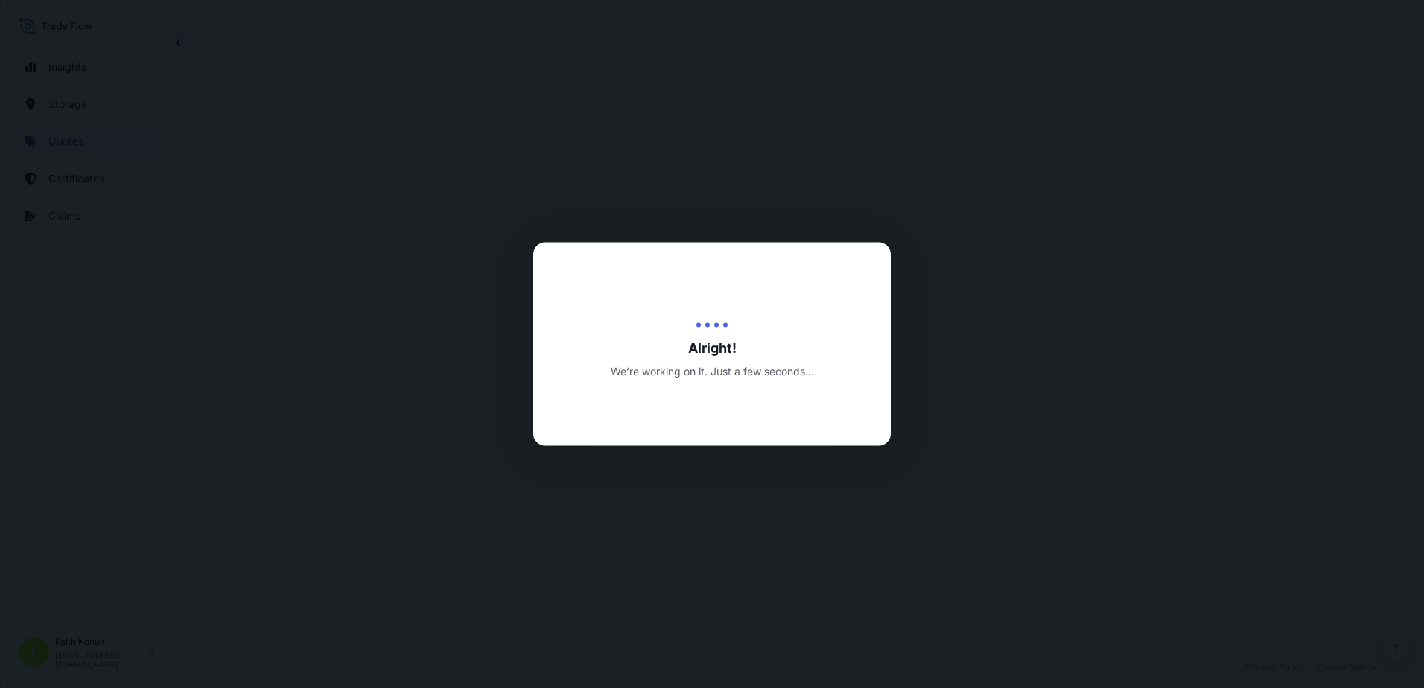
select select "Inland"
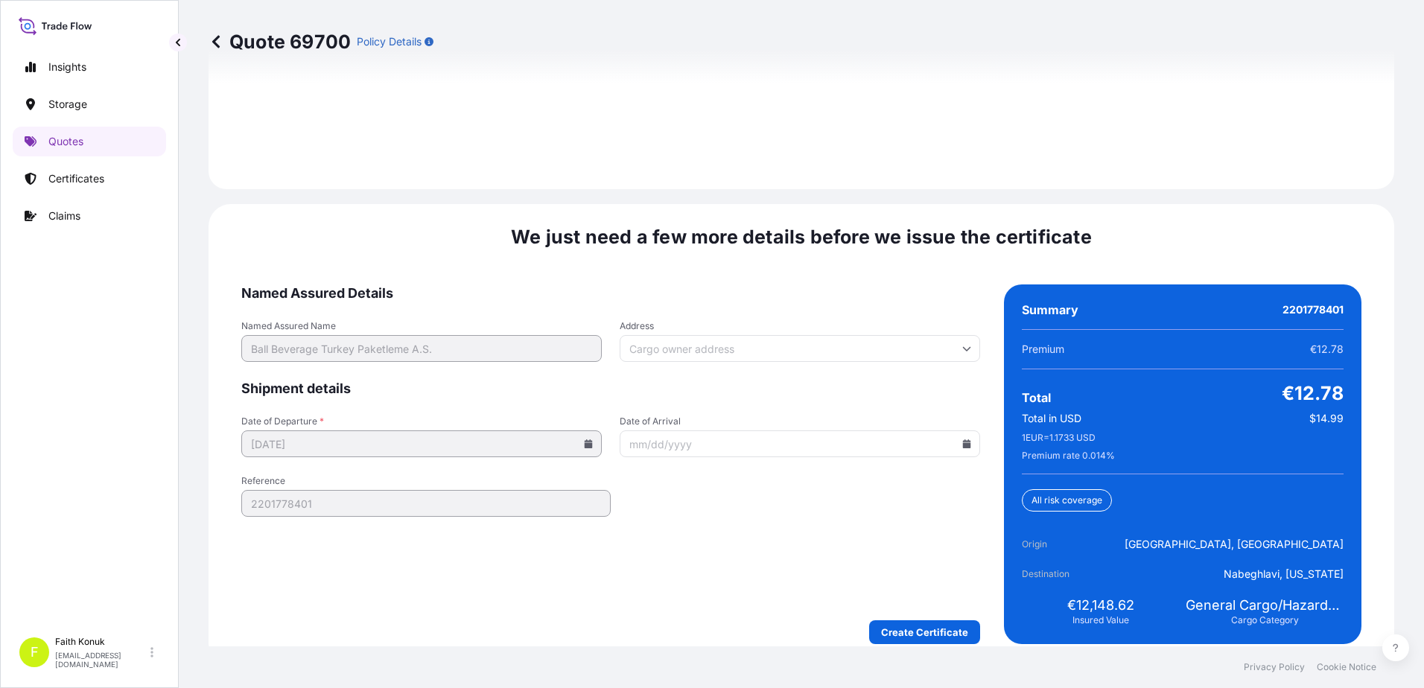
scroll to position [2197, 0]
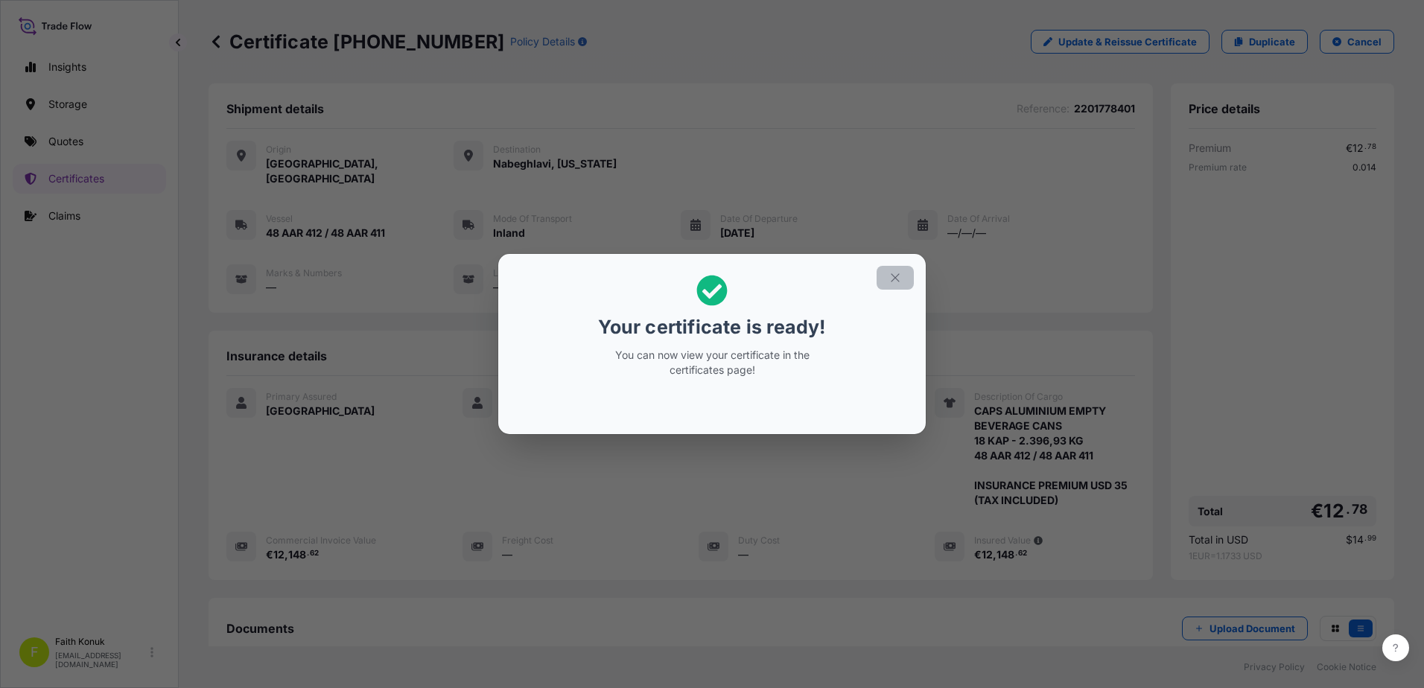
click at [891, 280] on icon "button" at bounding box center [894, 277] width 13 height 13
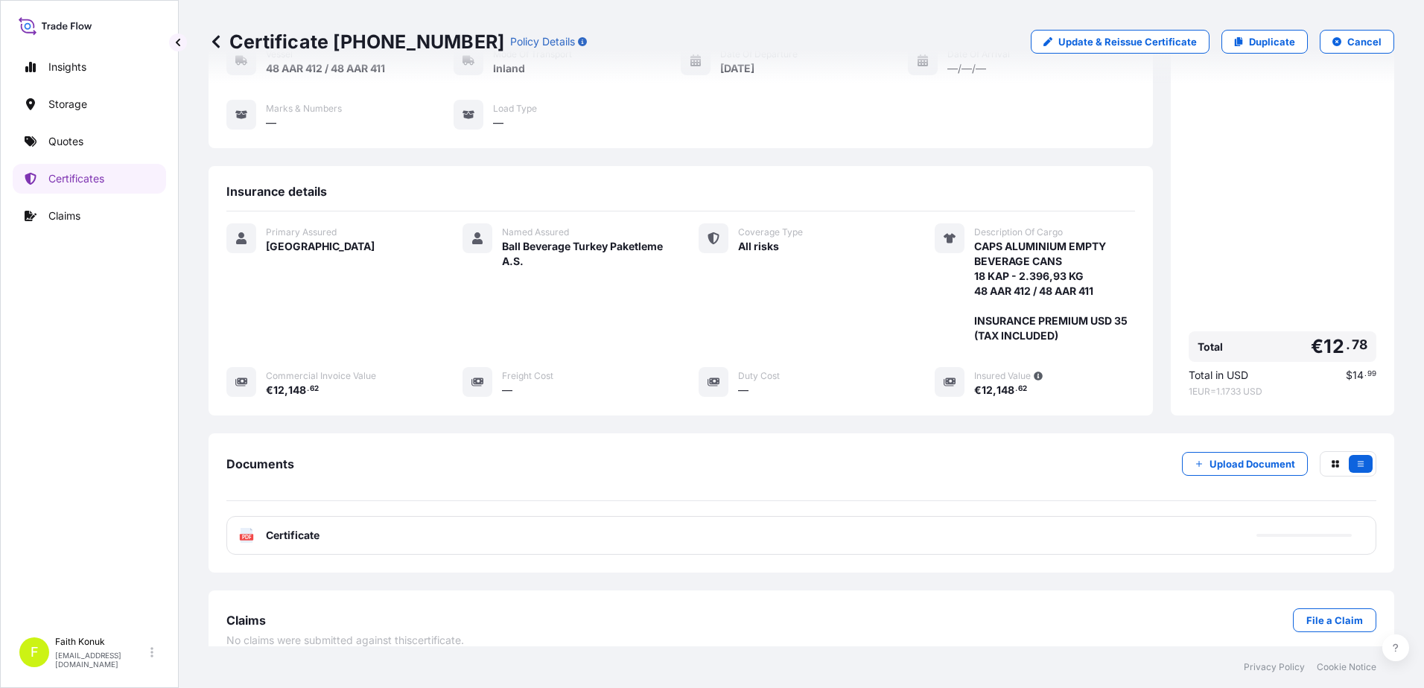
scroll to position [169, 0]
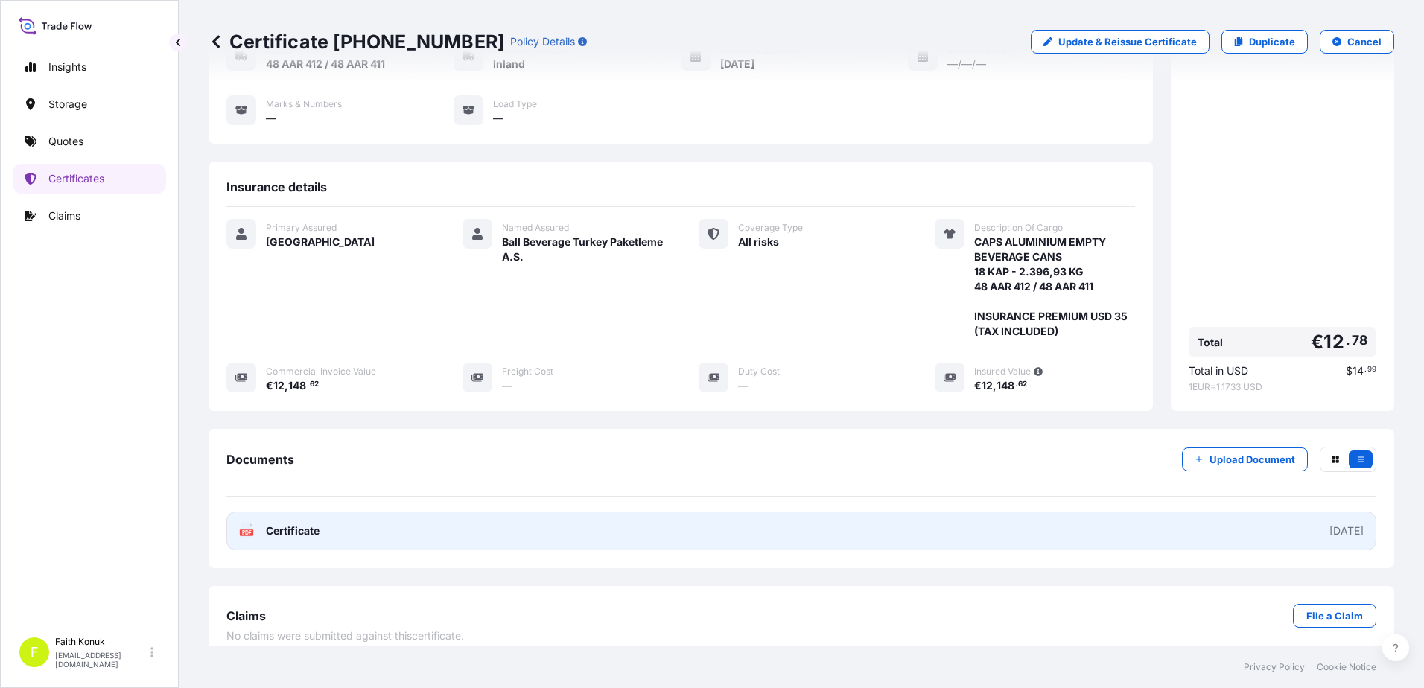
click at [251, 530] on text "PDF" at bounding box center [247, 532] width 10 height 5
